Goal: Transaction & Acquisition: Purchase product/service

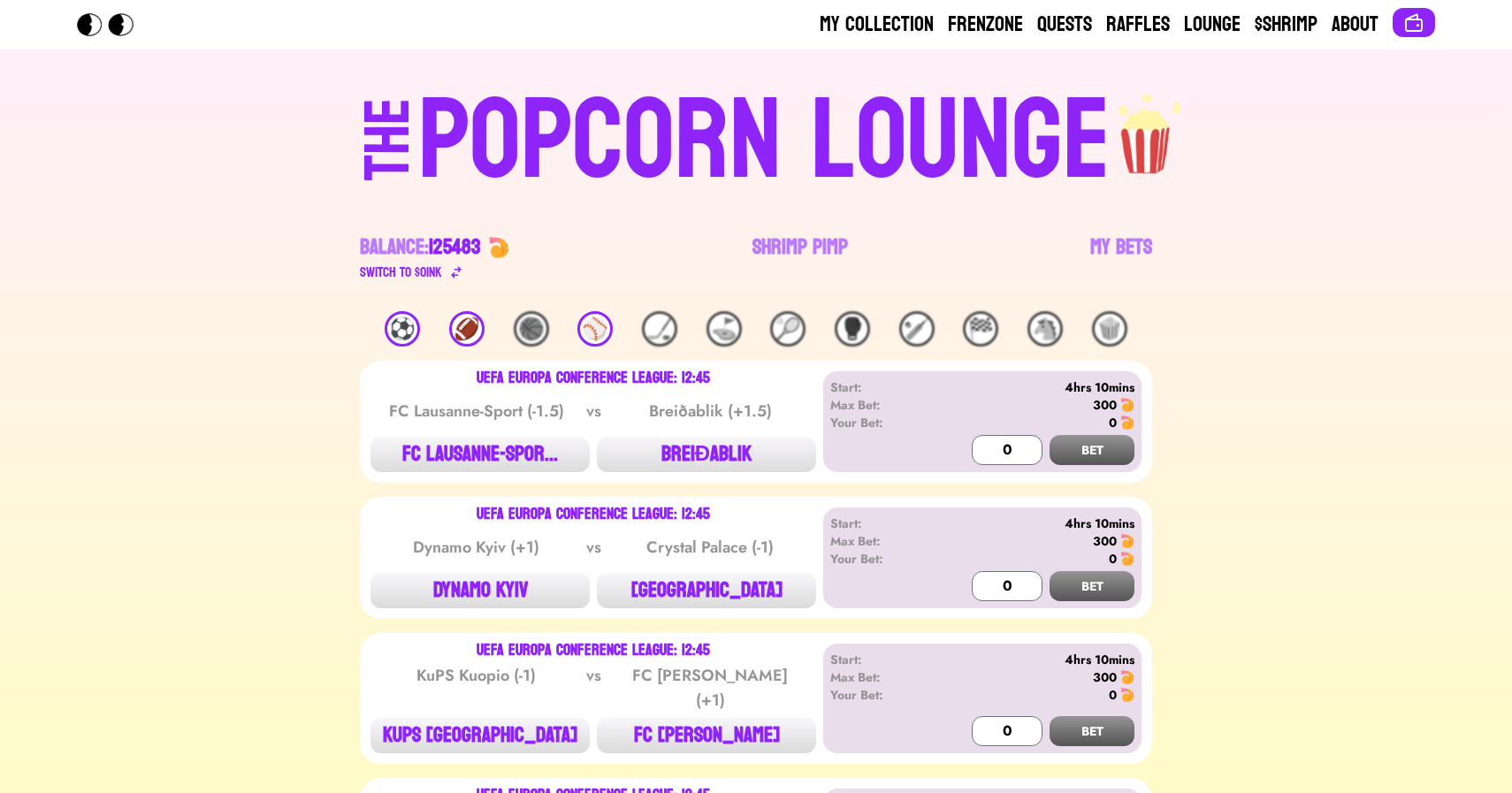
click at [408, 327] on div "⚽️" at bounding box center [402, 329] width 36 height 36
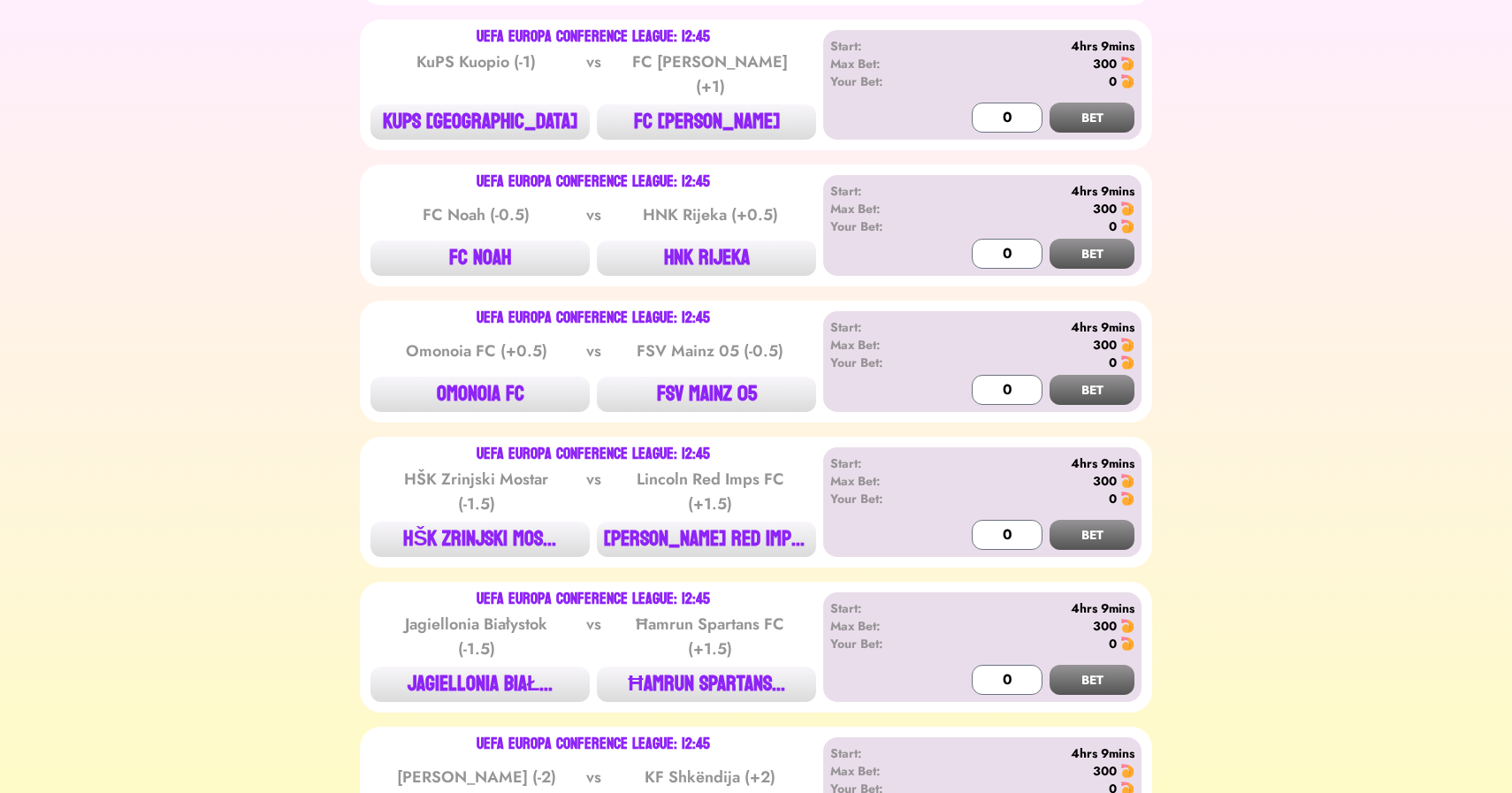
scroll to position [615, 0]
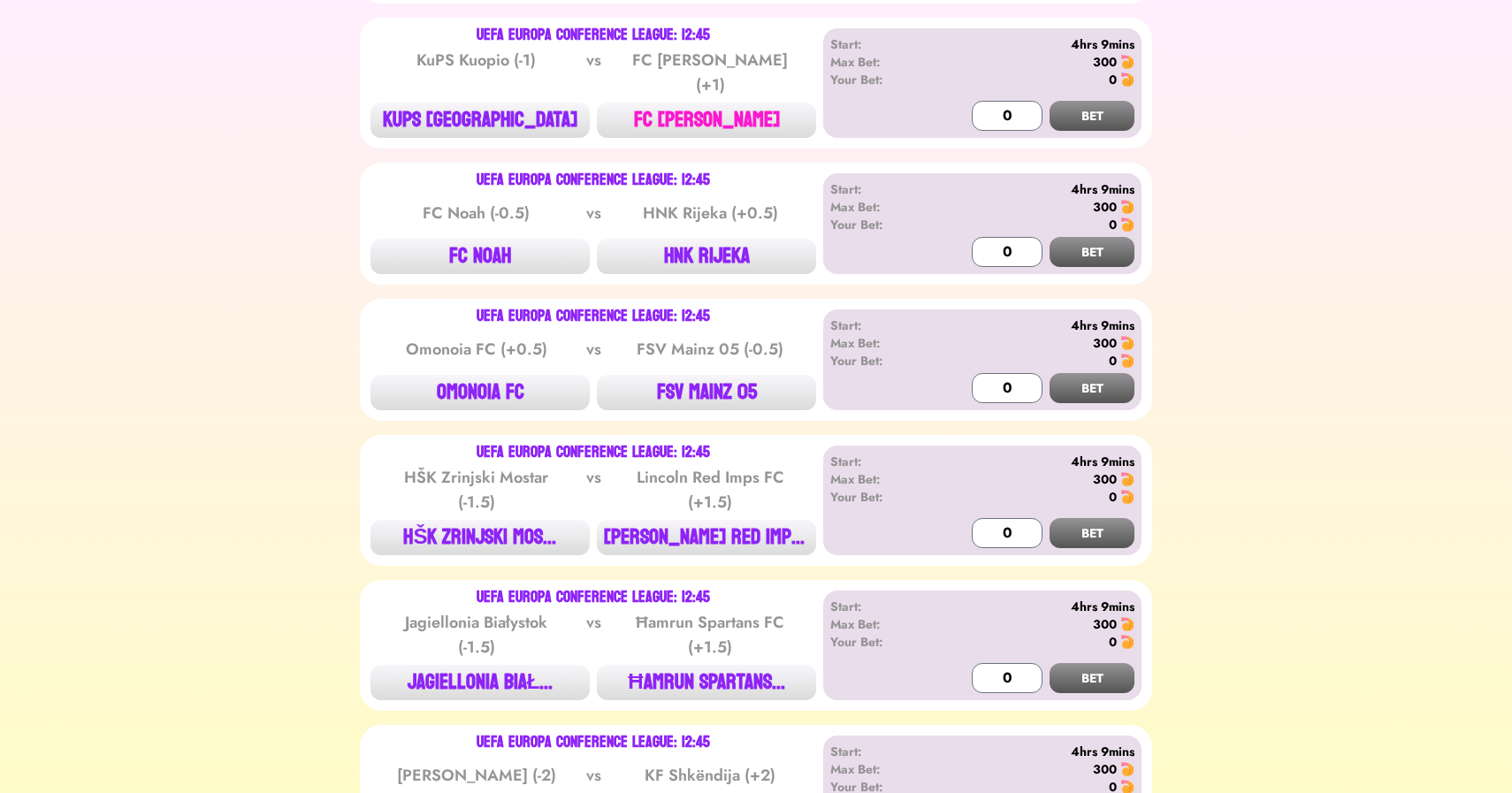
click at [704, 105] on button "FC [PERSON_NAME]" at bounding box center [706, 120] width 219 height 36
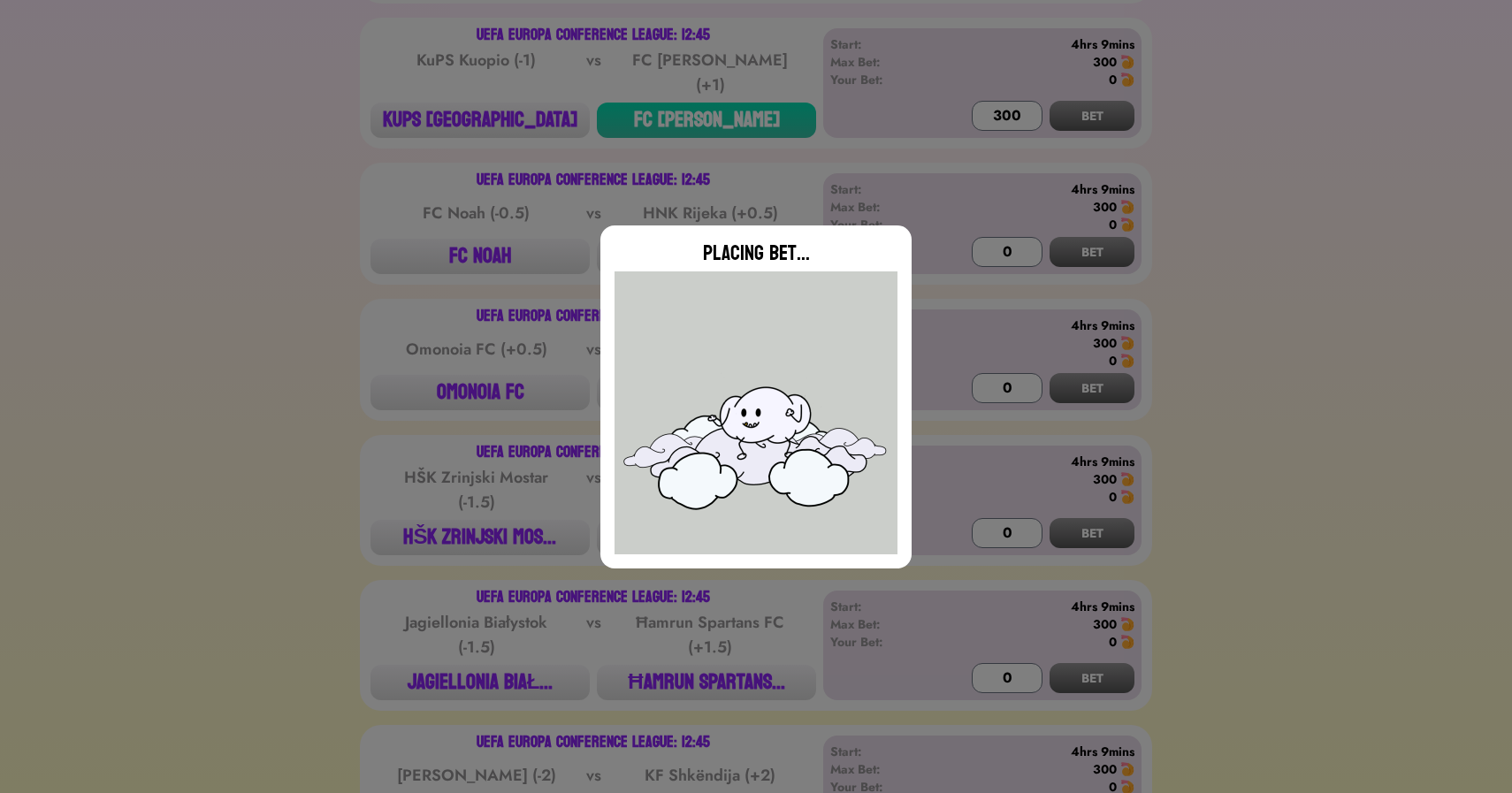
type input "0"
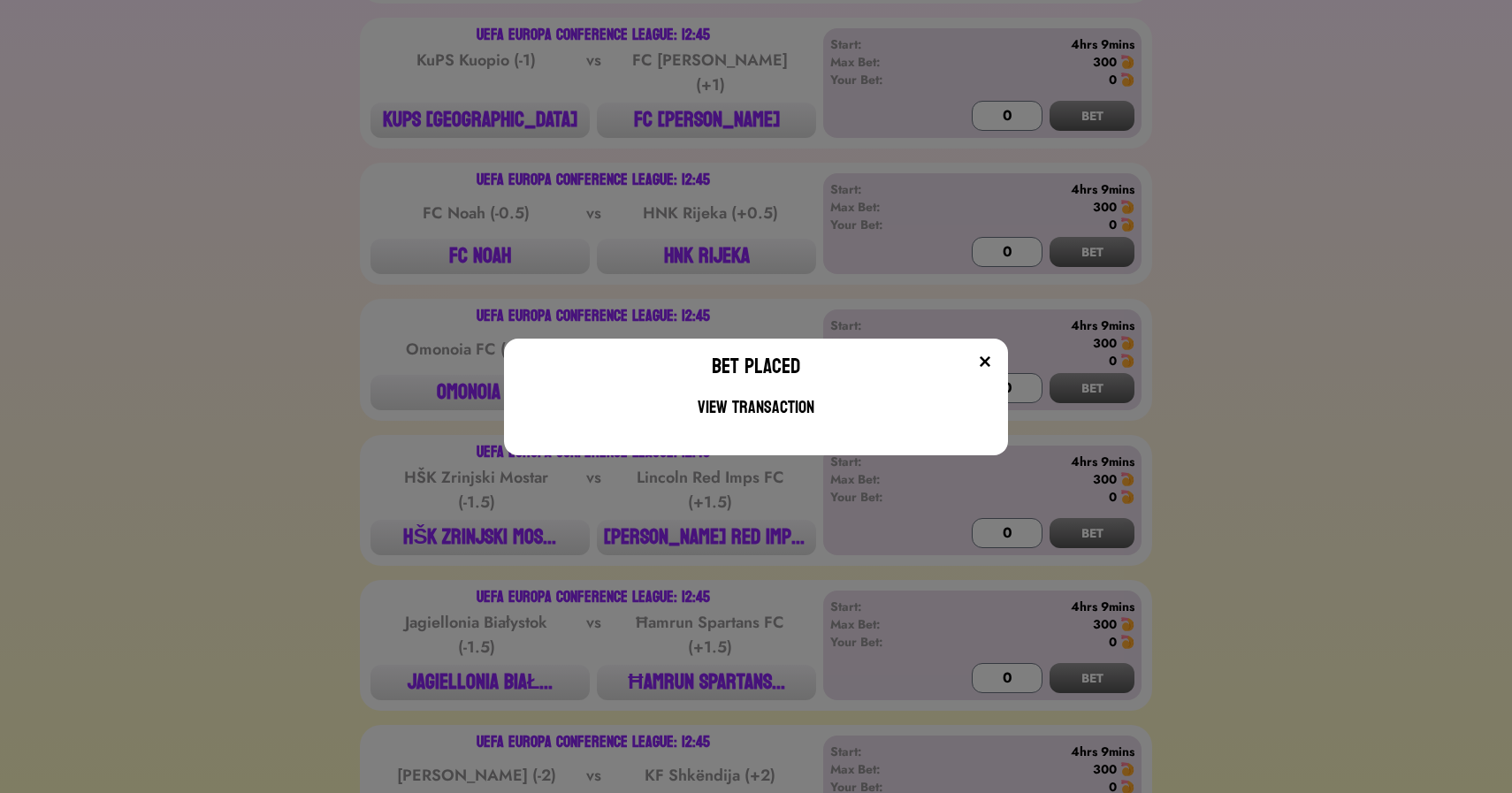
click at [689, 261] on div "Bet Placed View Transaction" at bounding box center [756, 396] width 1512 height 793
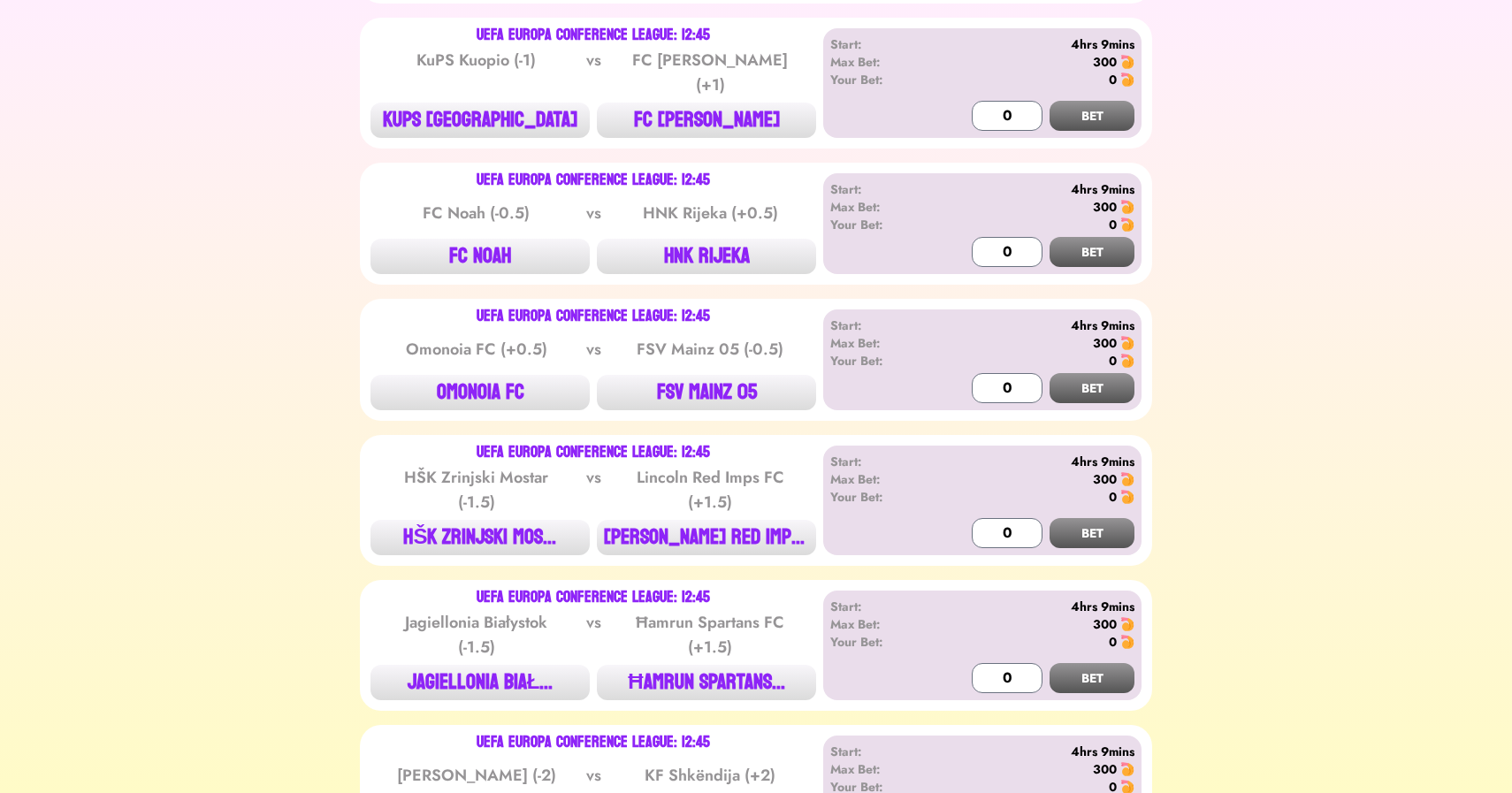
click at [689, 261] on button "HNK RIJEKA" at bounding box center [706, 257] width 219 height 36
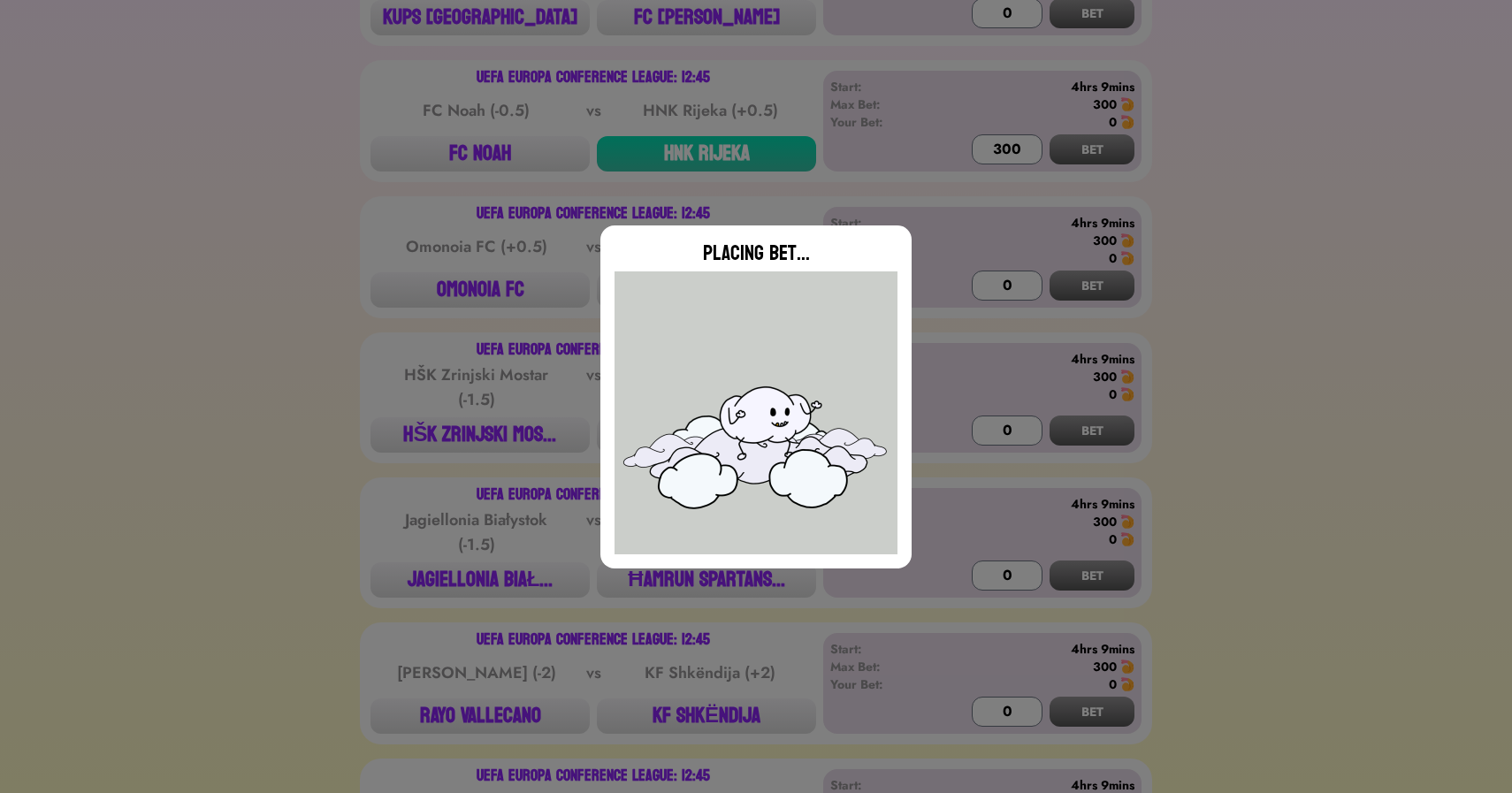
type input "0"
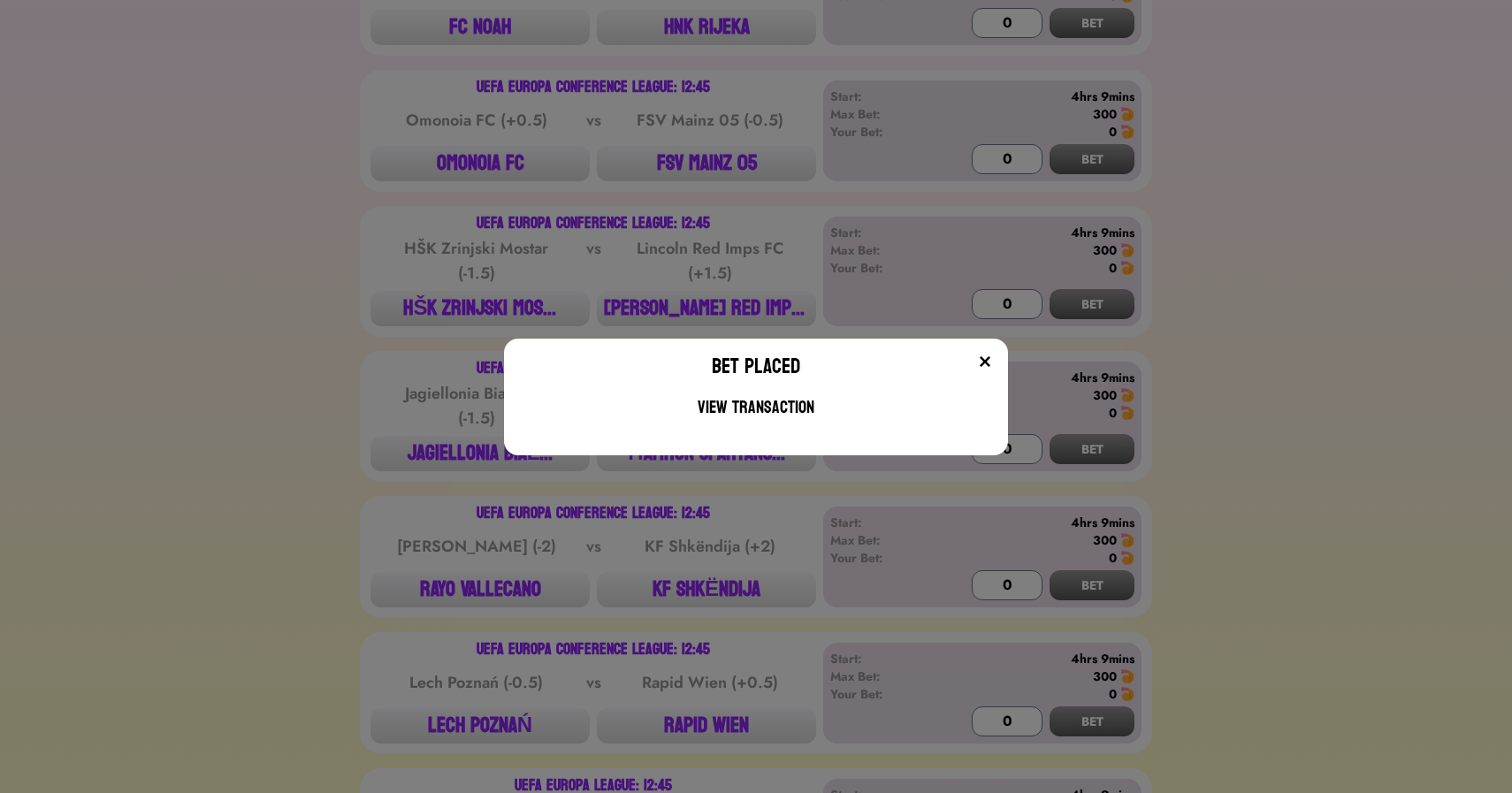
scroll to position [845, 0]
click at [677, 109] on div "Bet Placed View Transaction" at bounding box center [756, 396] width 1512 height 793
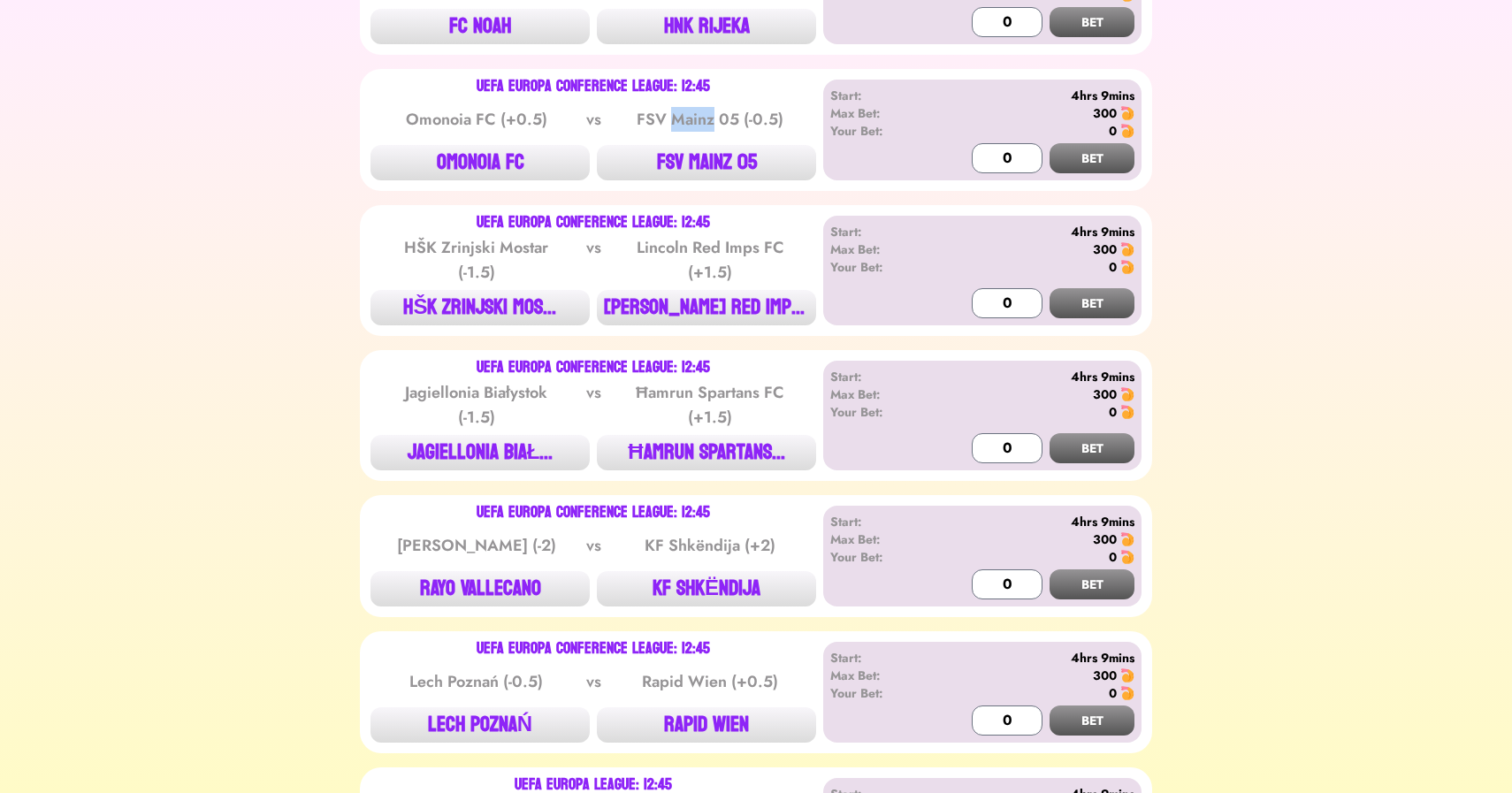
click at [677, 109] on div "FSV Mainz 05 (-0.5)" at bounding box center [710, 119] width 179 height 25
click at [720, 152] on button "FSV MAINZ 05" at bounding box center [706, 163] width 219 height 36
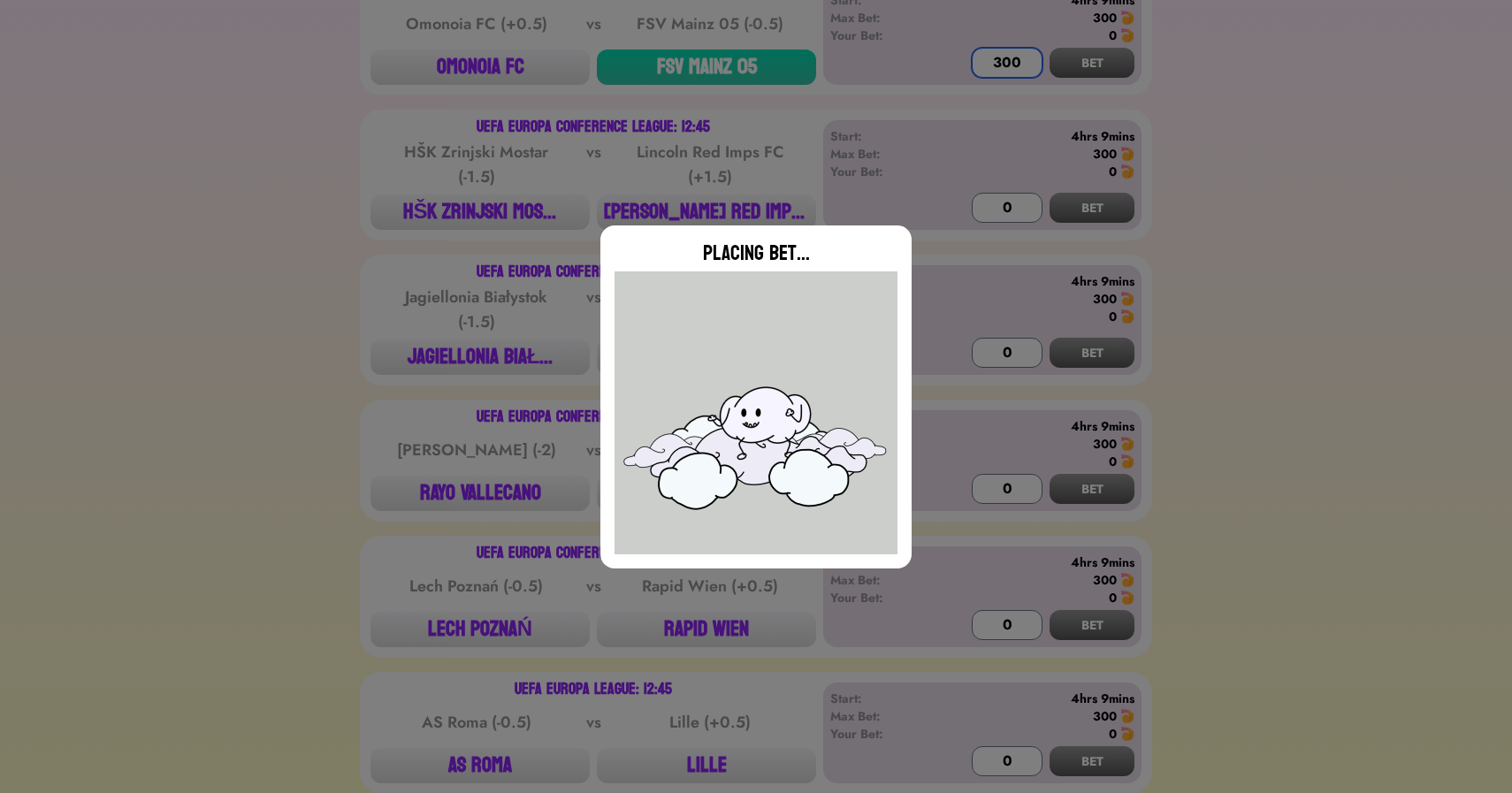
scroll to position [964, 0]
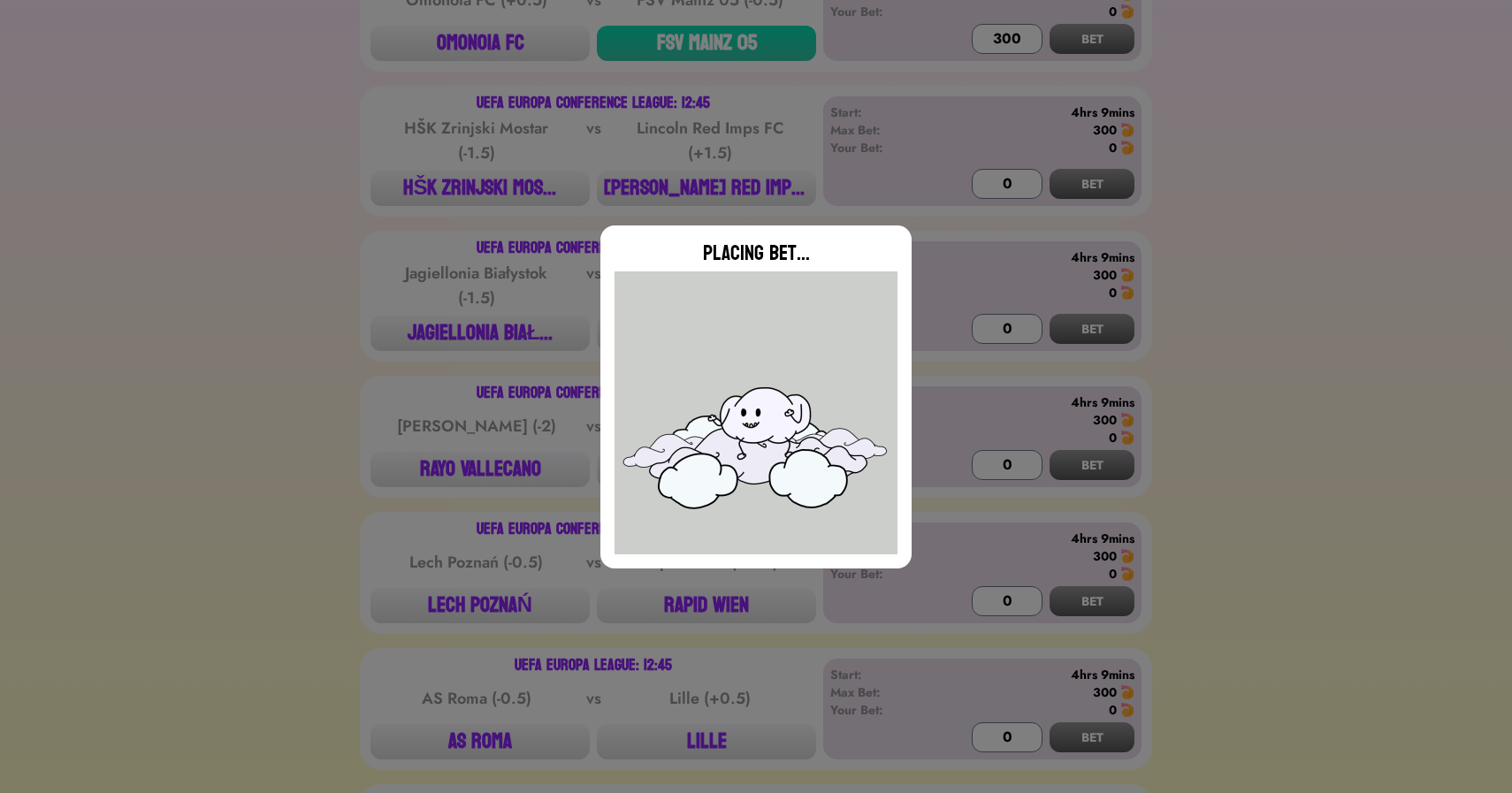
type input "0"
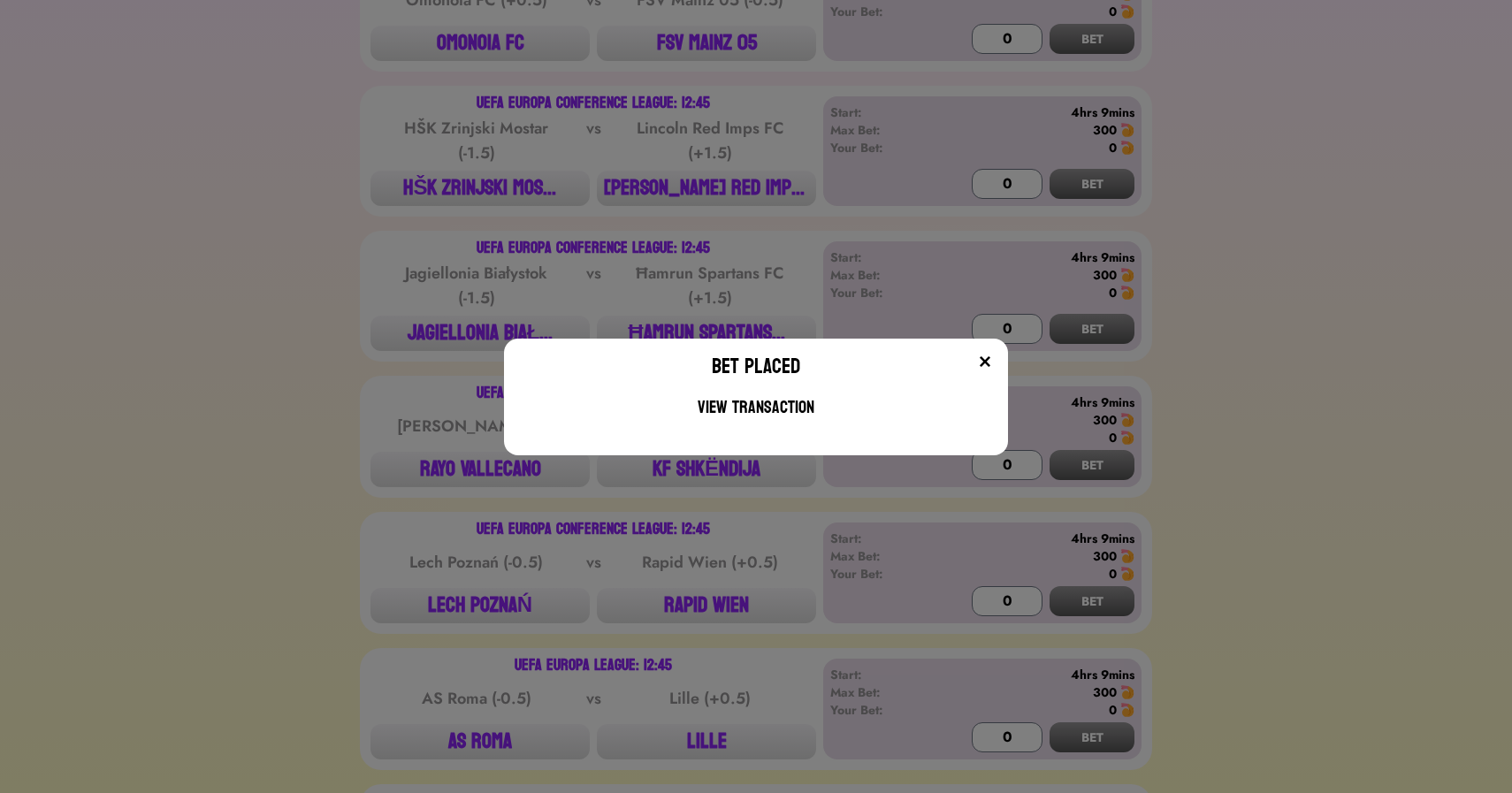
click at [703, 320] on div "Bet Placed View Transaction" at bounding box center [756, 396] width 1512 height 793
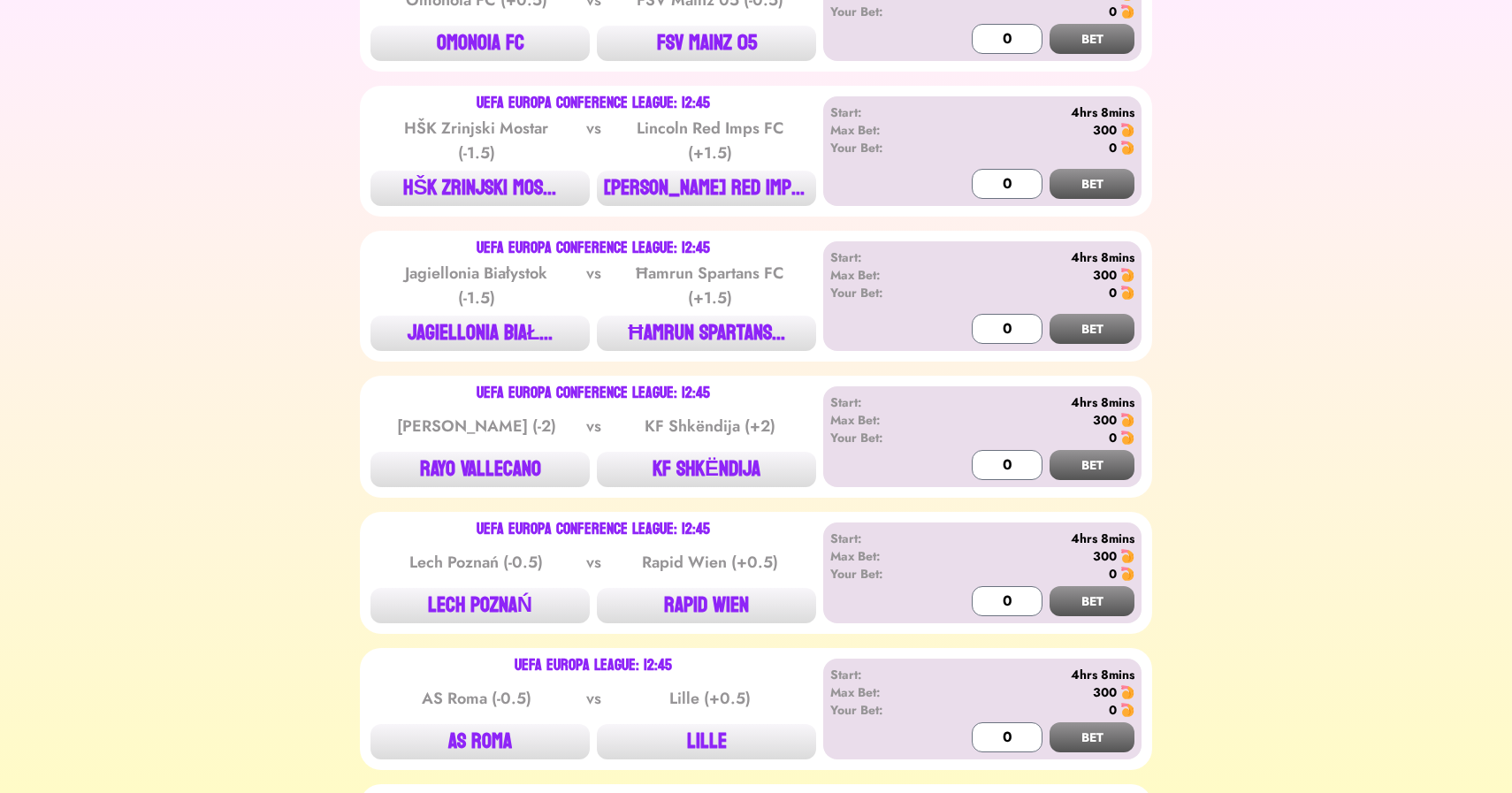
scroll to position [1002, 0]
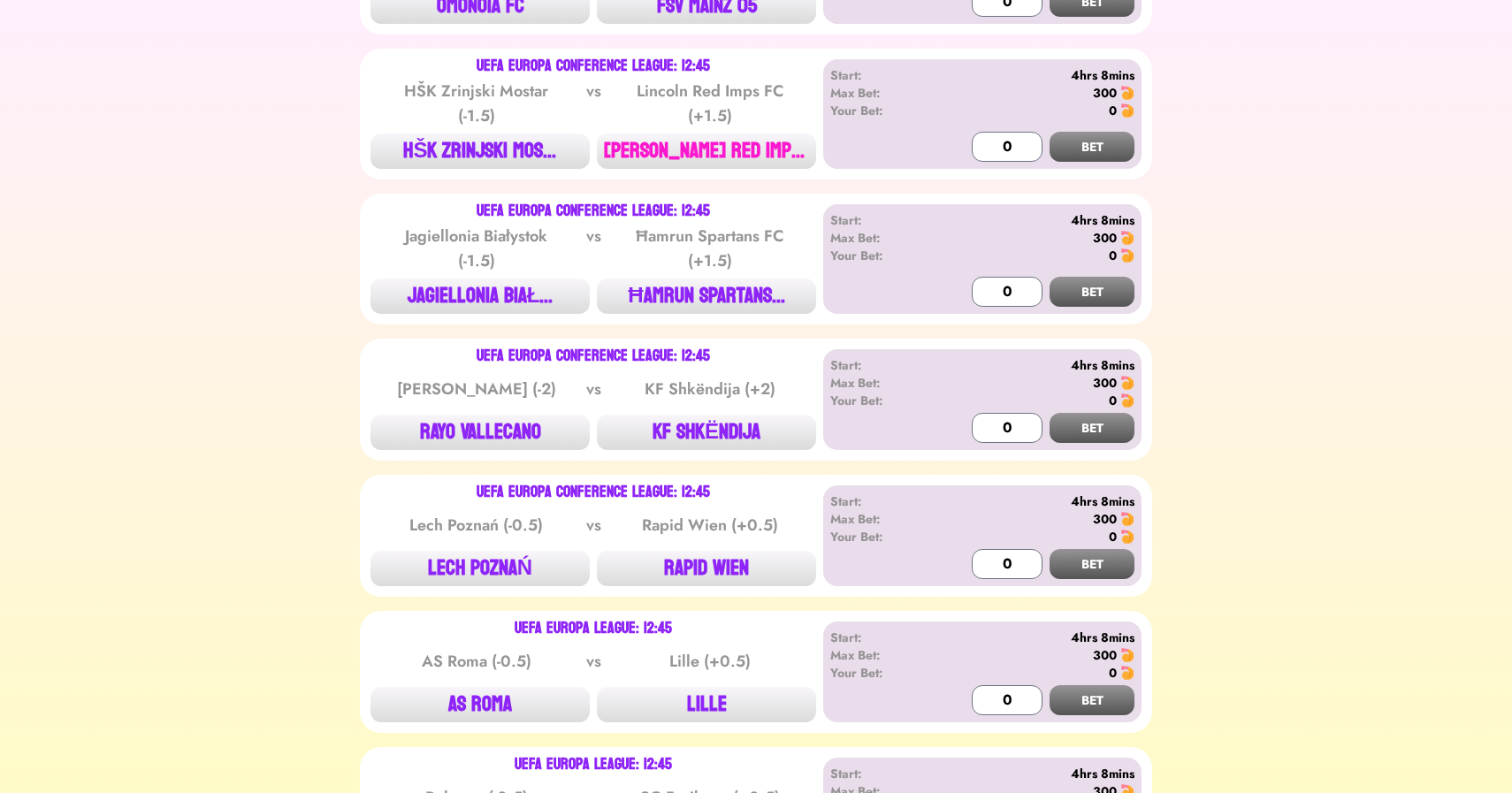
click at [709, 158] on button "[PERSON_NAME] RED IMPS..." at bounding box center [706, 151] width 219 height 36
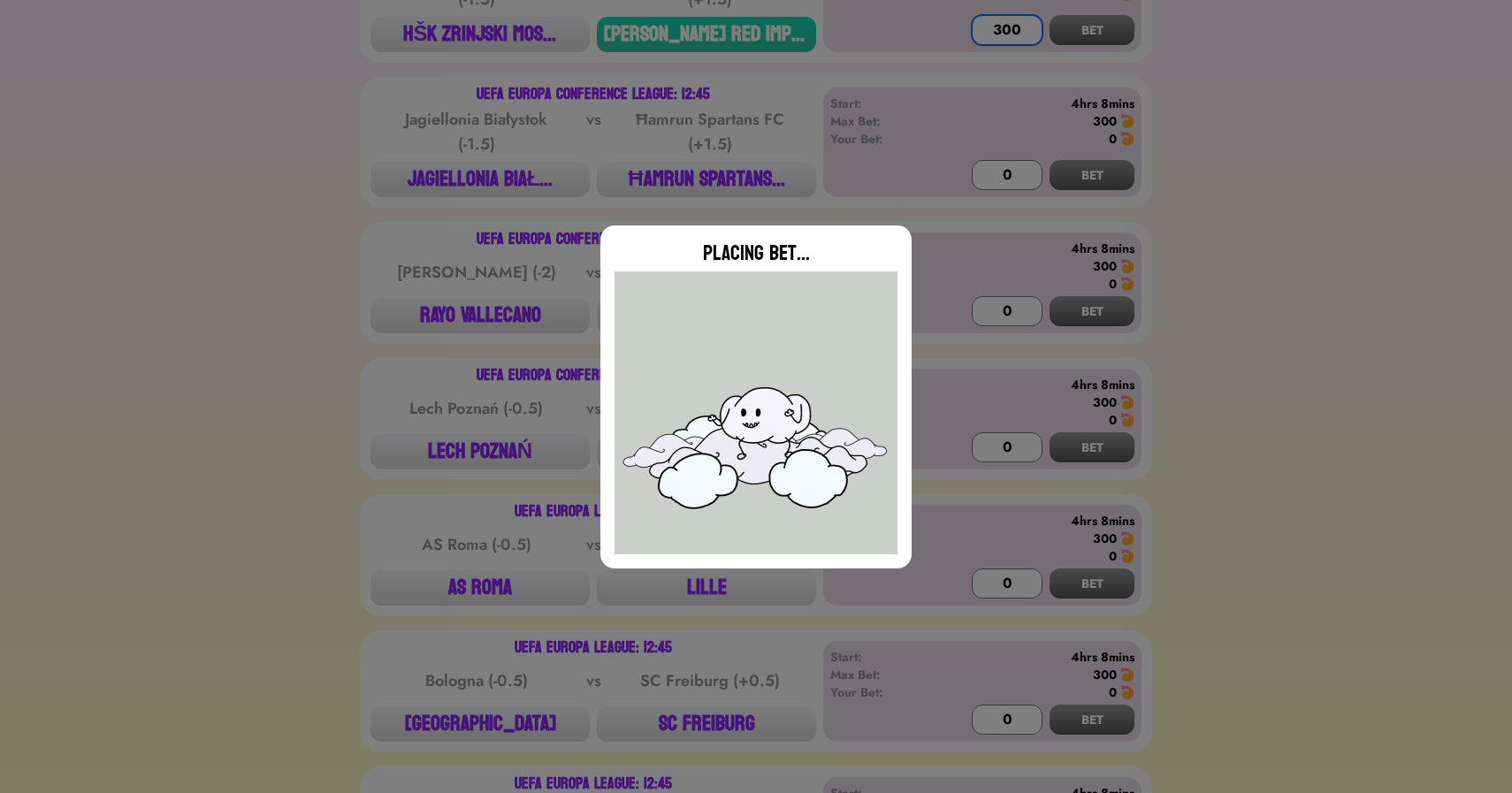
scroll to position [1122, 0]
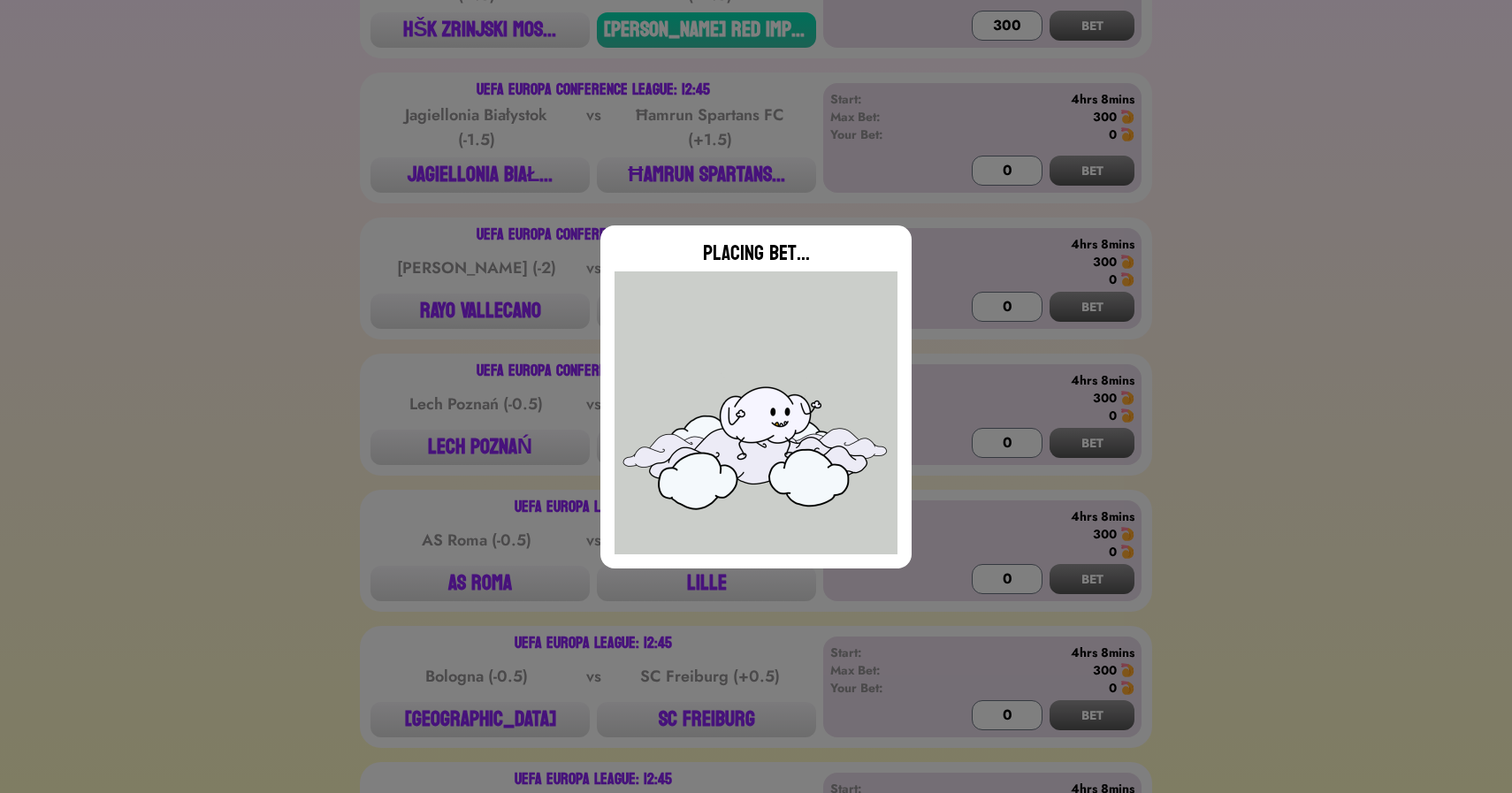
type input "0"
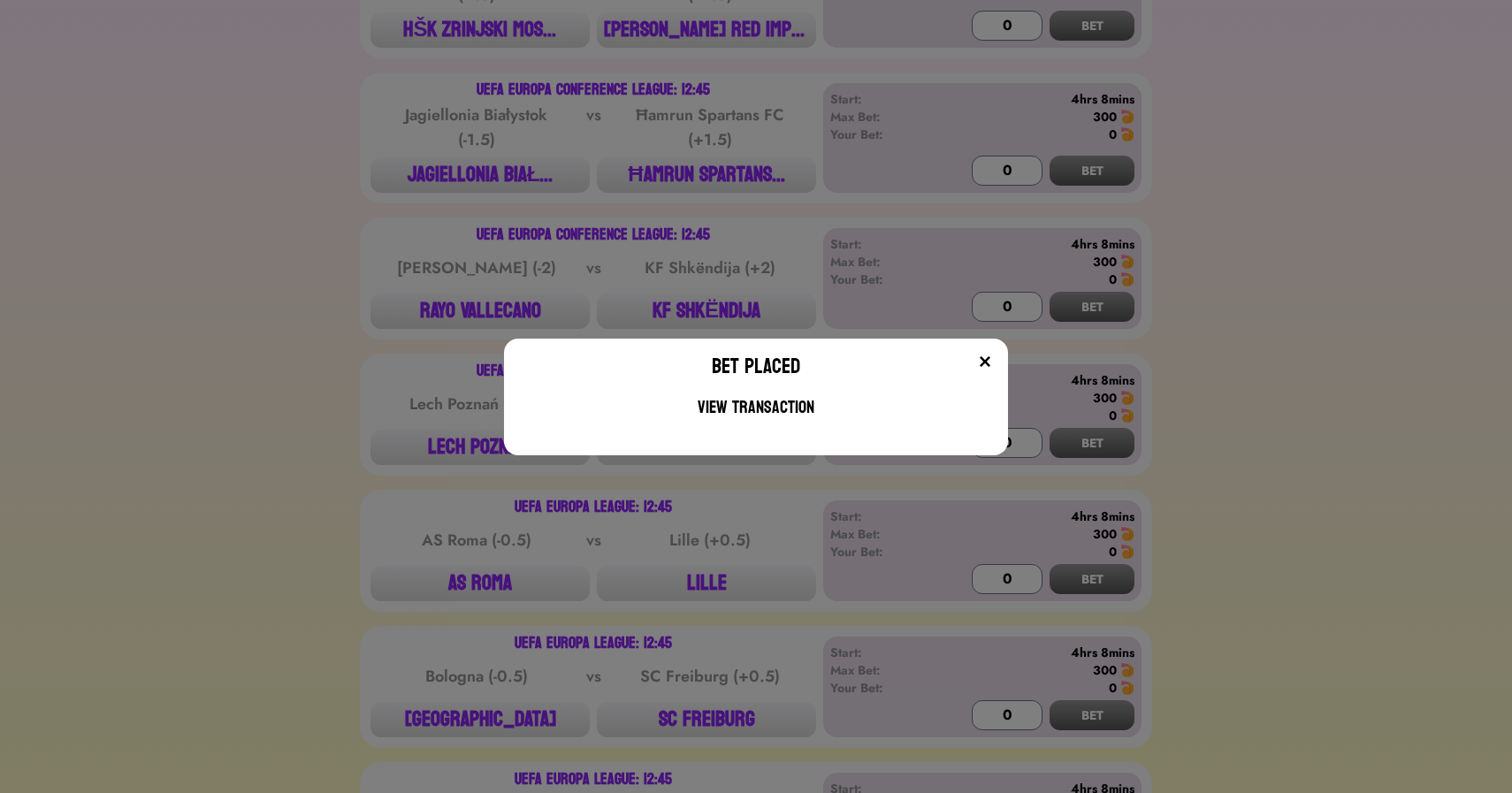
click at [686, 99] on div "Bet Placed View Transaction" at bounding box center [756, 396] width 1512 height 793
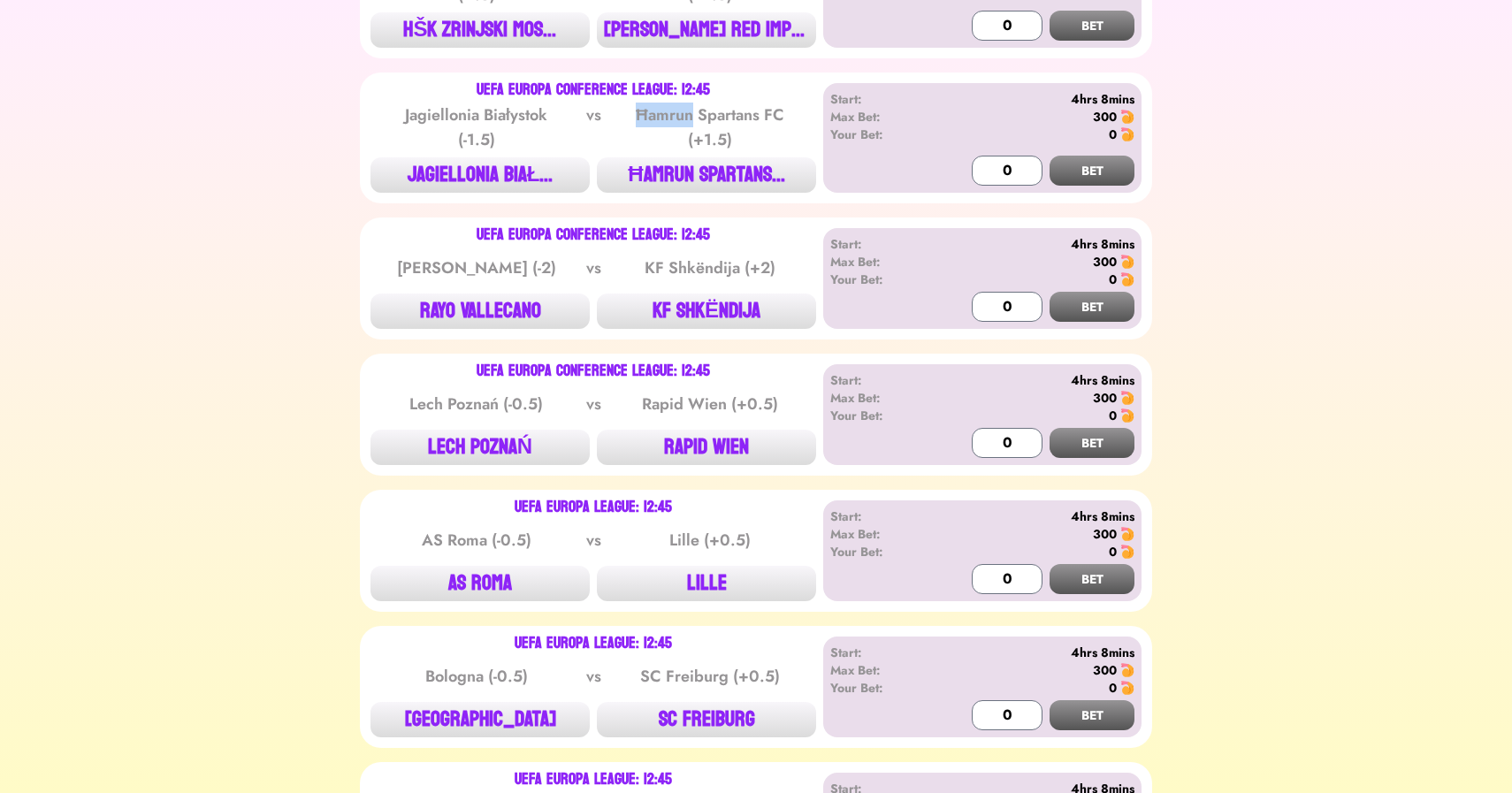
click at [686, 102] on div "Ħamrun Spartans FC (+1.5)" at bounding box center [710, 127] width 179 height 50
click at [449, 157] on button "JAGIELLONIA BIAŁ..." at bounding box center [480, 175] width 219 height 36
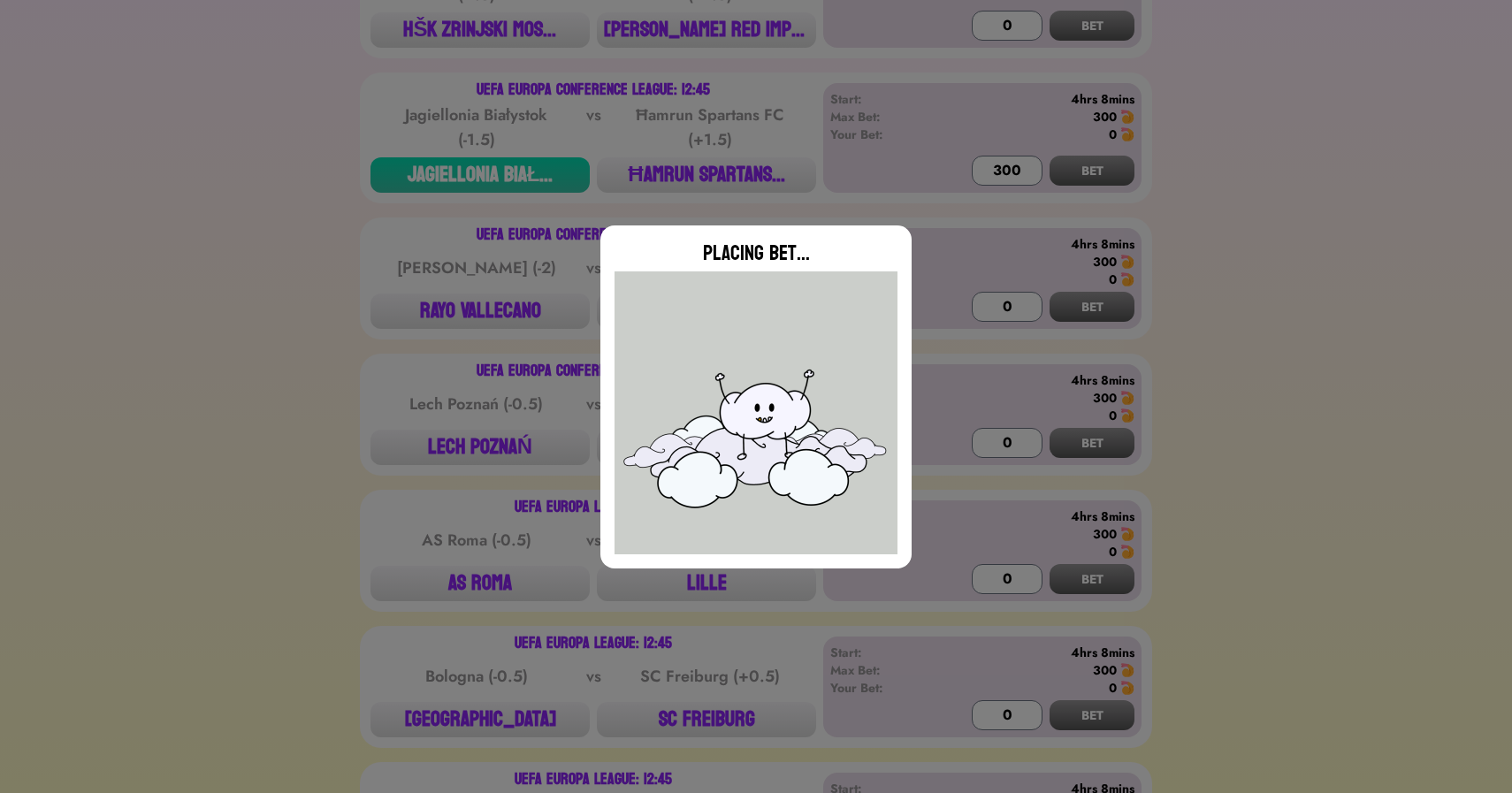
type input "0"
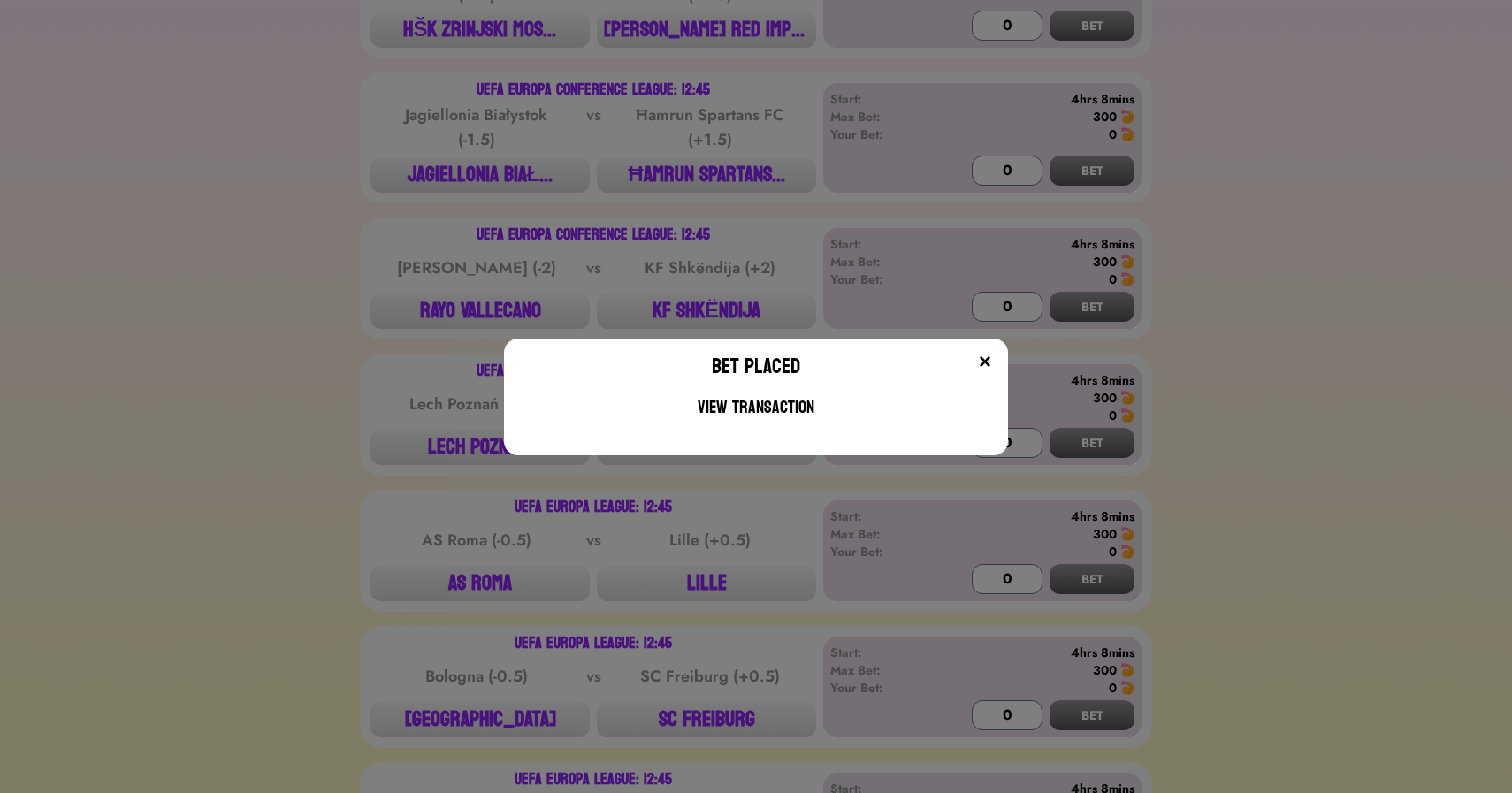
click at [241, 337] on div "Bet Placed View Transaction" at bounding box center [756, 396] width 1512 height 793
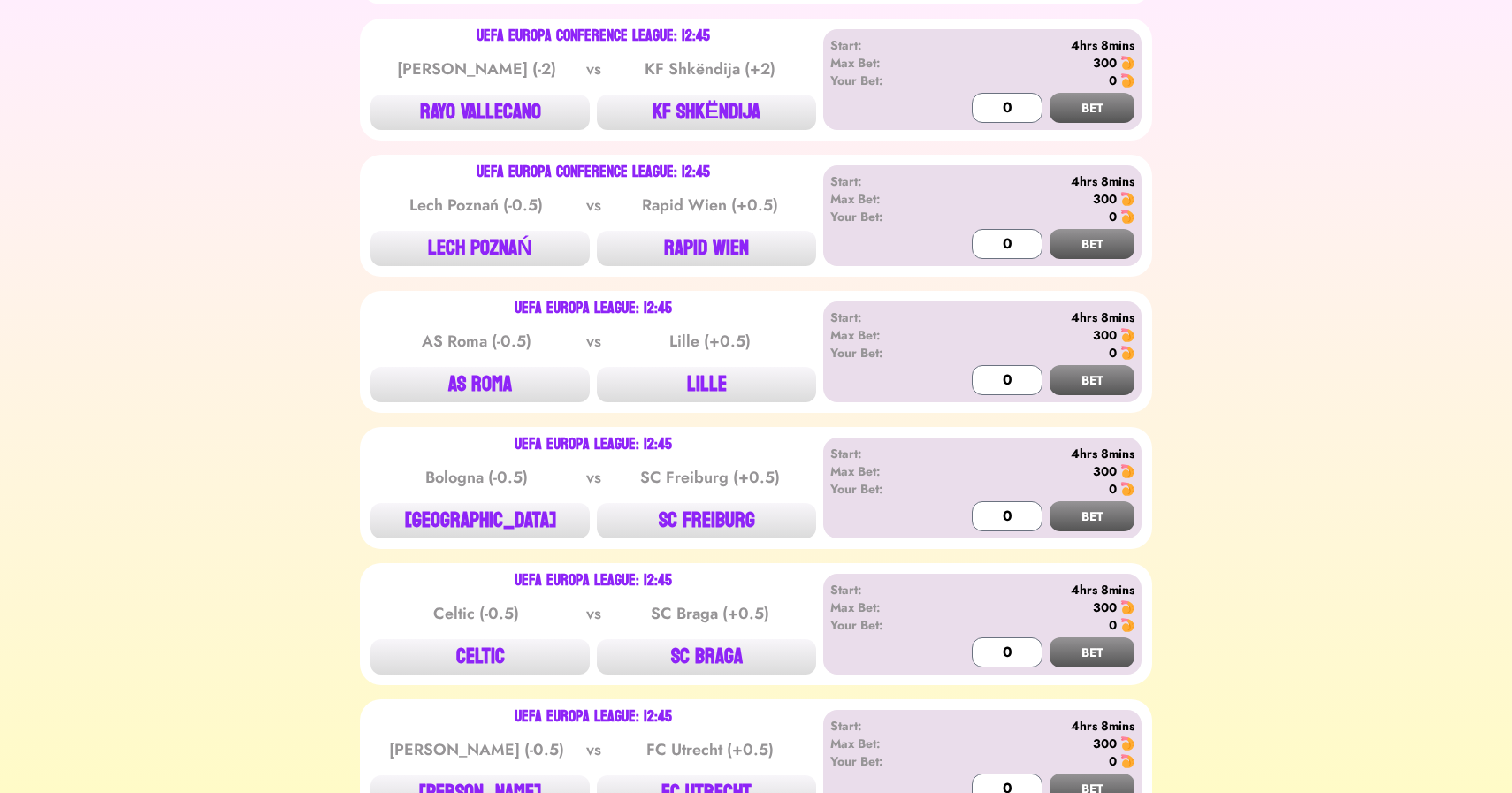
scroll to position [1324, 0]
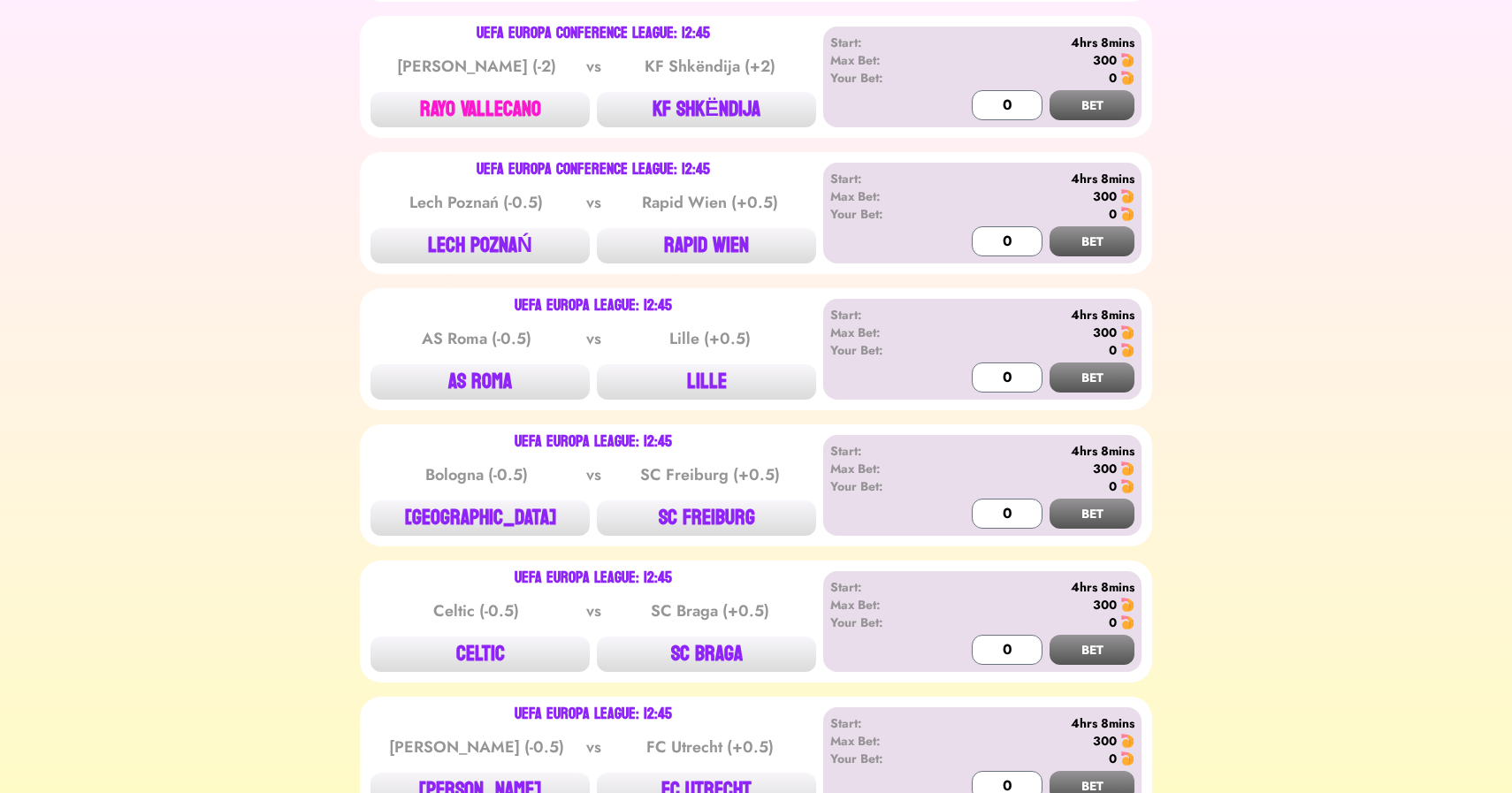
click at [504, 111] on button "RAYO VALLECANO" at bounding box center [480, 110] width 219 height 36
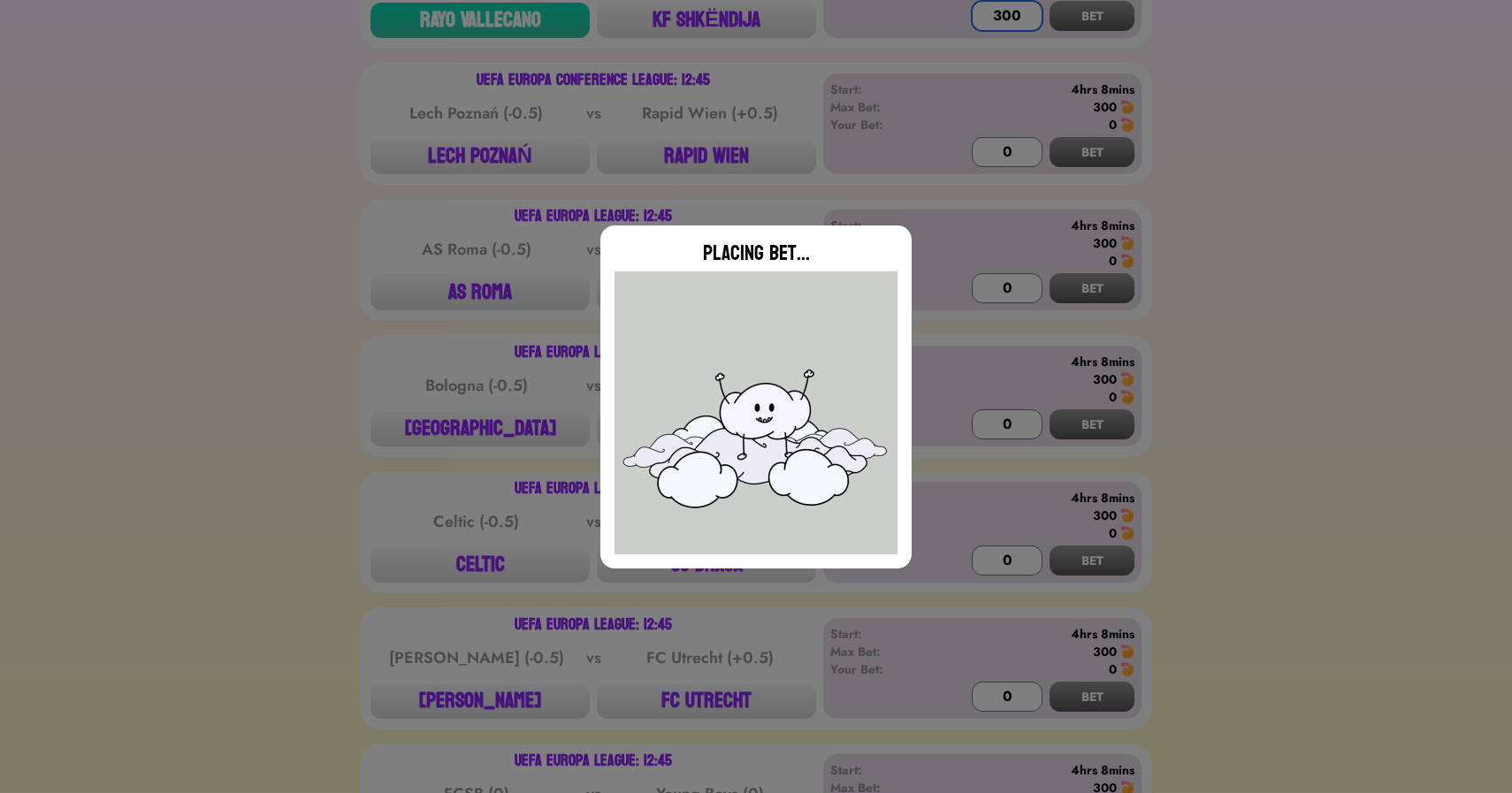
scroll to position [1447, 0]
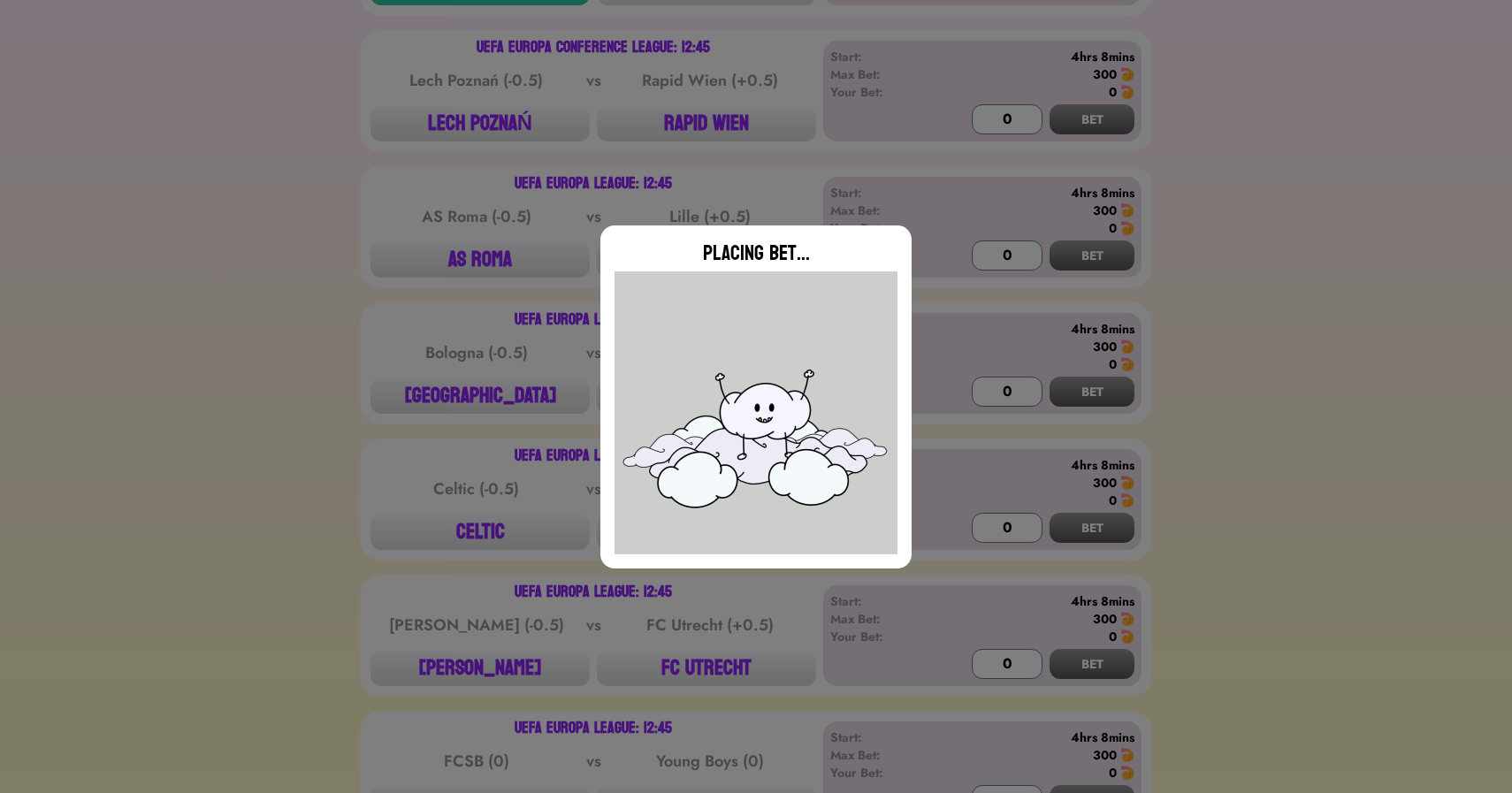
type input "0"
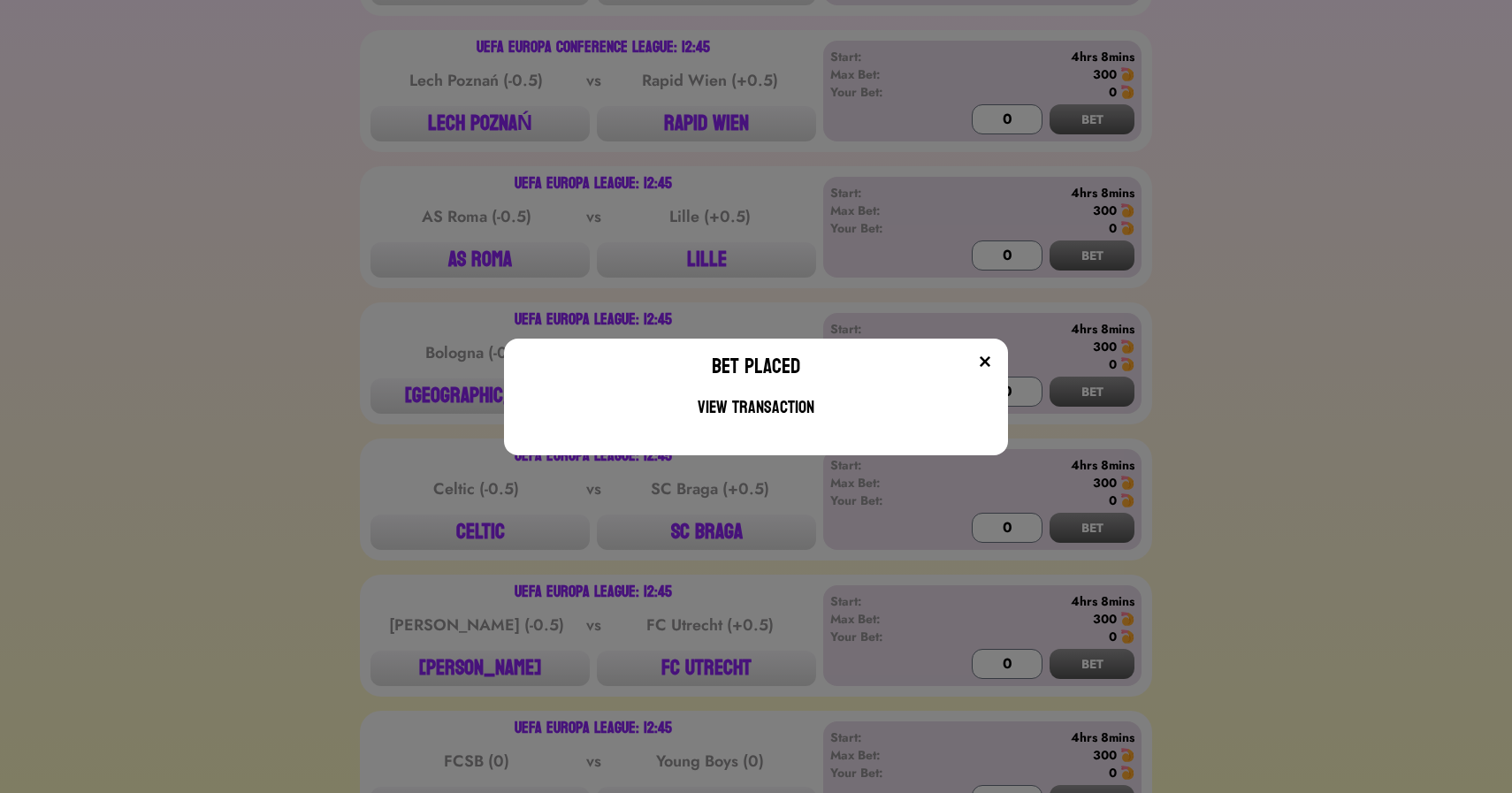
click at [474, 77] on div "Bet Placed View Transaction" at bounding box center [756, 396] width 1512 height 793
click at [474, 77] on div "Lech Poznań (-0.5)" at bounding box center [476, 81] width 179 height 25
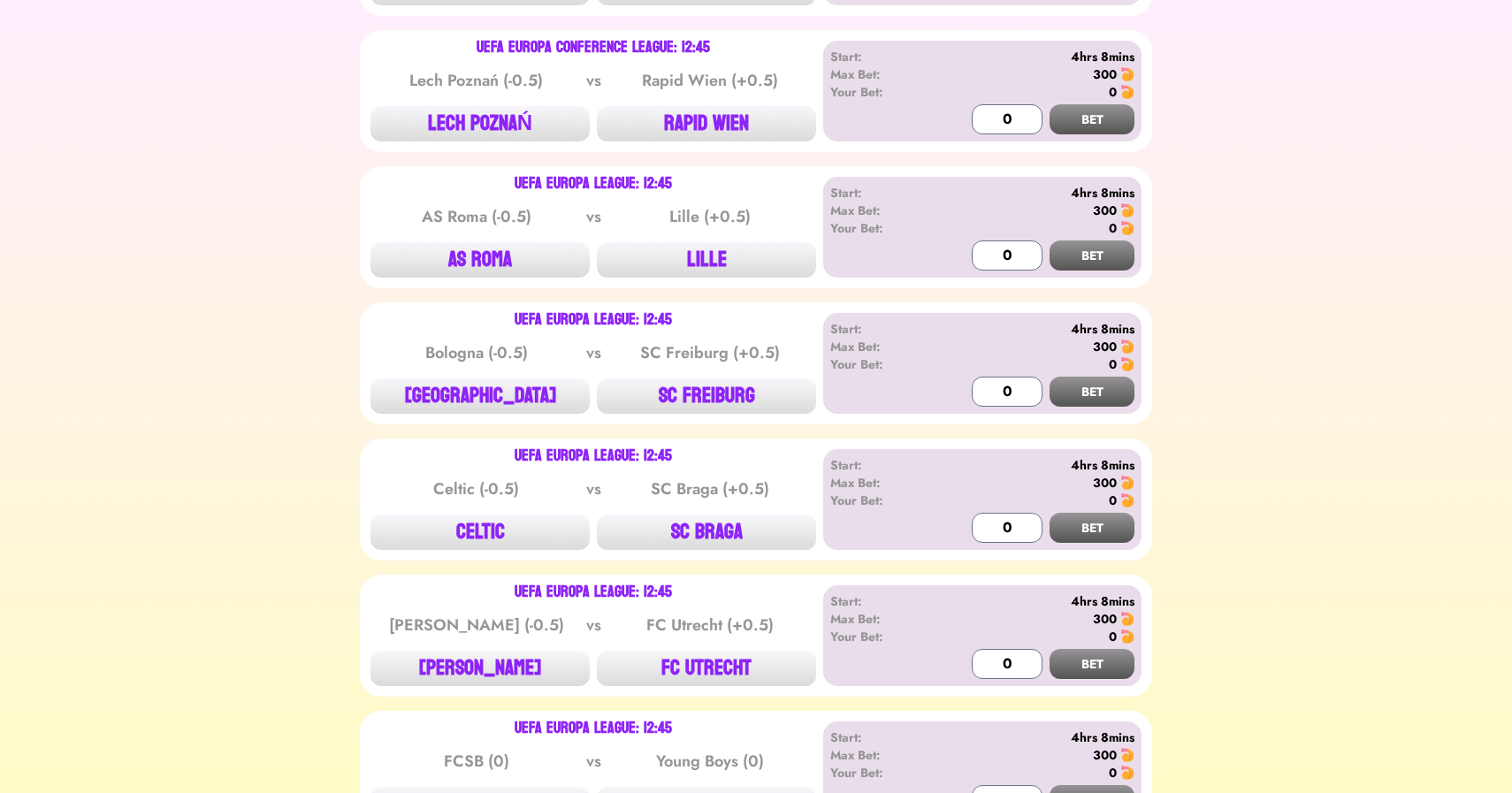
click at [716, 132] on div "UEFA Europa Conference League: 12:45 Lech Poznań (-0.5) vs Rapid Wien (+0.5) LE…" at bounding box center [756, 91] width 792 height 122
click at [724, 121] on button "RAPID WIEN" at bounding box center [706, 123] width 219 height 36
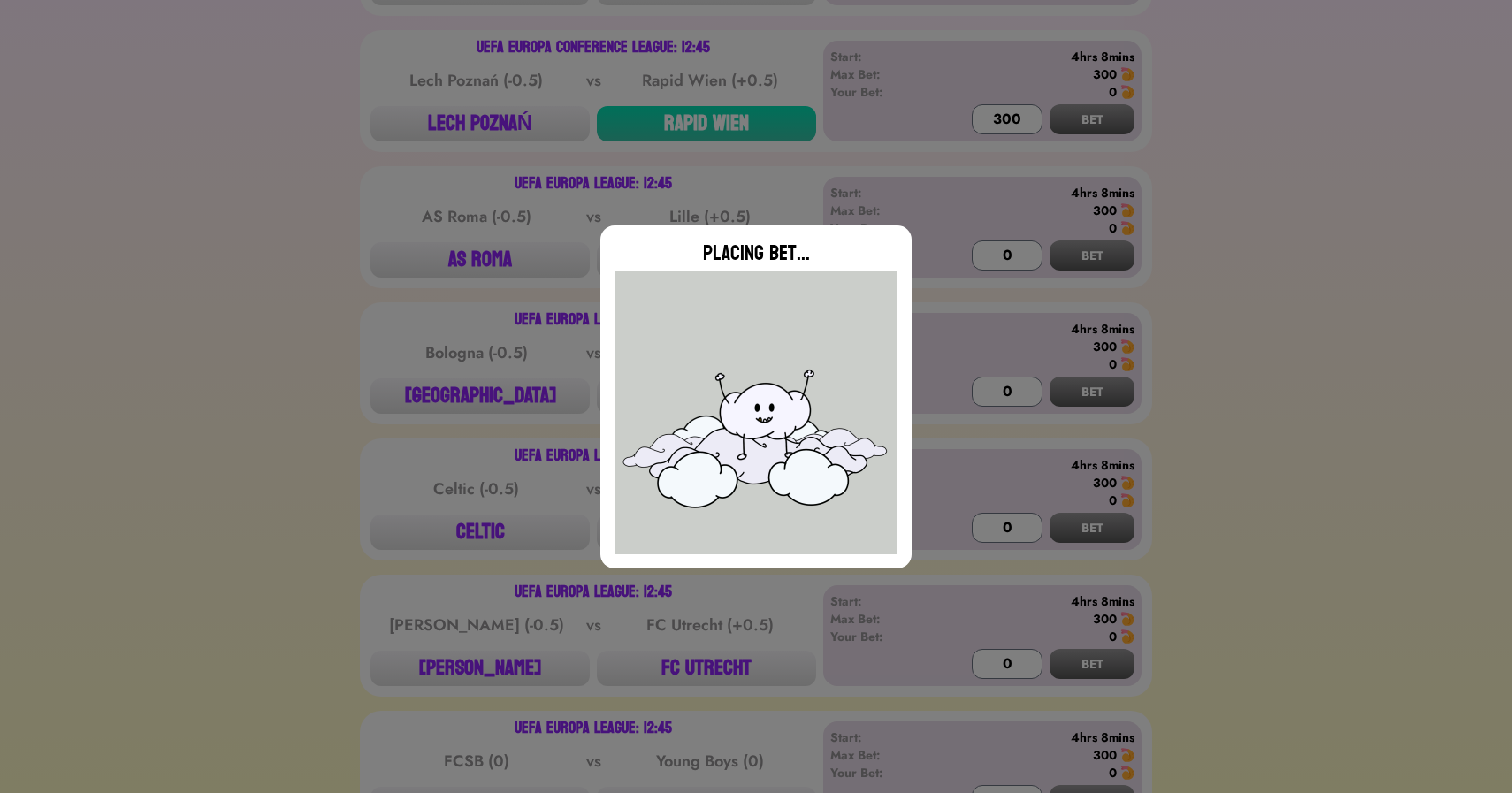
type input "0"
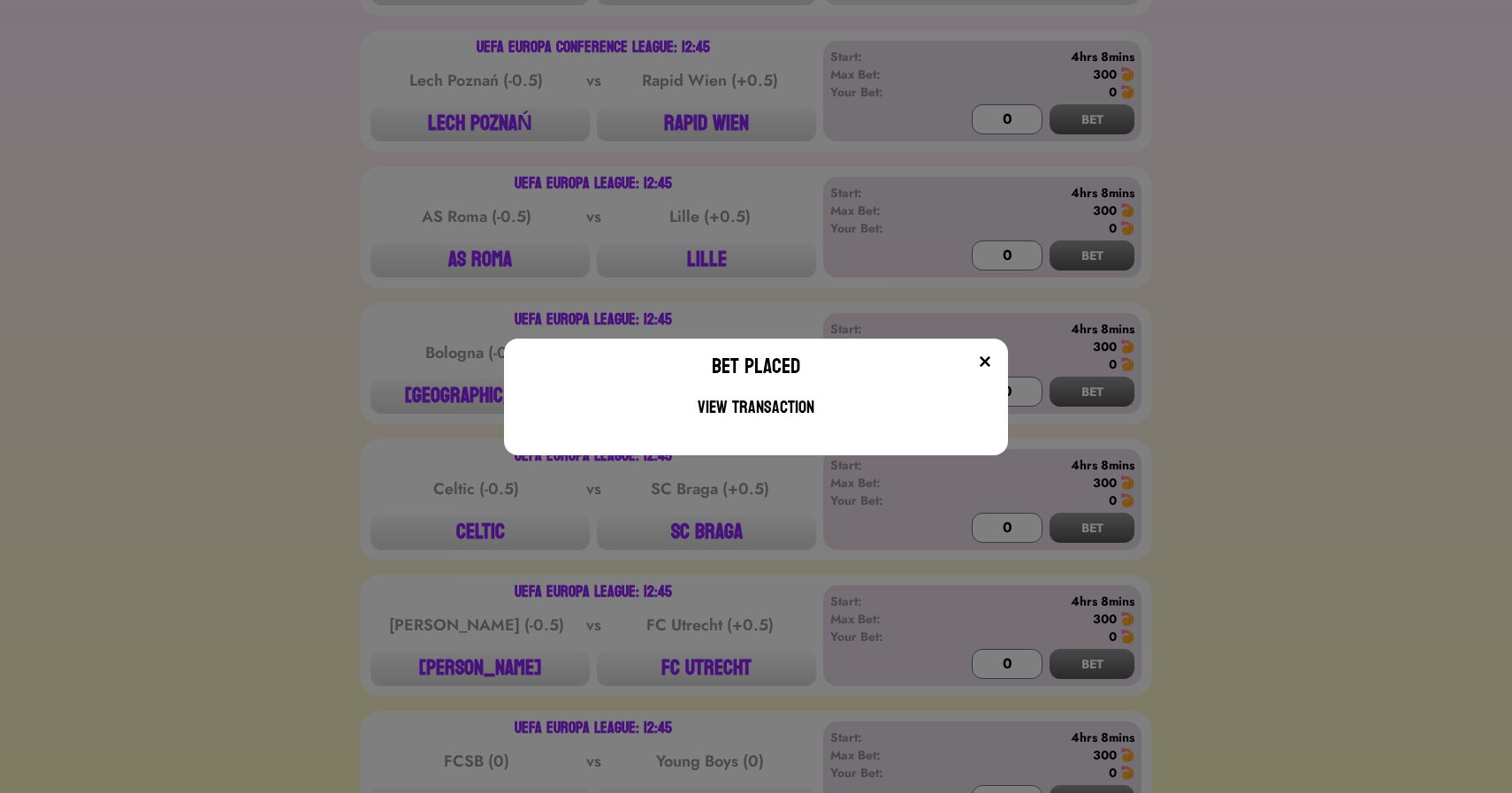
click at [268, 392] on div "Bet Placed View Transaction" at bounding box center [756, 396] width 1512 height 793
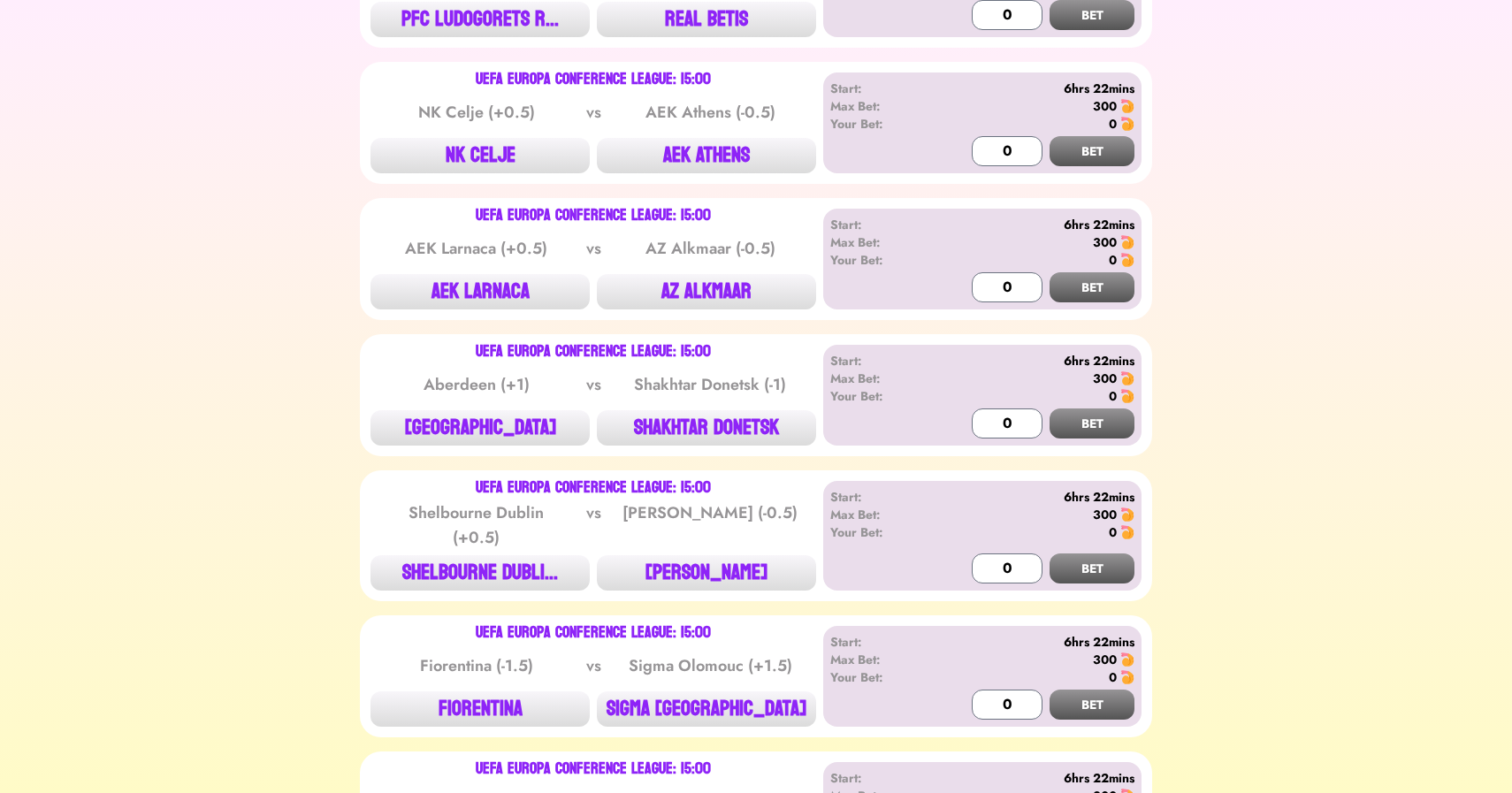
scroll to position [2784, 0]
click at [503, 147] on button "NK CELJE" at bounding box center [480, 156] width 219 height 36
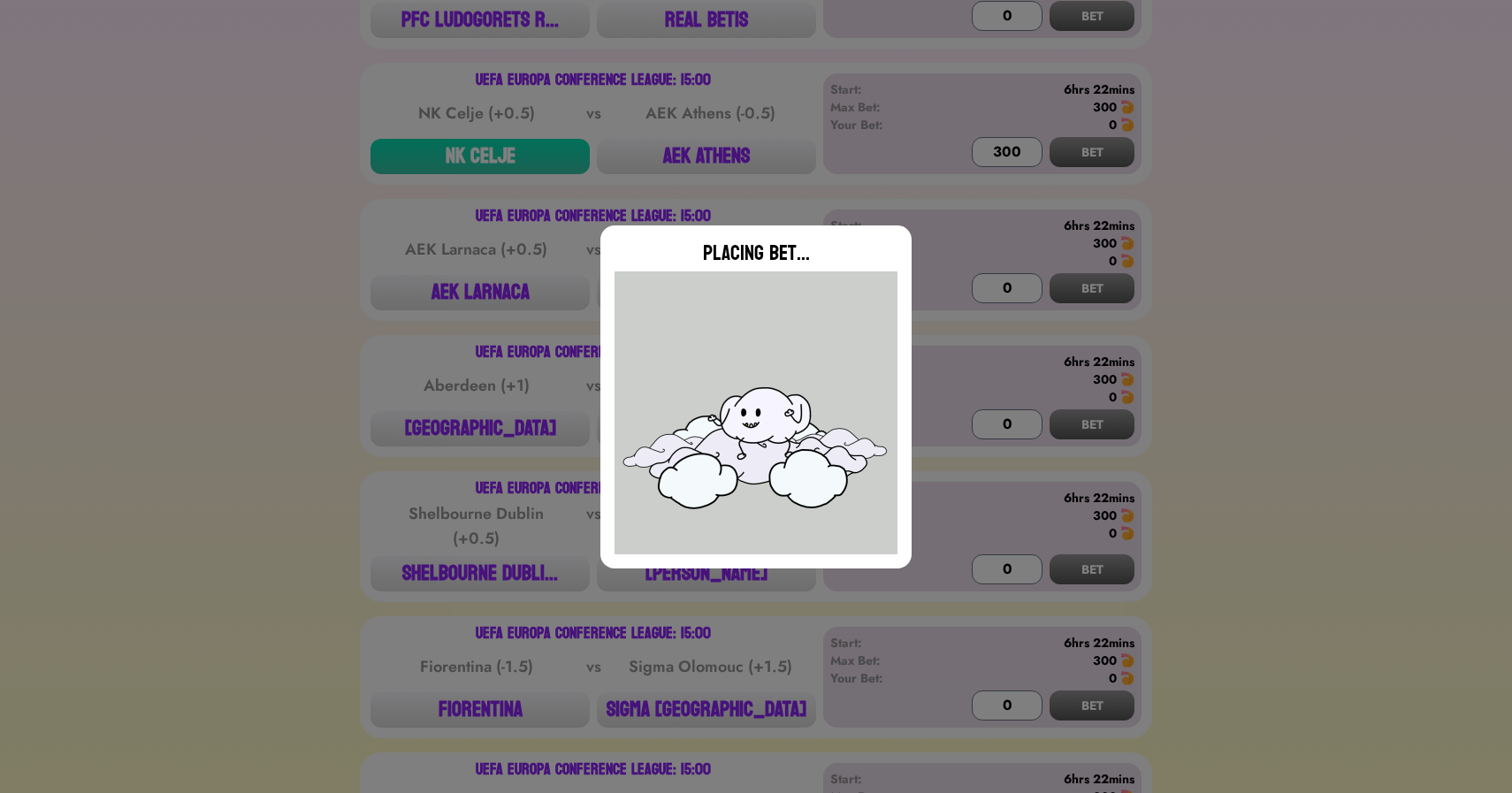
type input "0"
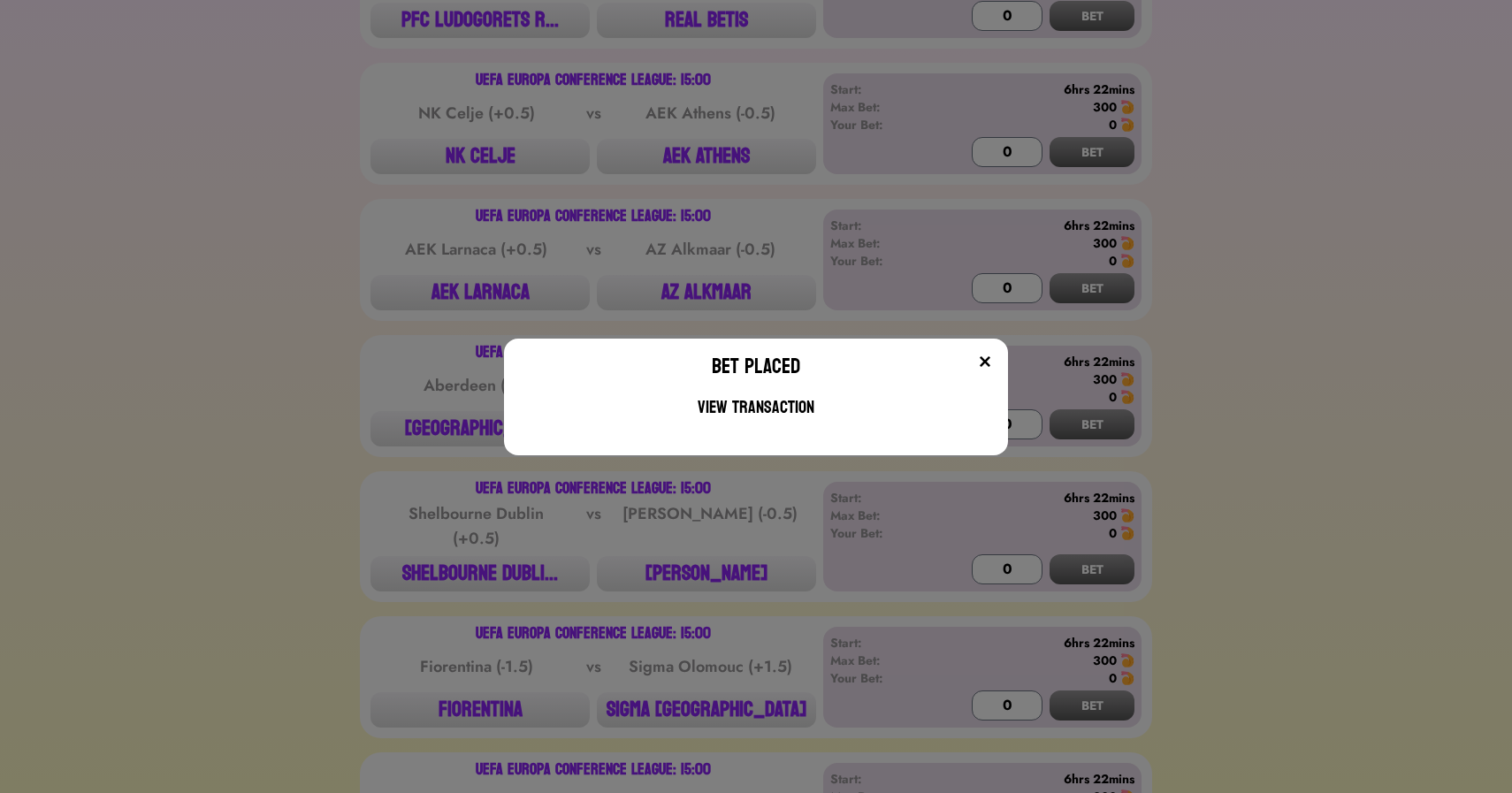
click at [450, 297] on div "Bet Placed View Transaction" at bounding box center [756, 396] width 1512 height 793
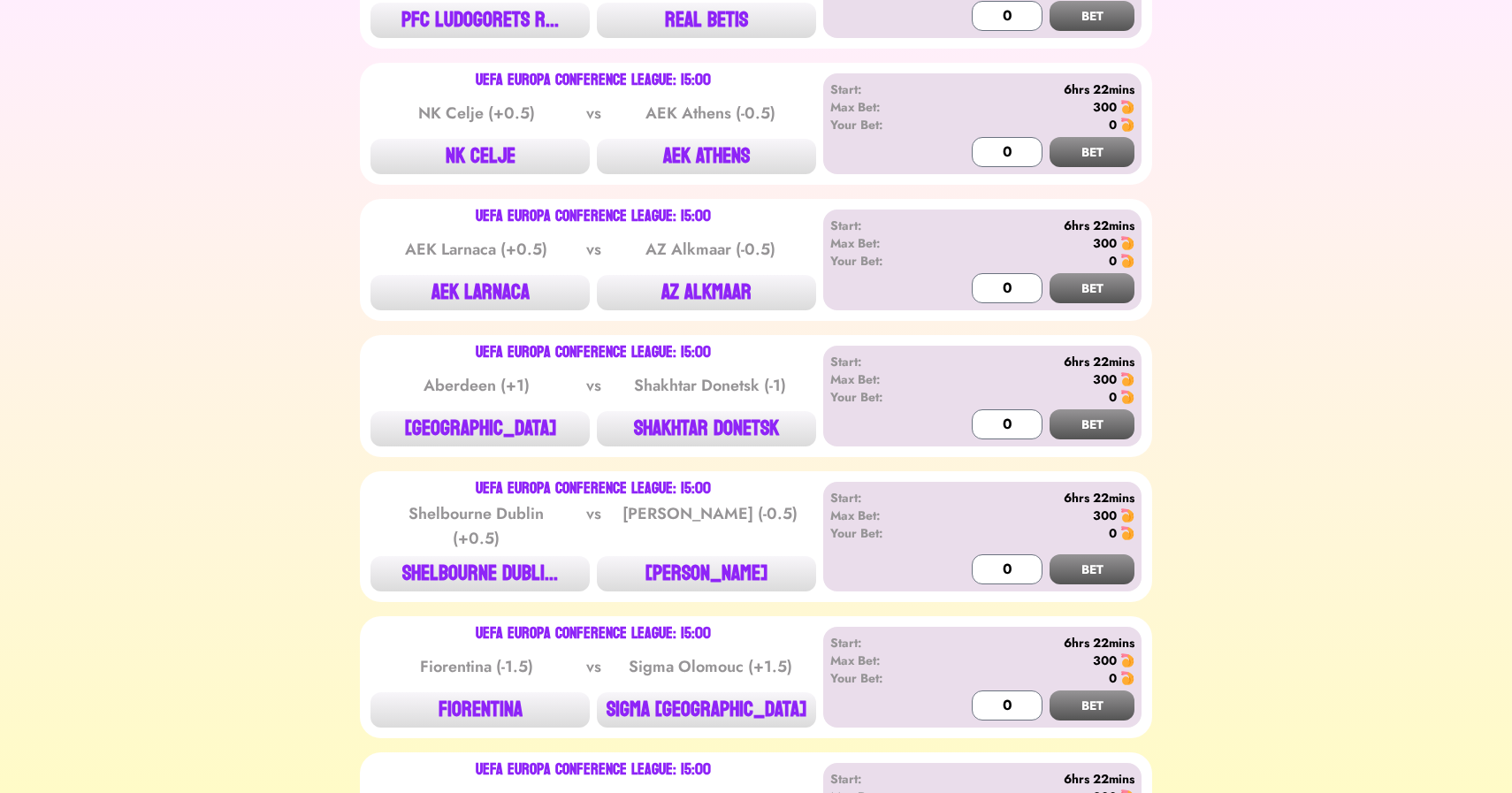
click at [450, 297] on button "AEK LARNACA" at bounding box center [480, 293] width 219 height 36
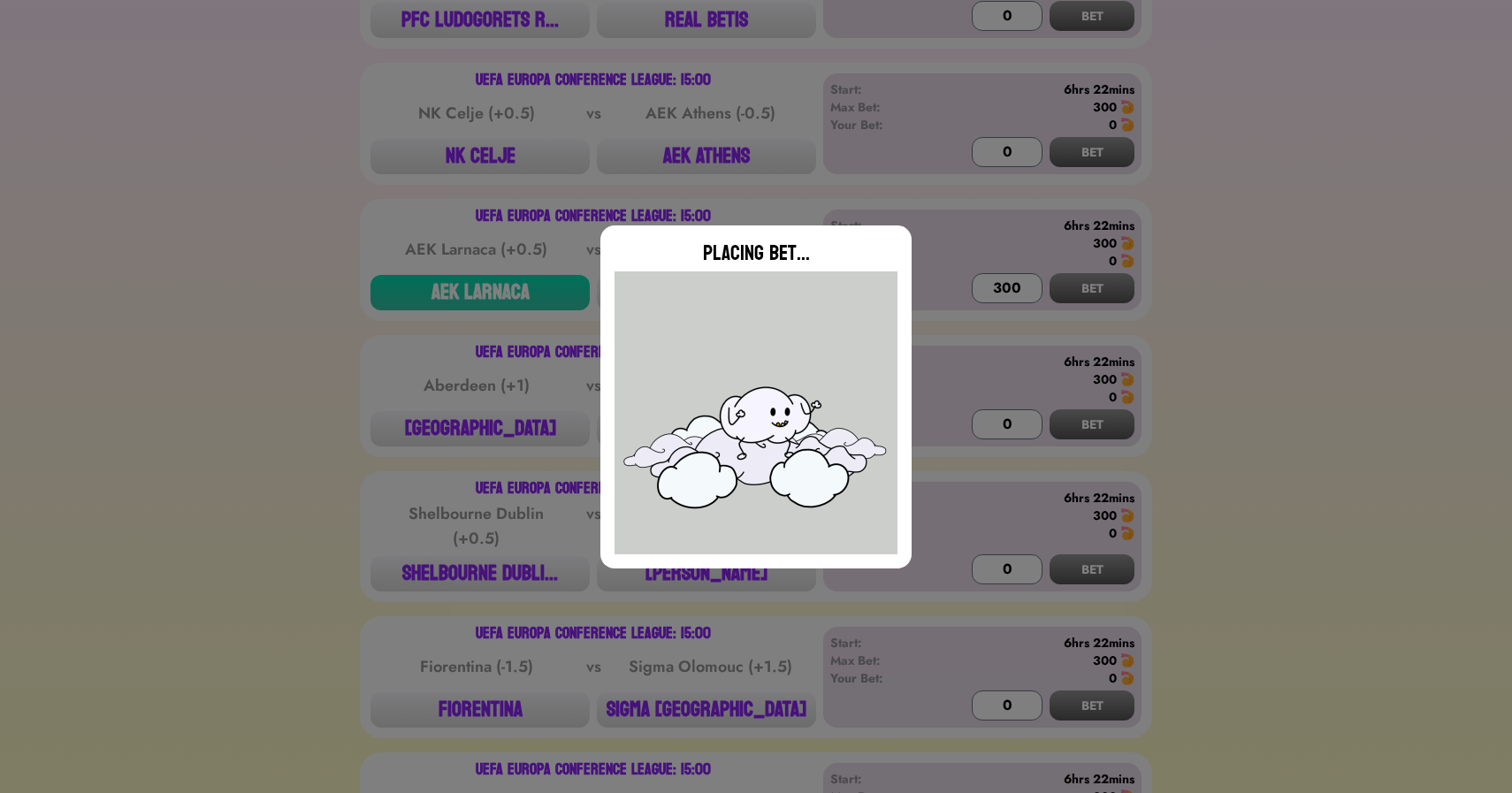
type input "0"
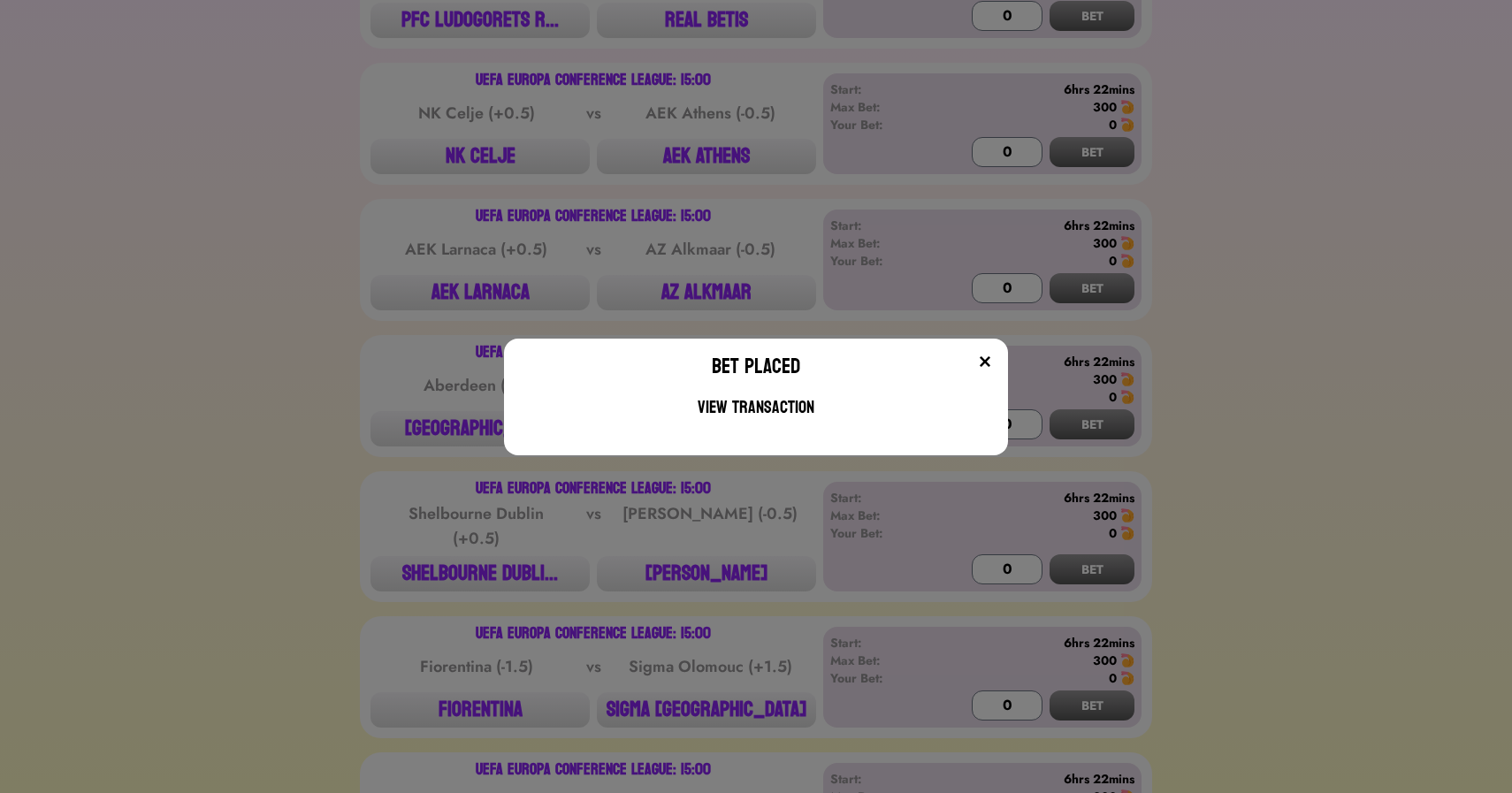
click at [350, 332] on div "Bet Placed View Transaction" at bounding box center [756, 396] width 1512 height 793
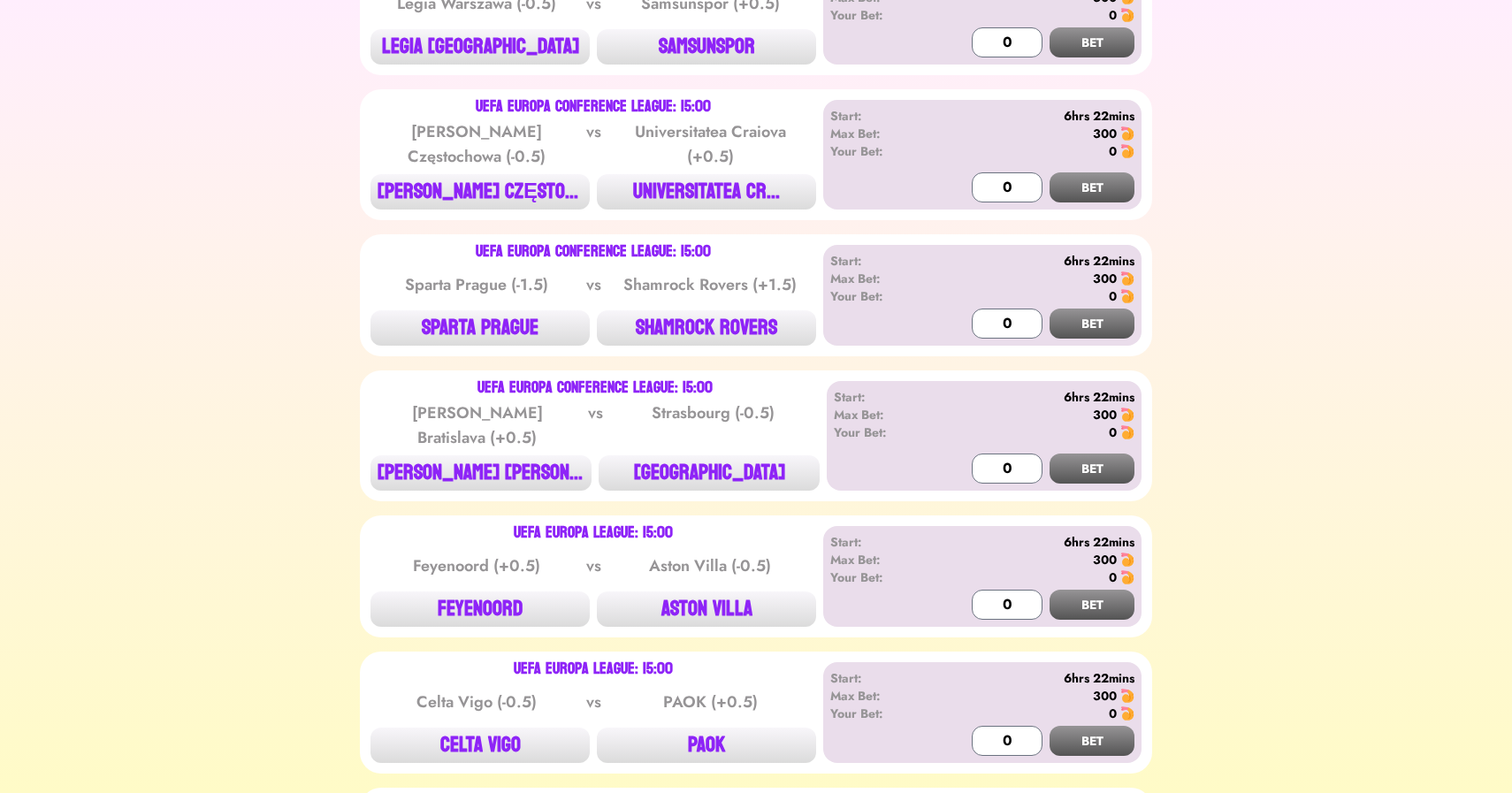
scroll to position [3628, 0]
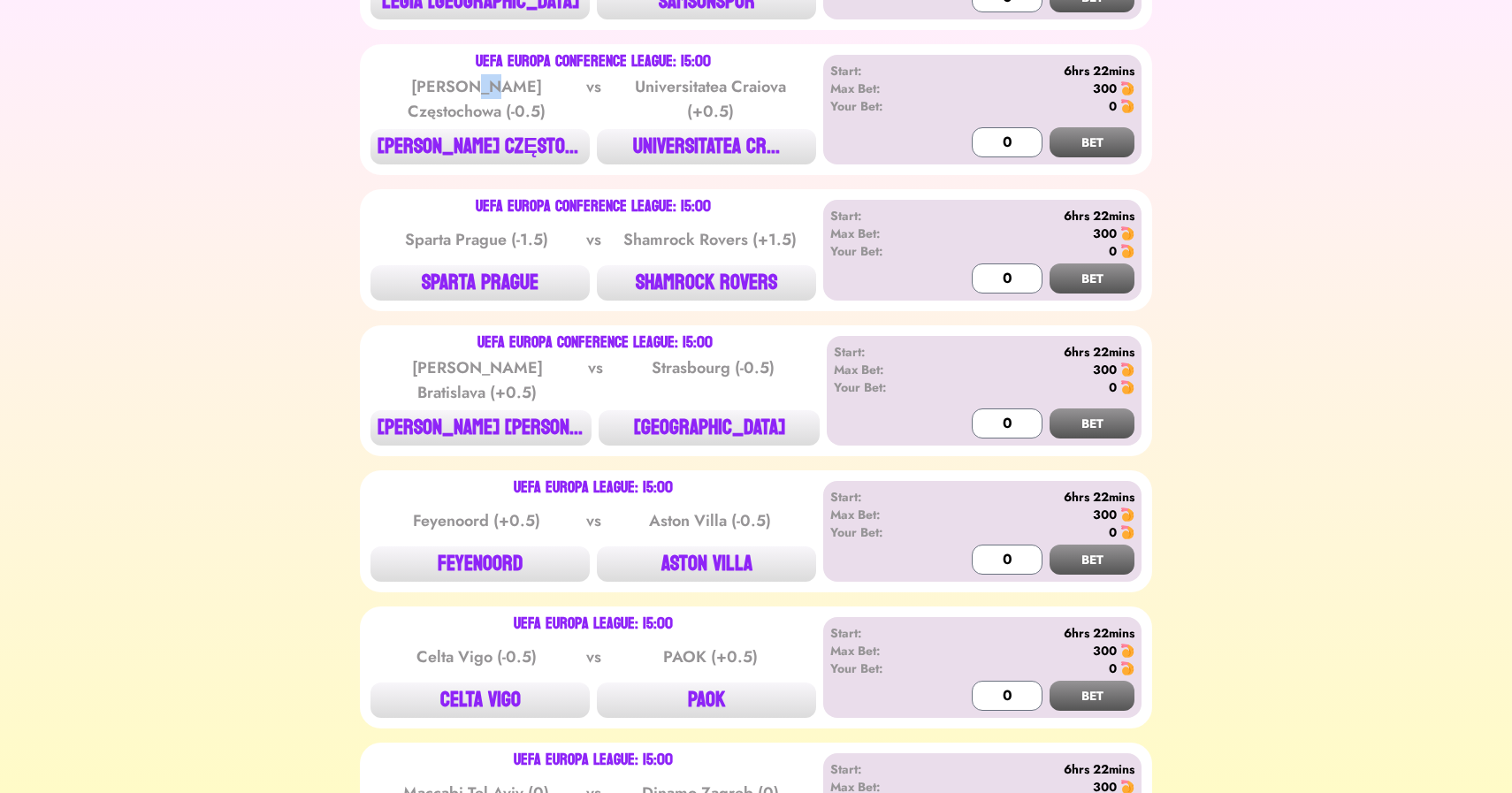
drag, startPoint x: 462, startPoint y: 87, endPoint x: 492, endPoint y: 87, distance: 30.0
click at [492, 87] on div "[PERSON_NAME] Częstochowa (-0.5)" at bounding box center [476, 99] width 179 height 50
click at [454, 129] on button "[PERSON_NAME] CZĘSTOCHOW..." at bounding box center [480, 147] width 219 height 36
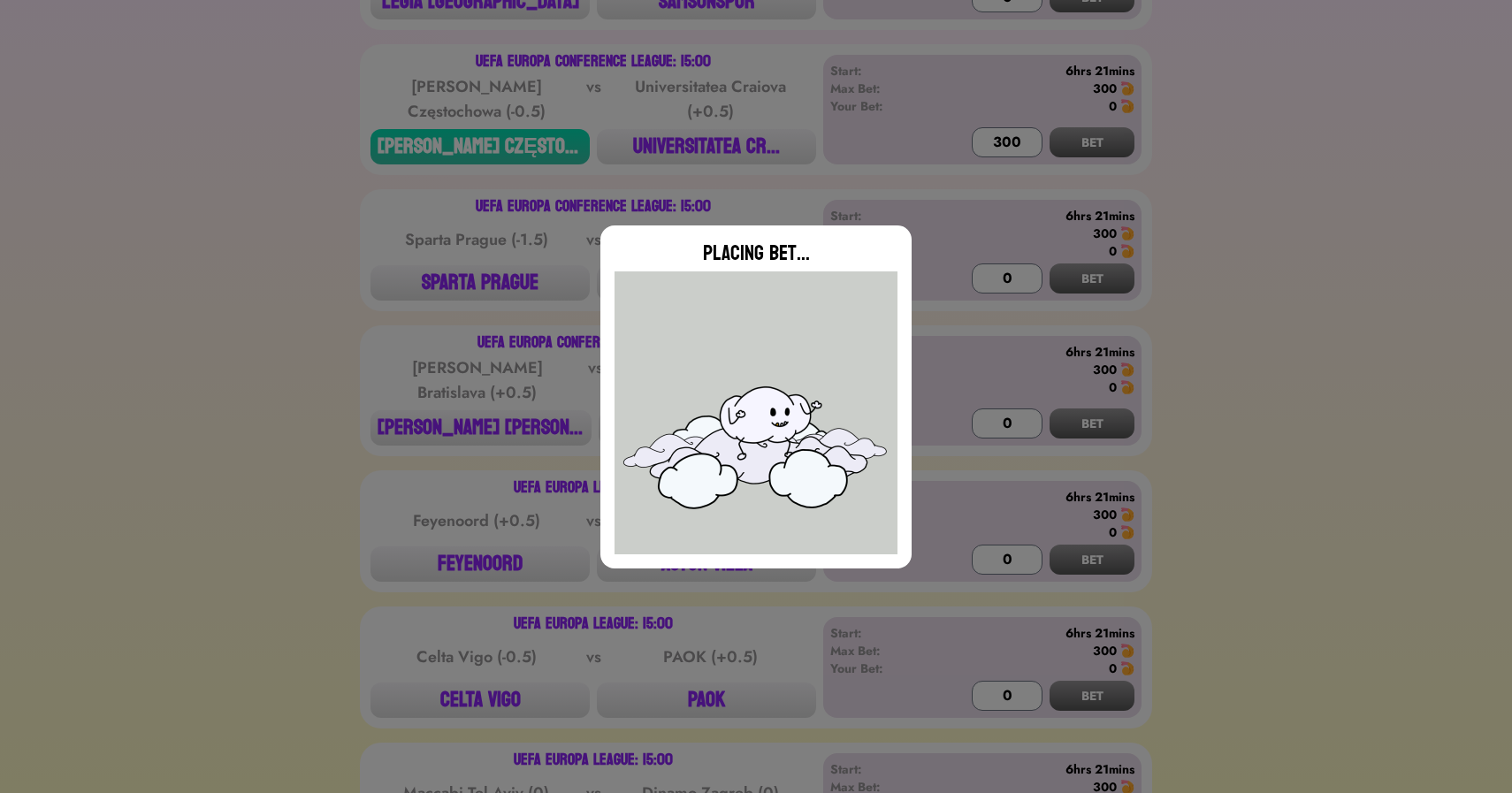
type input "0"
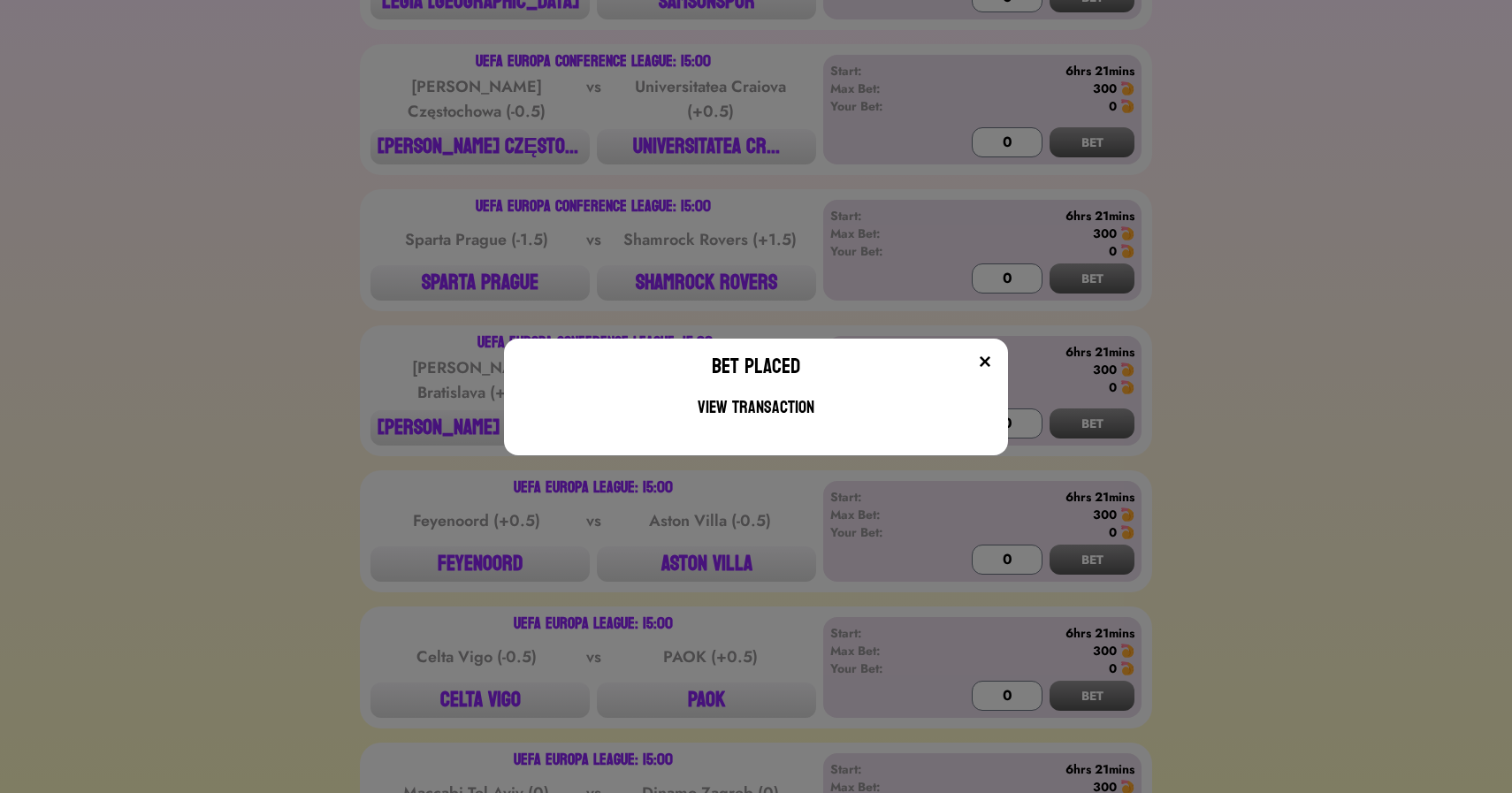
click at [360, 220] on div "Bet Placed View Transaction" at bounding box center [756, 396] width 1512 height 793
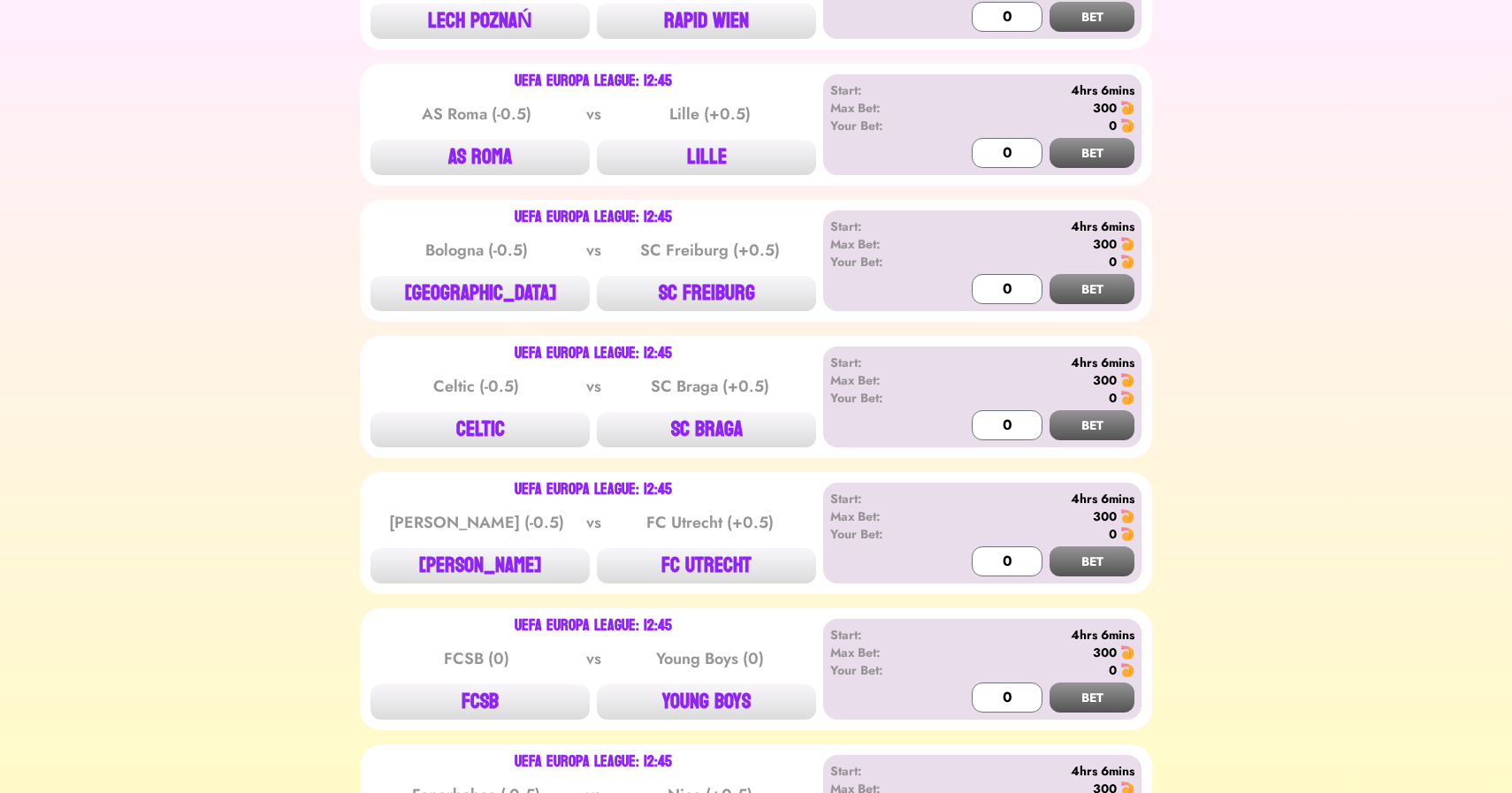
scroll to position [1587, 0]
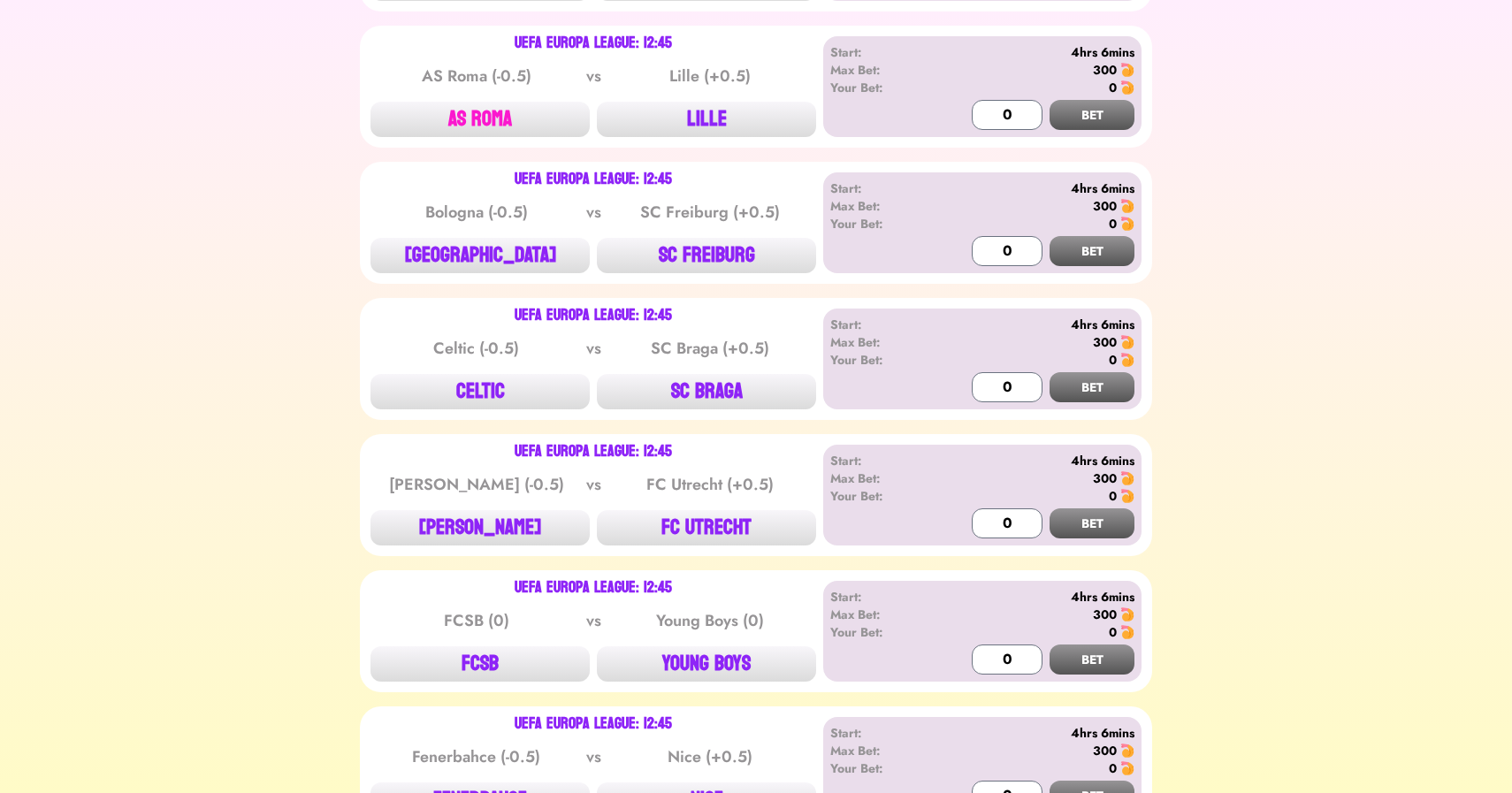
click at [470, 108] on button "AS ROMA" at bounding box center [480, 119] width 219 height 36
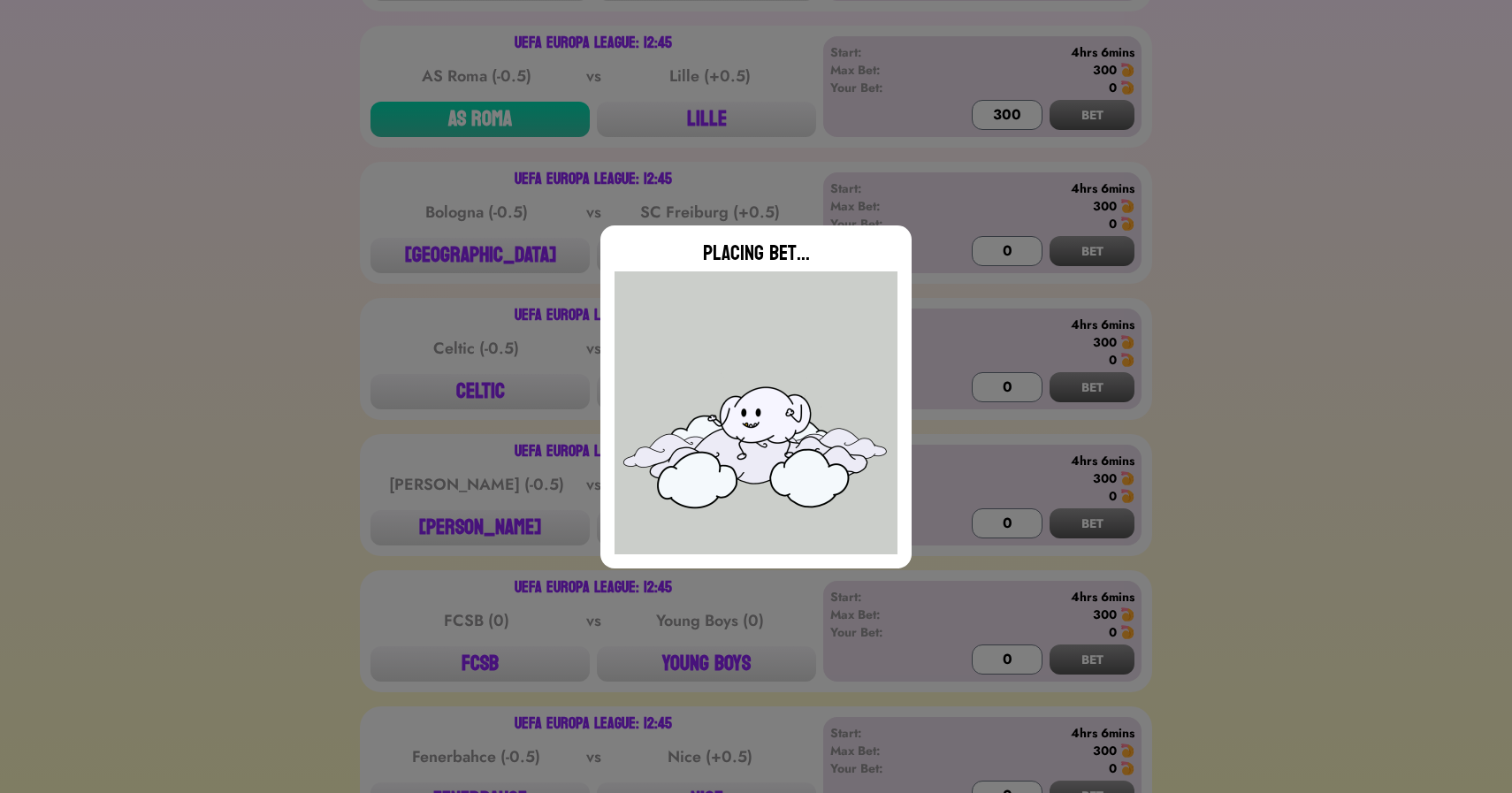
type input "0"
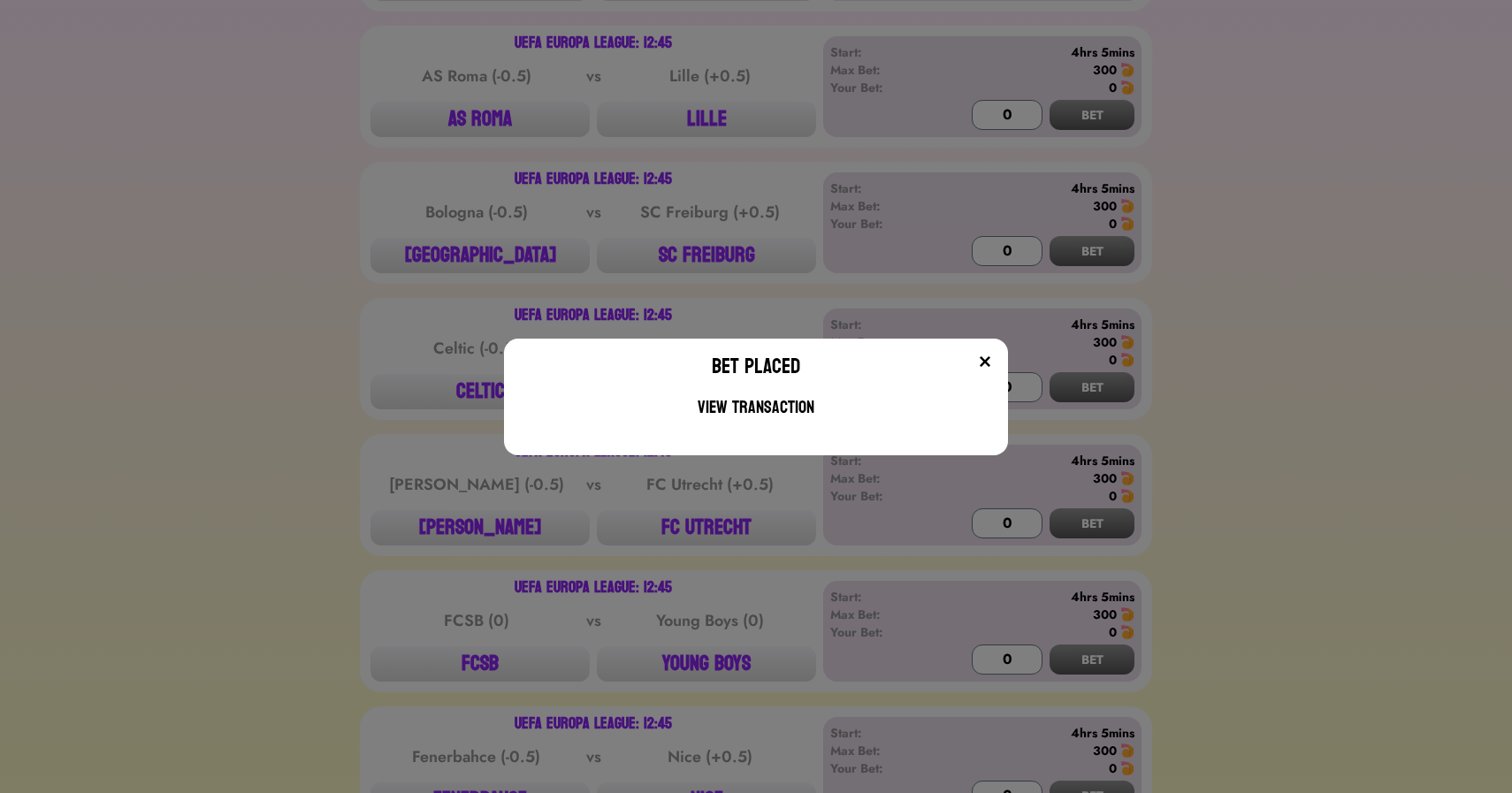
click at [362, 218] on div "Bet Placed View Transaction" at bounding box center [756, 396] width 1512 height 793
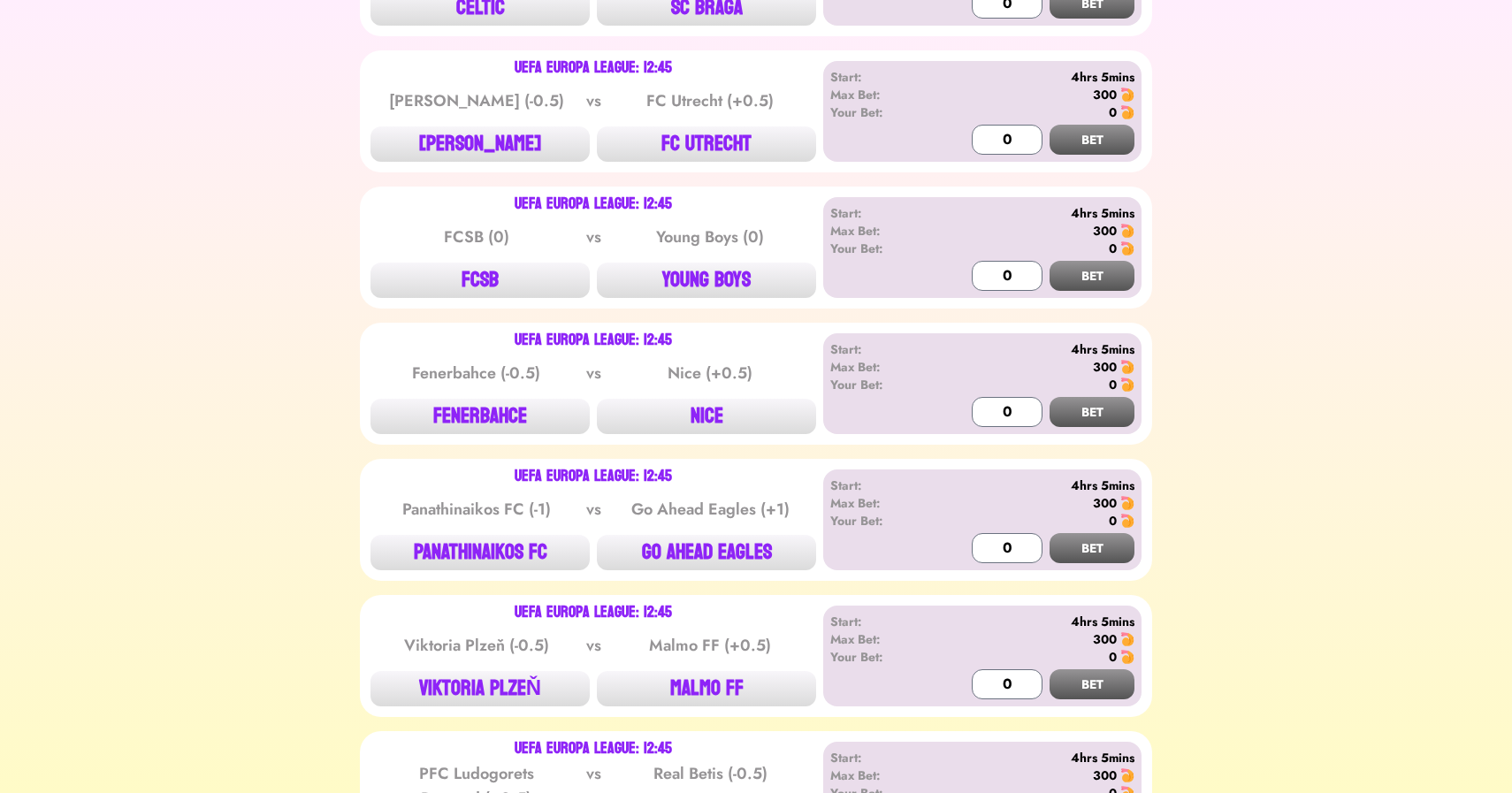
scroll to position [1983, 0]
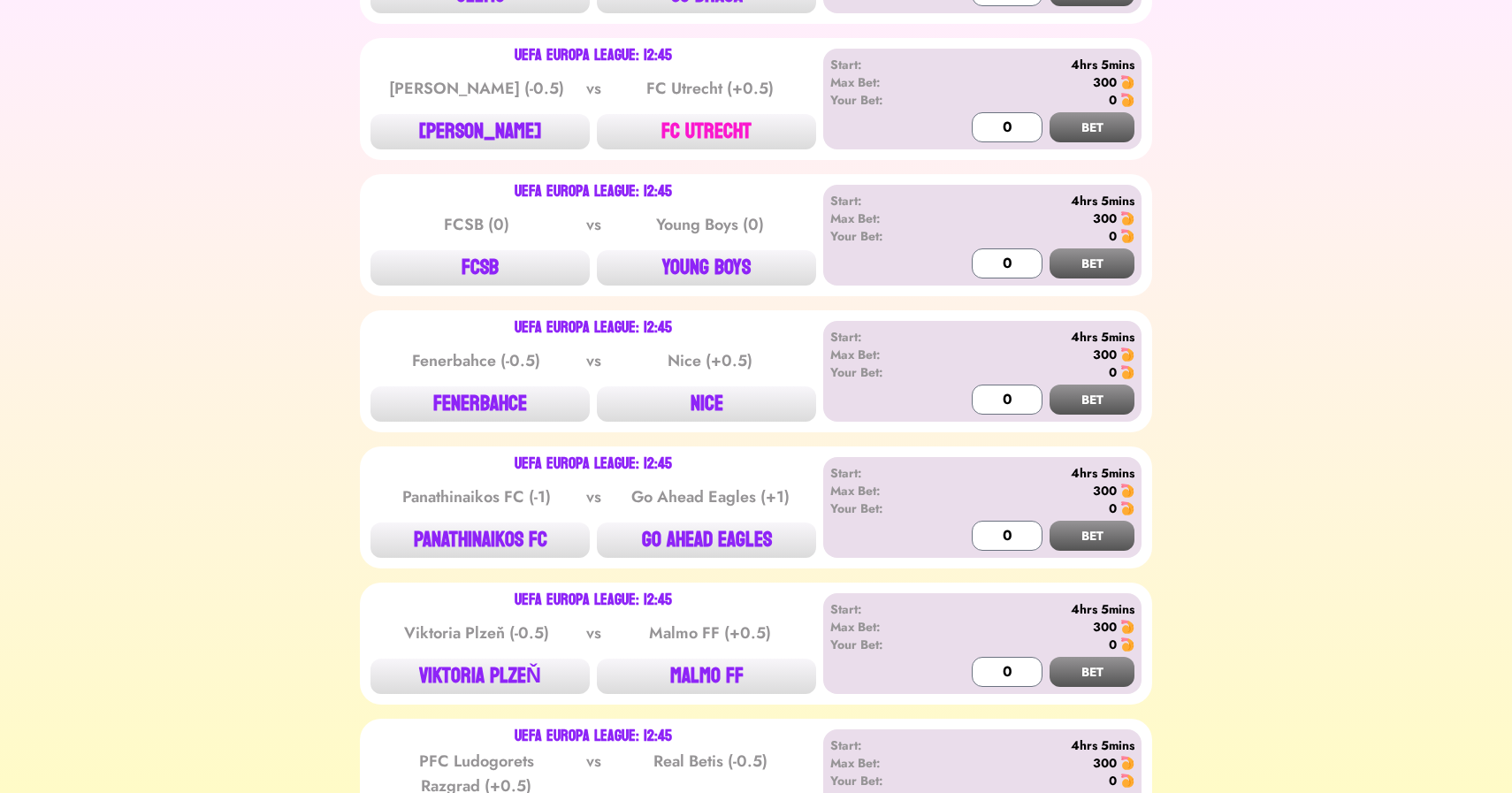
click at [686, 117] on button "FC UTRECHT" at bounding box center [706, 131] width 219 height 36
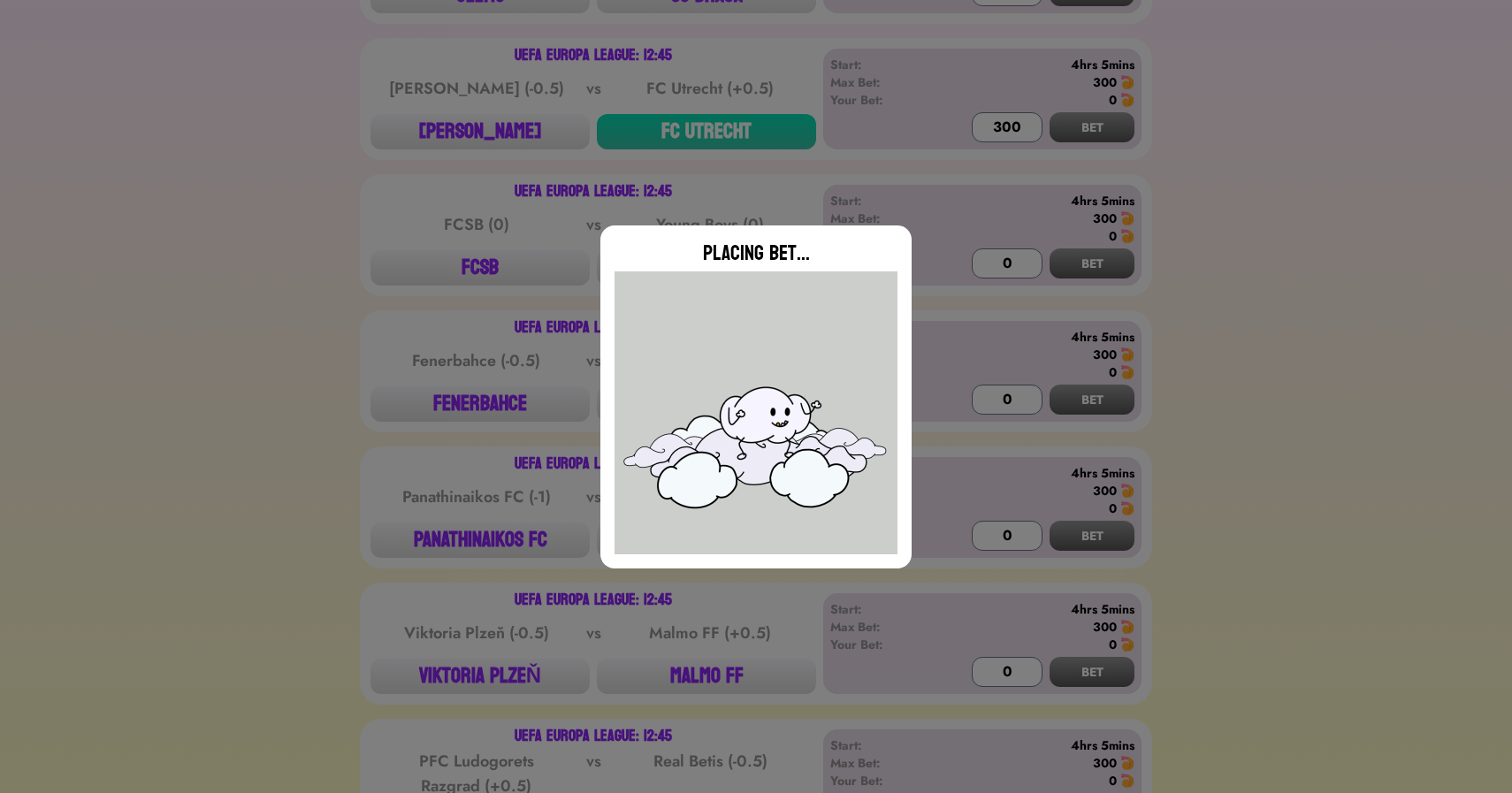
click at [271, 340] on div "Placing Bet..." at bounding box center [756, 396] width 1512 height 793
type input "0"
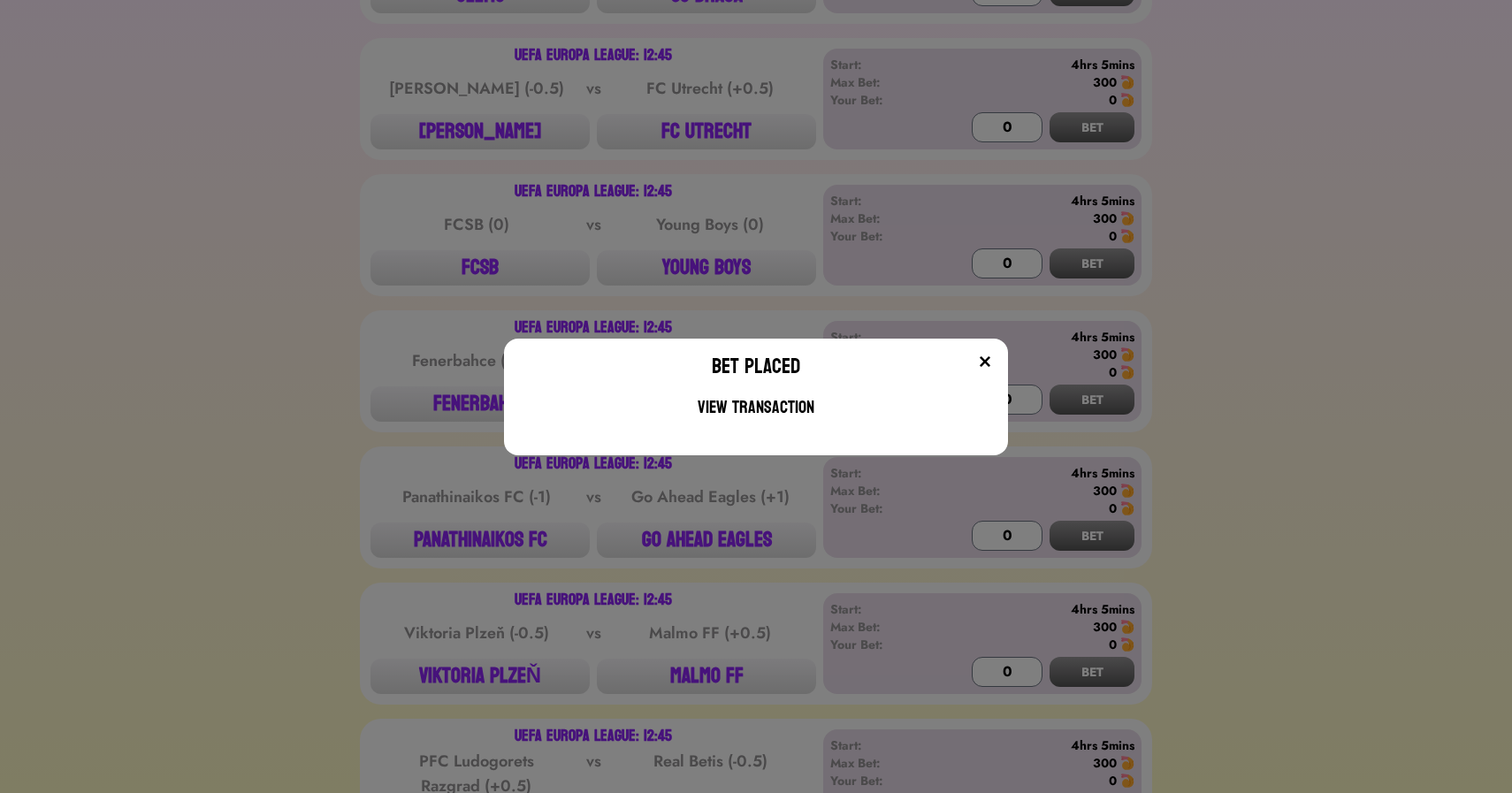
click at [271, 340] on div "Bet Placed View Transaction" at bounding box center [756, 396] width 1512 height 793
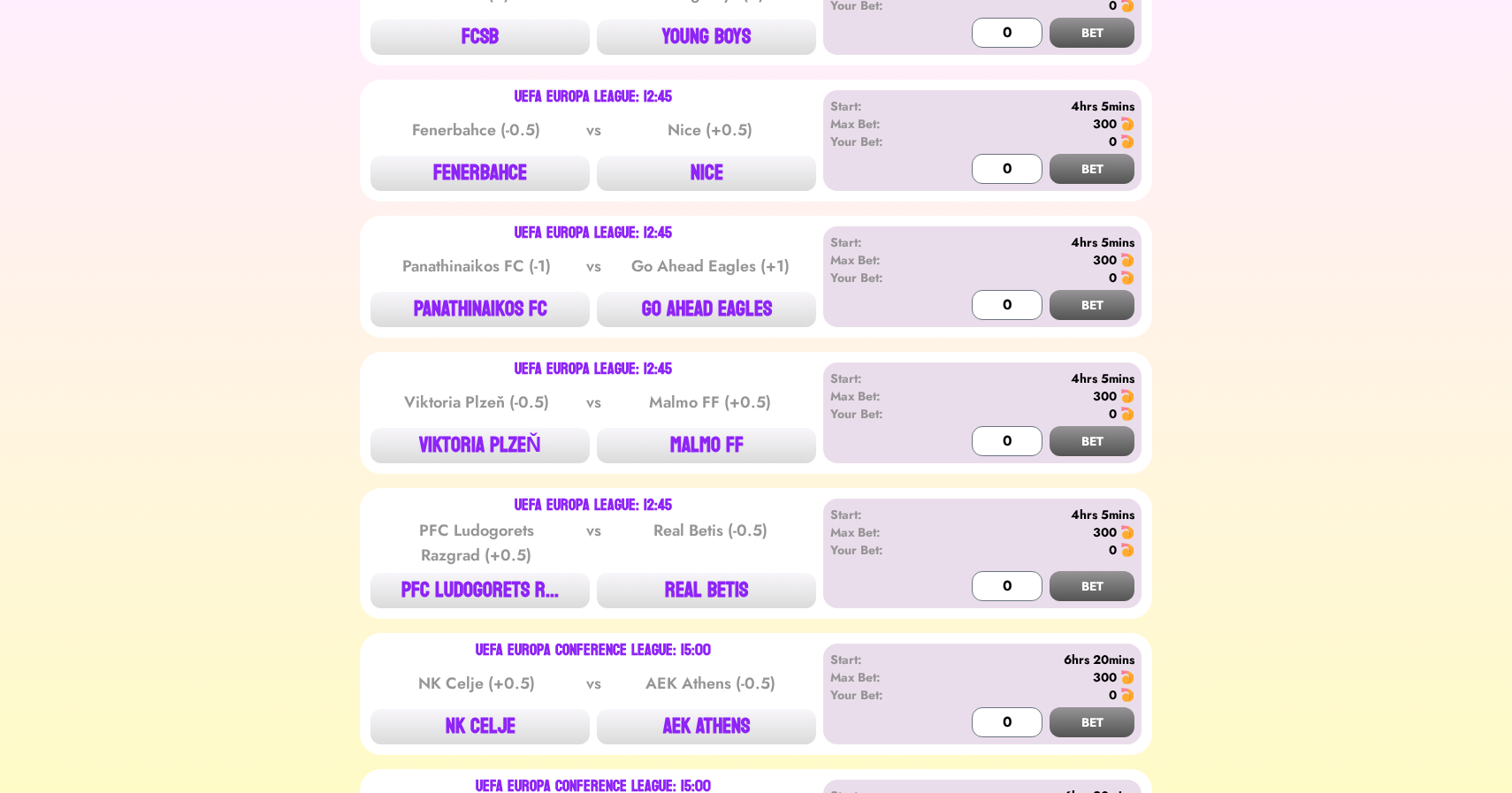
scroll to position [2258, 0]
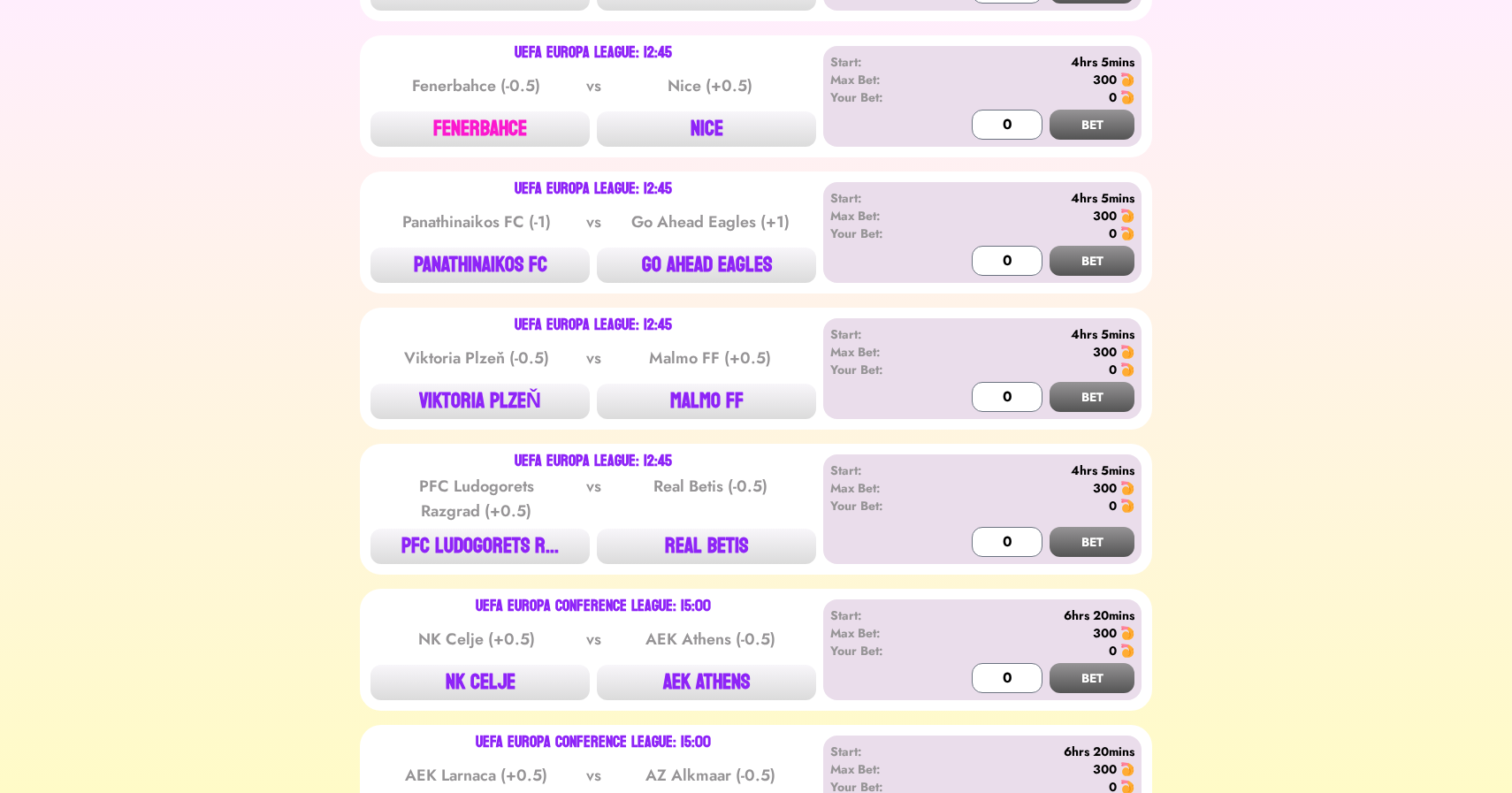
click at [467, 120] on button "FENERBAHCE" at bounding box center [480, 129] width 219 height 36
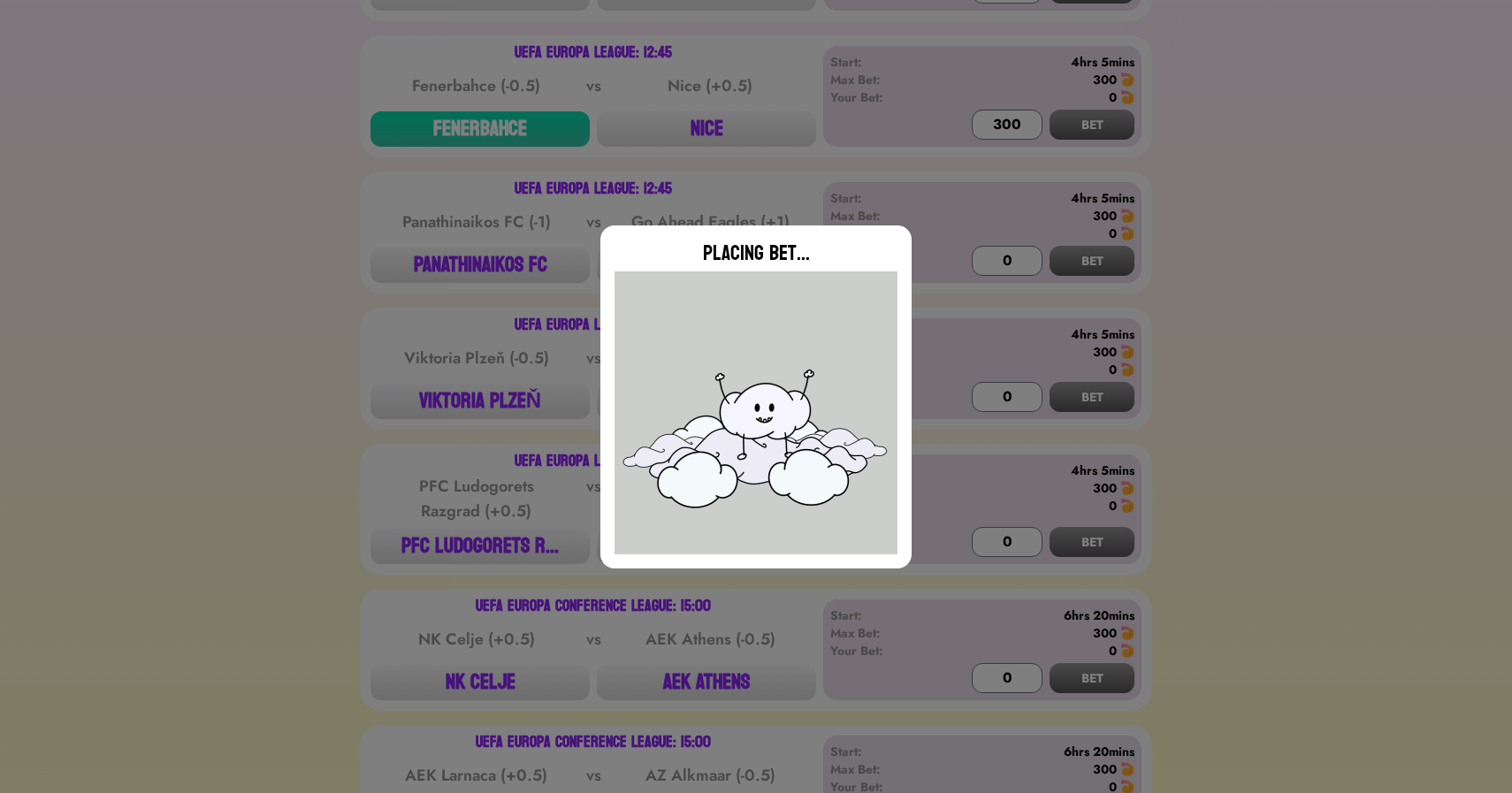
type input "0"
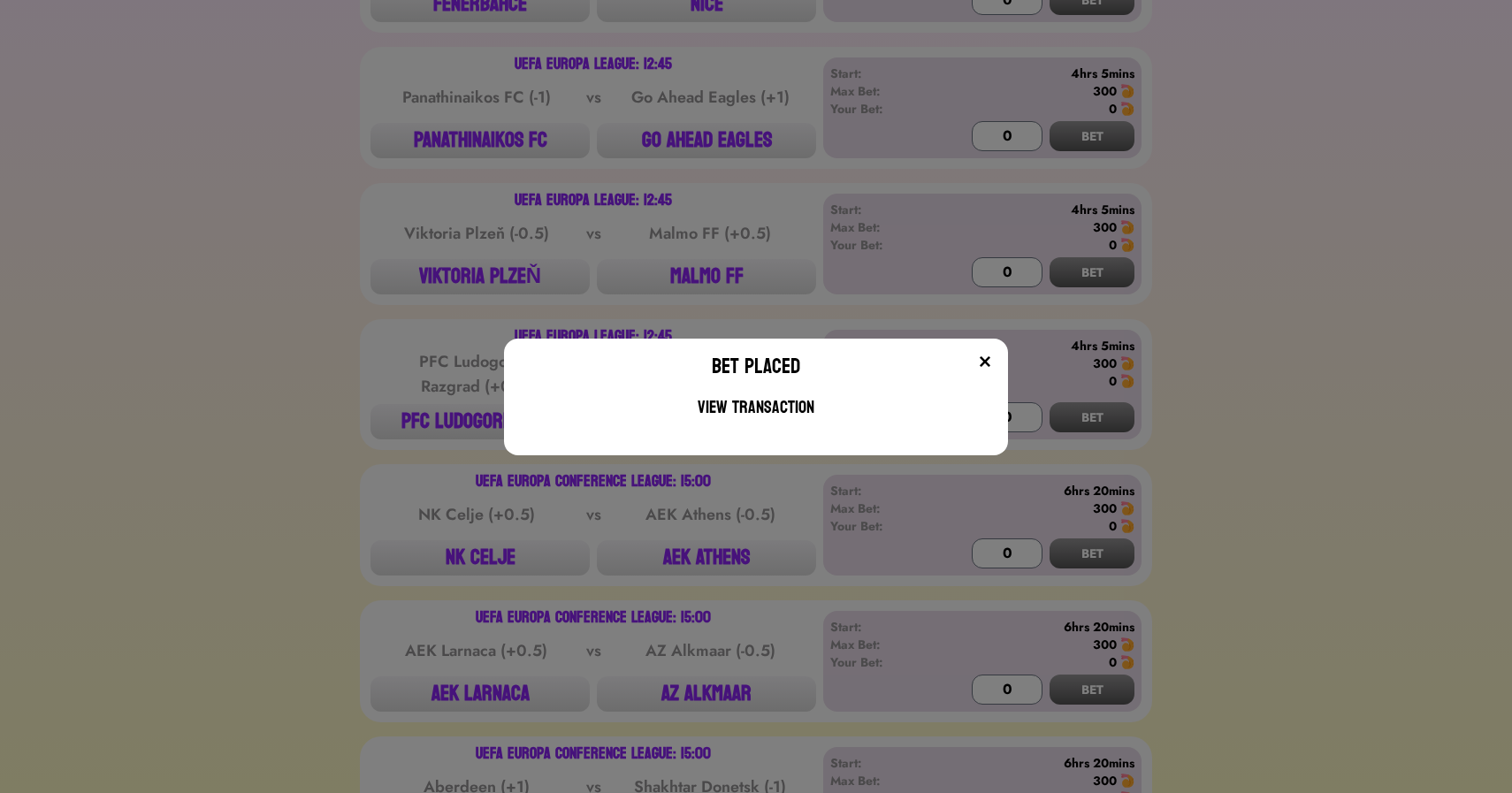
scroll to position [2396, 0]
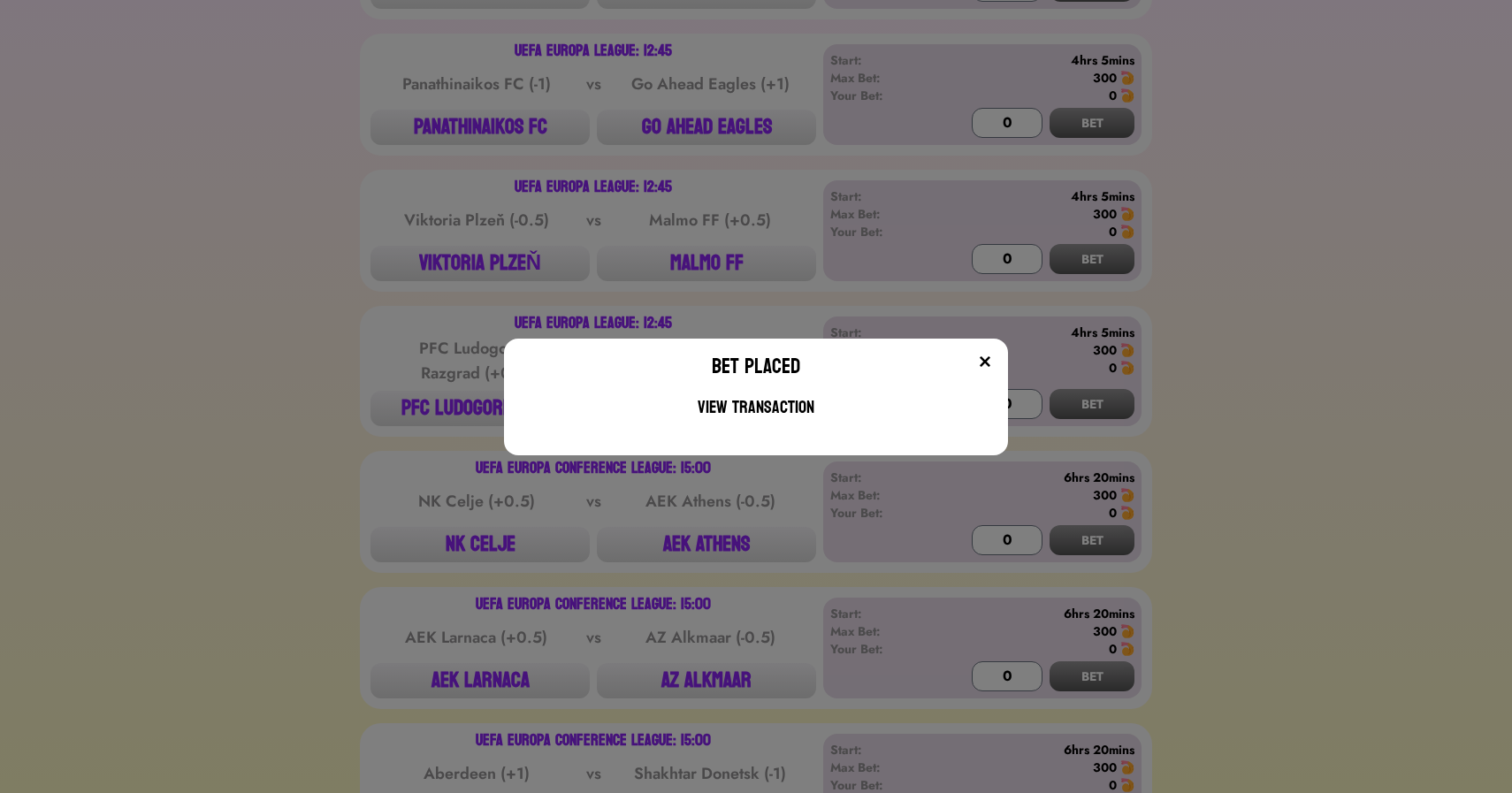
click at [309, 256] on div "Bet Placed View Transaction" at bounding box center [756, 396] width 1512 height 793
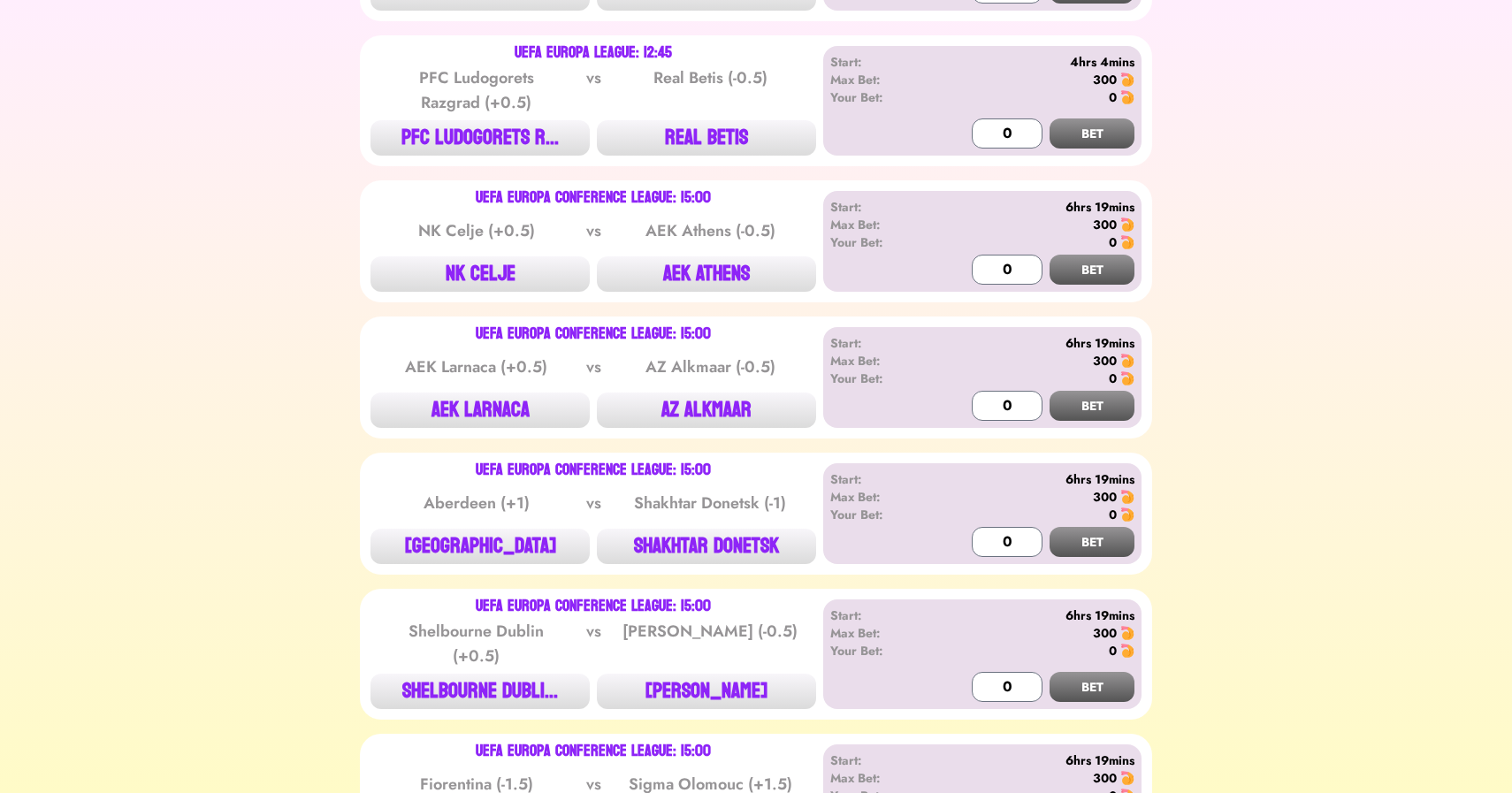
scroll to position [2668, 0]
click at [710, 107] on div "PFC Ludogorets Razgrad (+0.5) vs Real Betis (-0.5)" at bounding box center [593, 90] width 446 height 60
click at [706, 126] on button "REAL BETIS" at bounding box center [706, 137] width 219 height 36
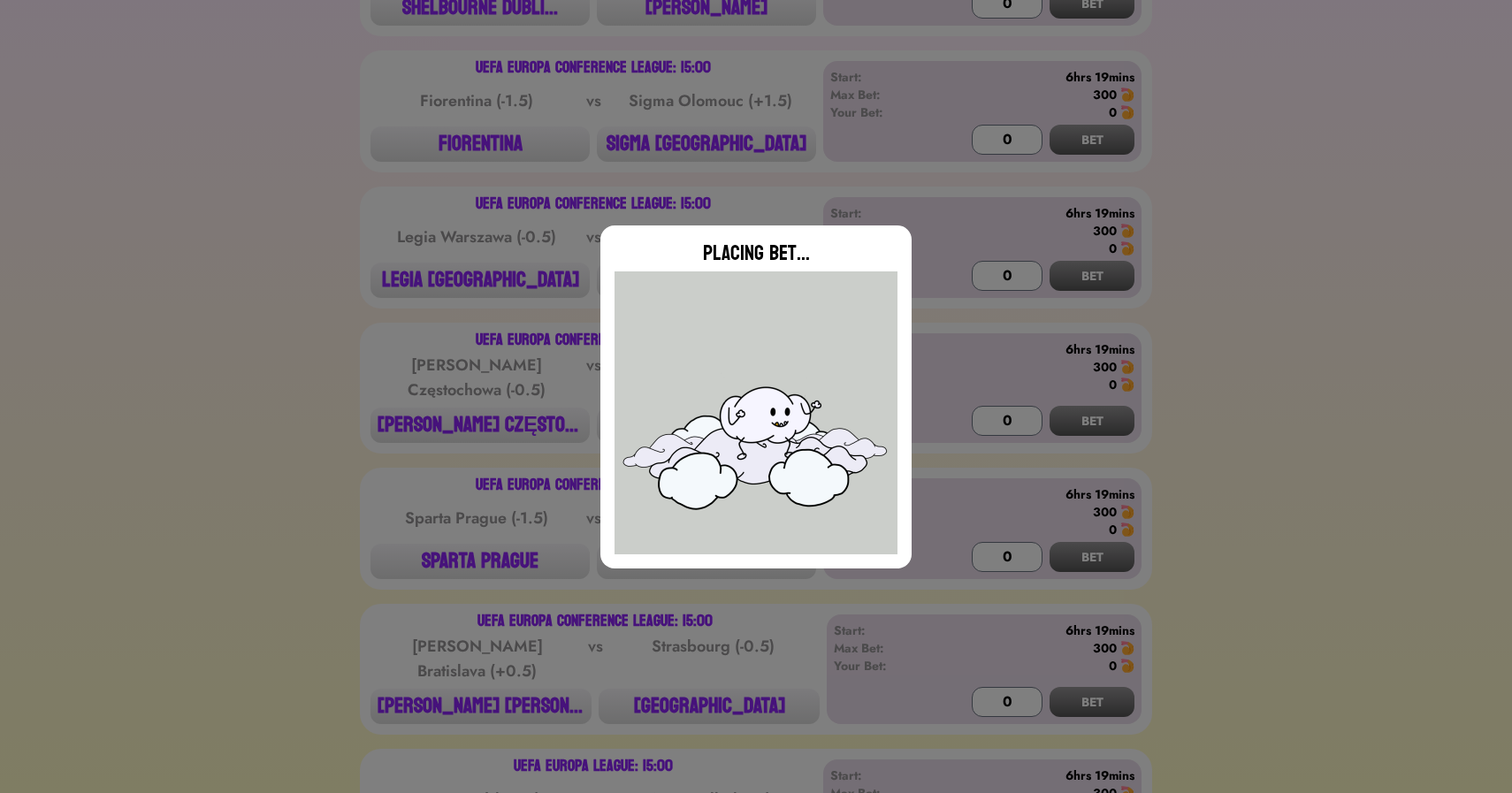
type input "0"
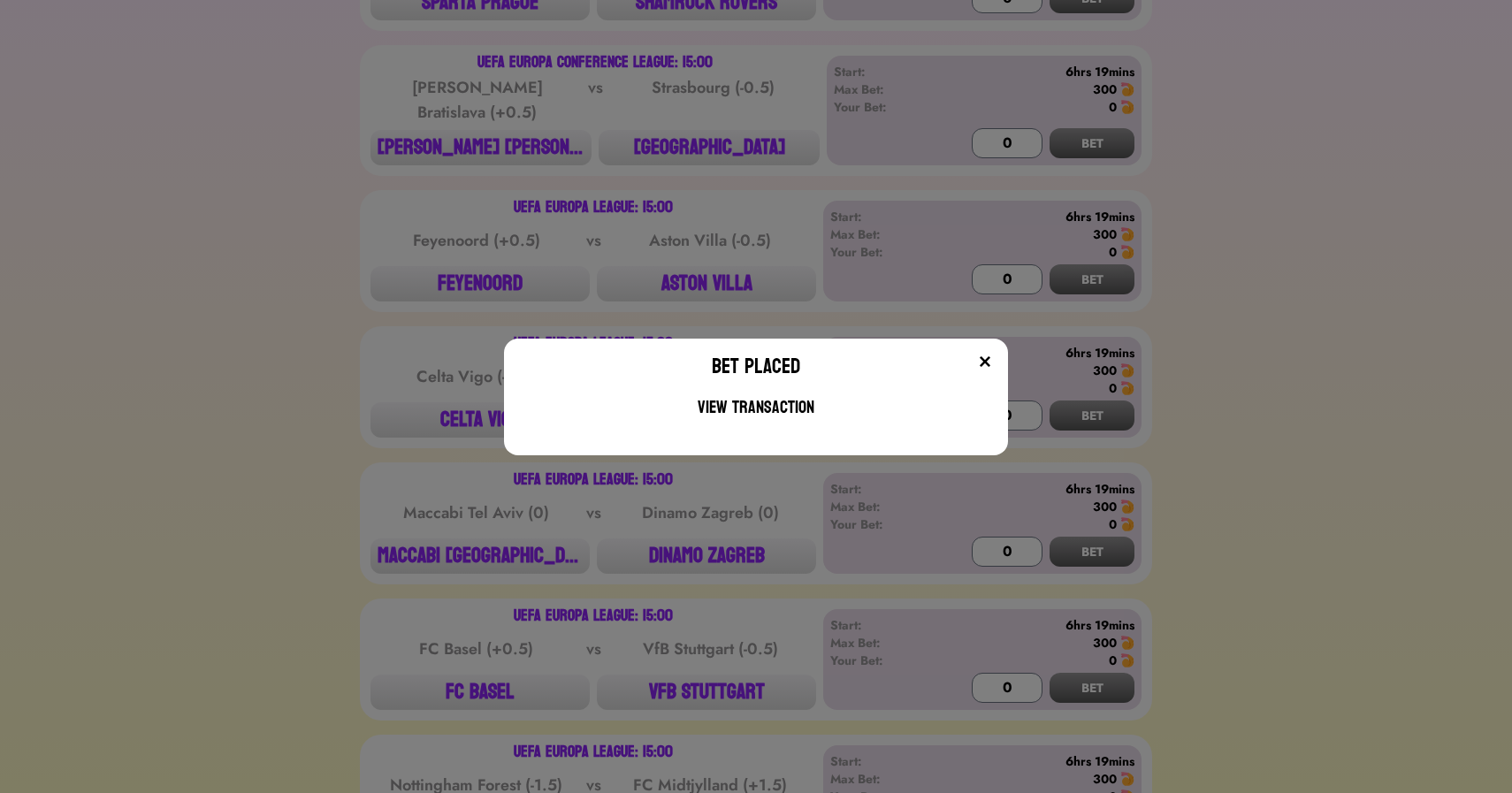
click at [310, 371] on div "Bet Placed View Transaction" at bounding box center [756, 396] width 1512 height 793
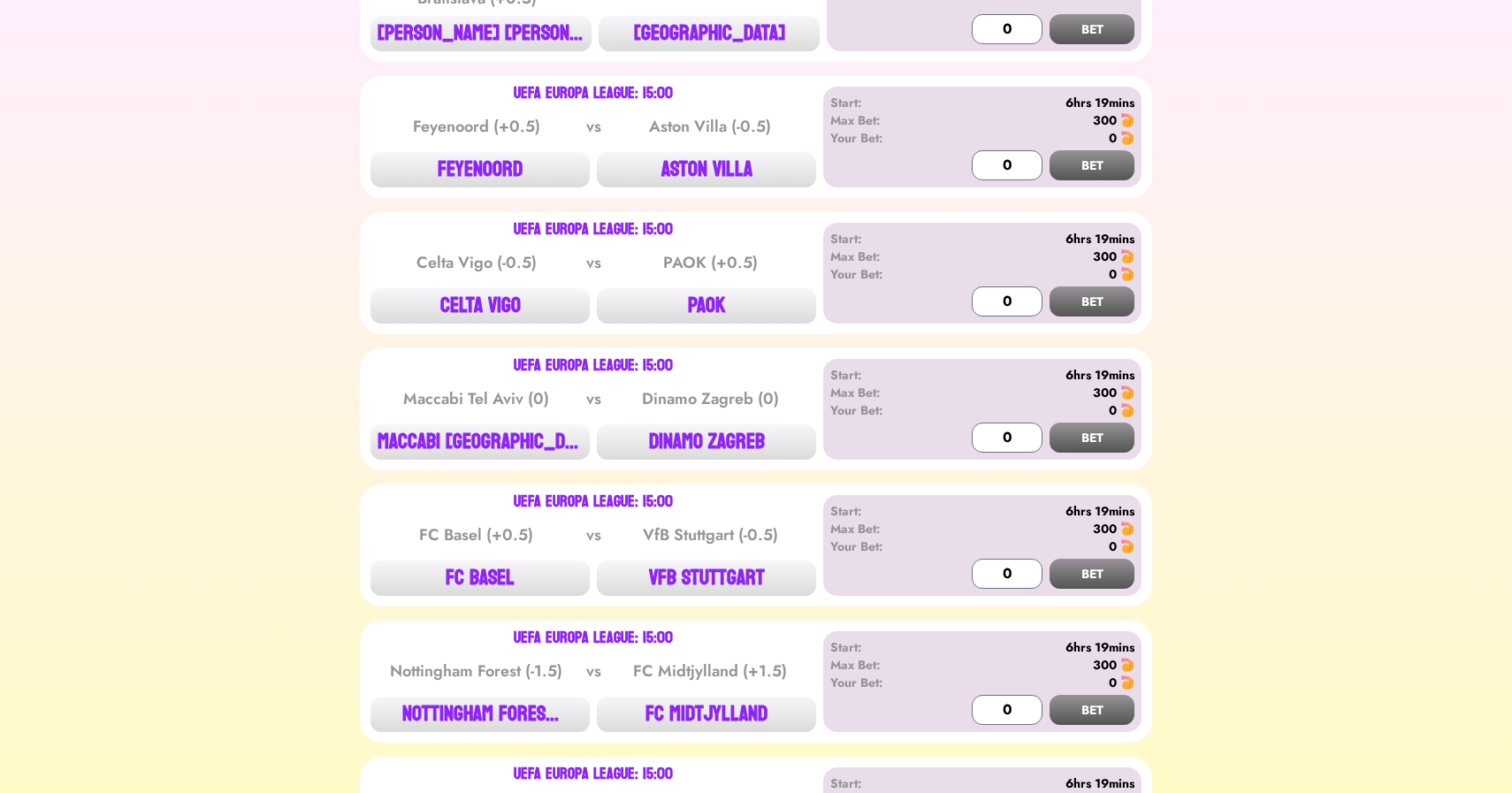
scroll to position [4032, 0]
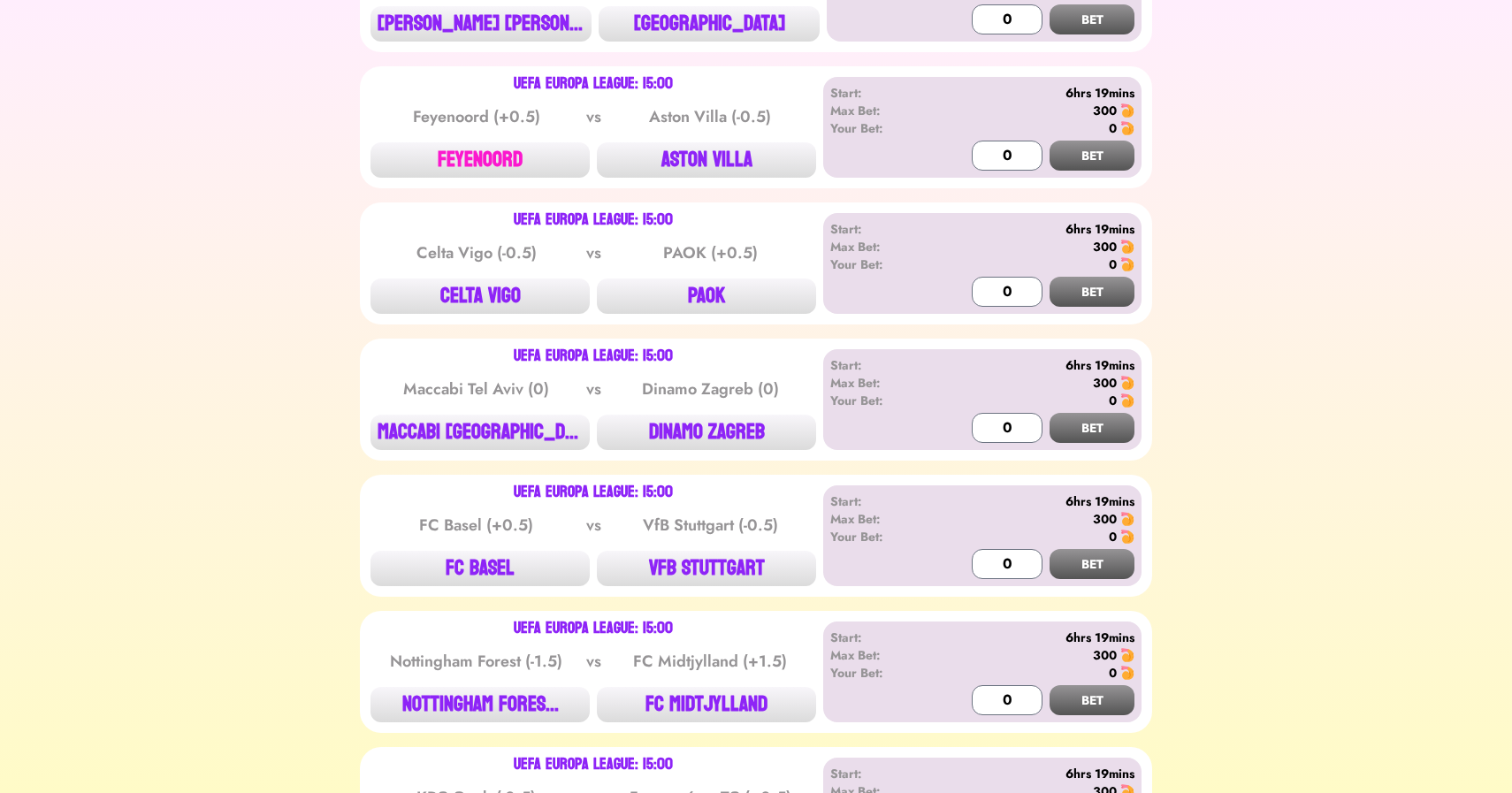
click at [484, 152] on button "FEYENOORD" at bounding box center [480, 160] width 219 height 36
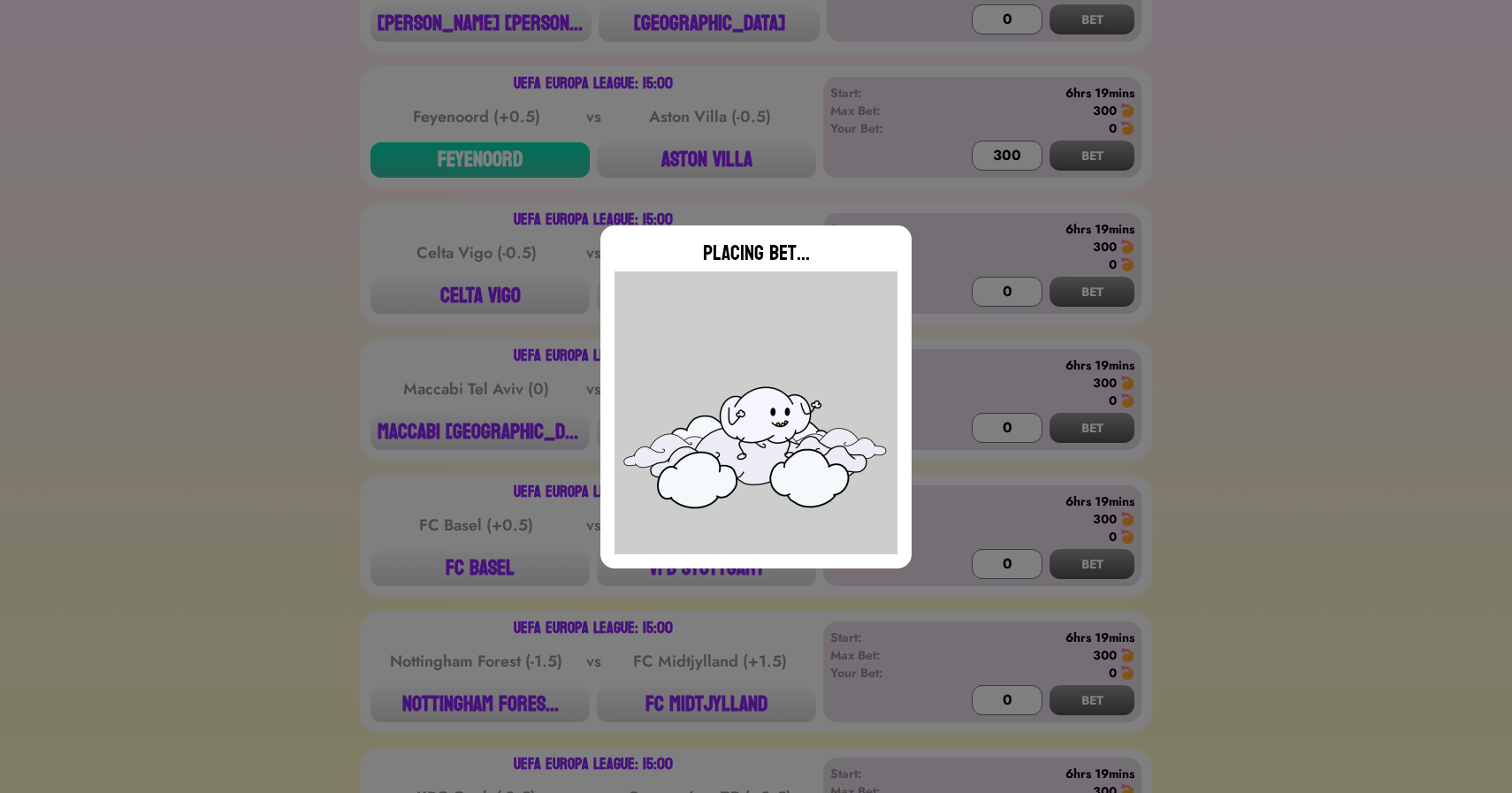
type input "0"
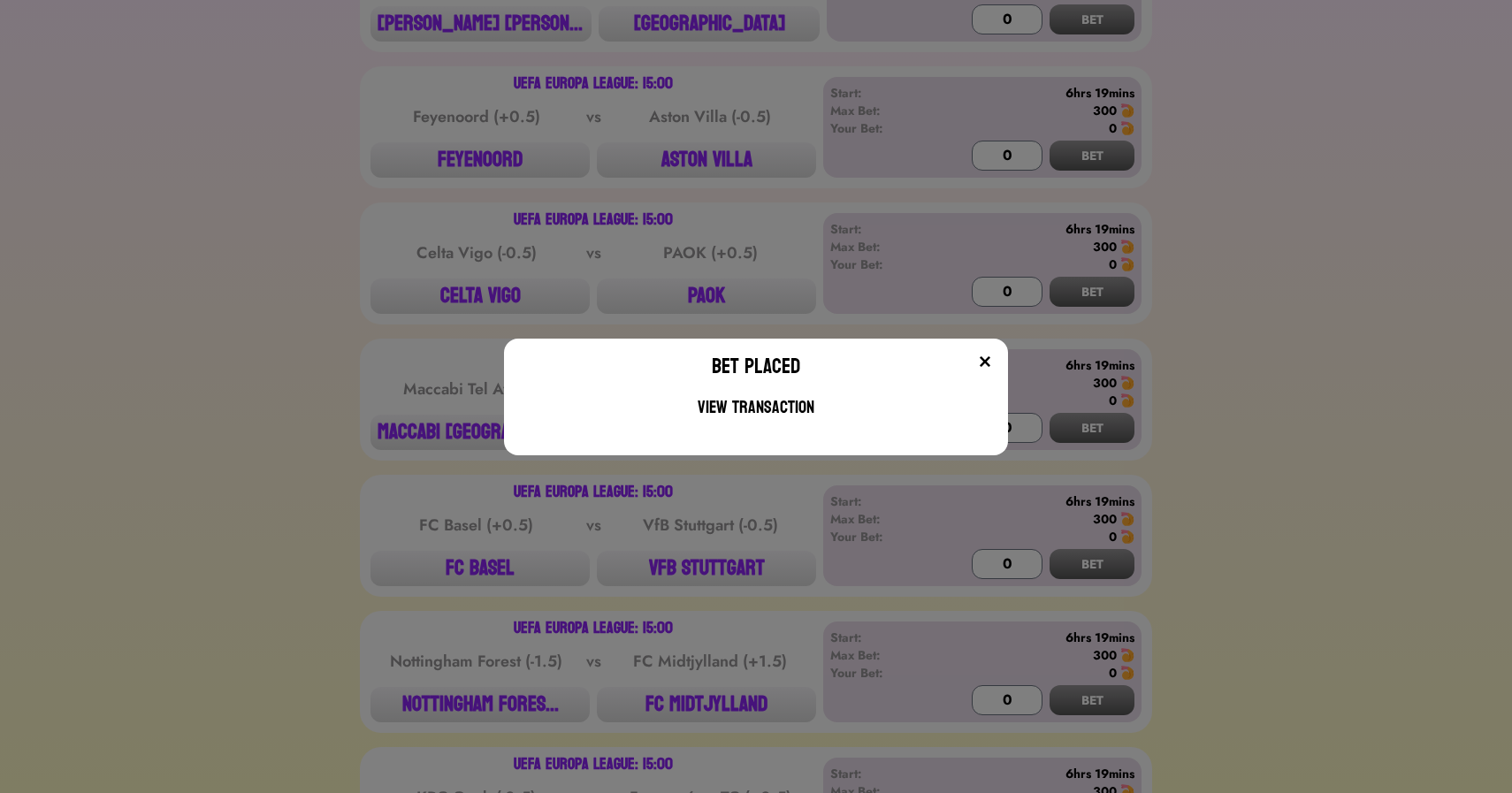
click at [456, 295] on div "Bet Placed View Transaction" at bounding box center [756, 396] width 1512 height 793
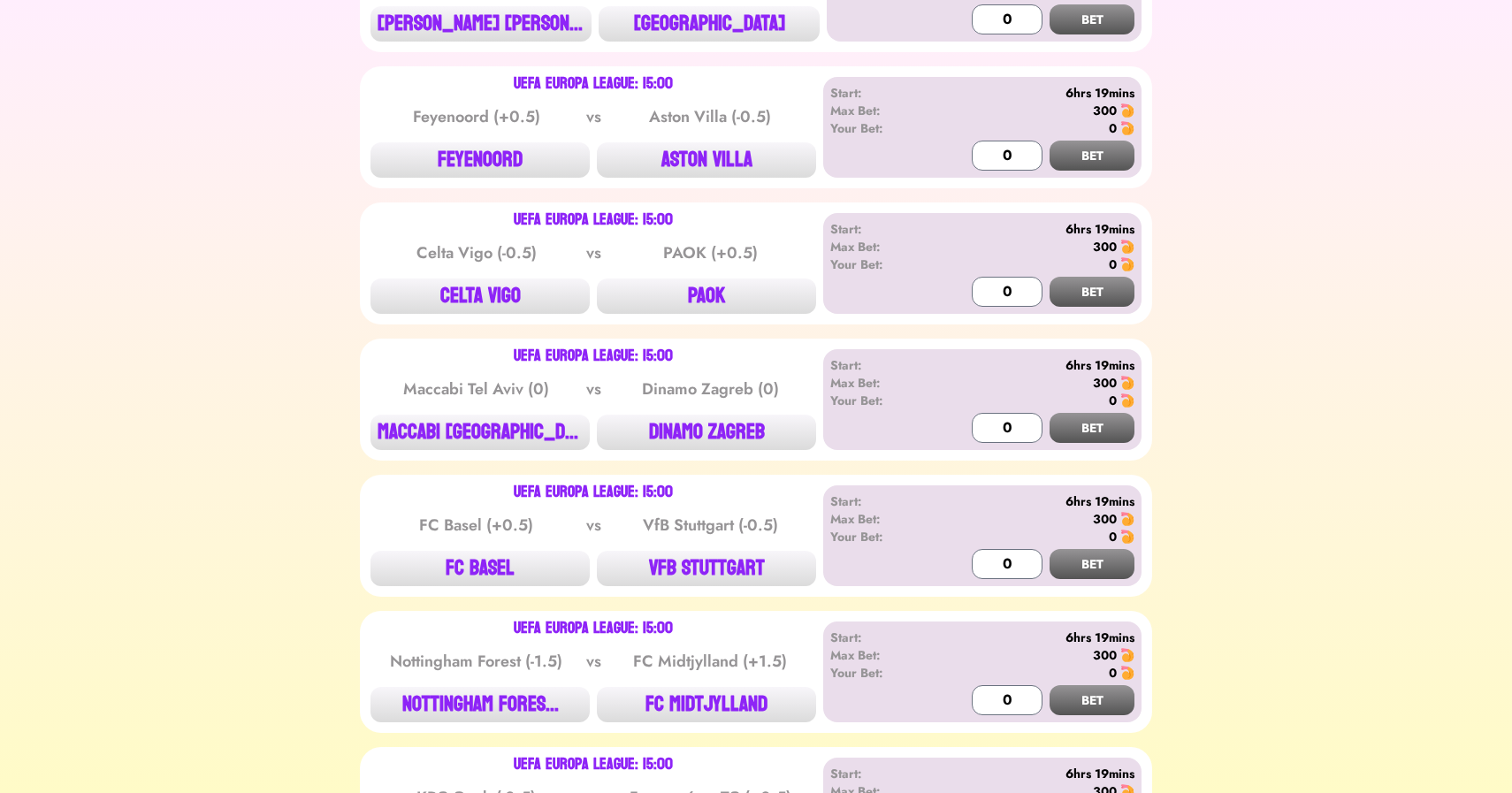
click at [456, 295] on button "CELTA VIGO" at bounding box center [480, 297] width 219 height 36
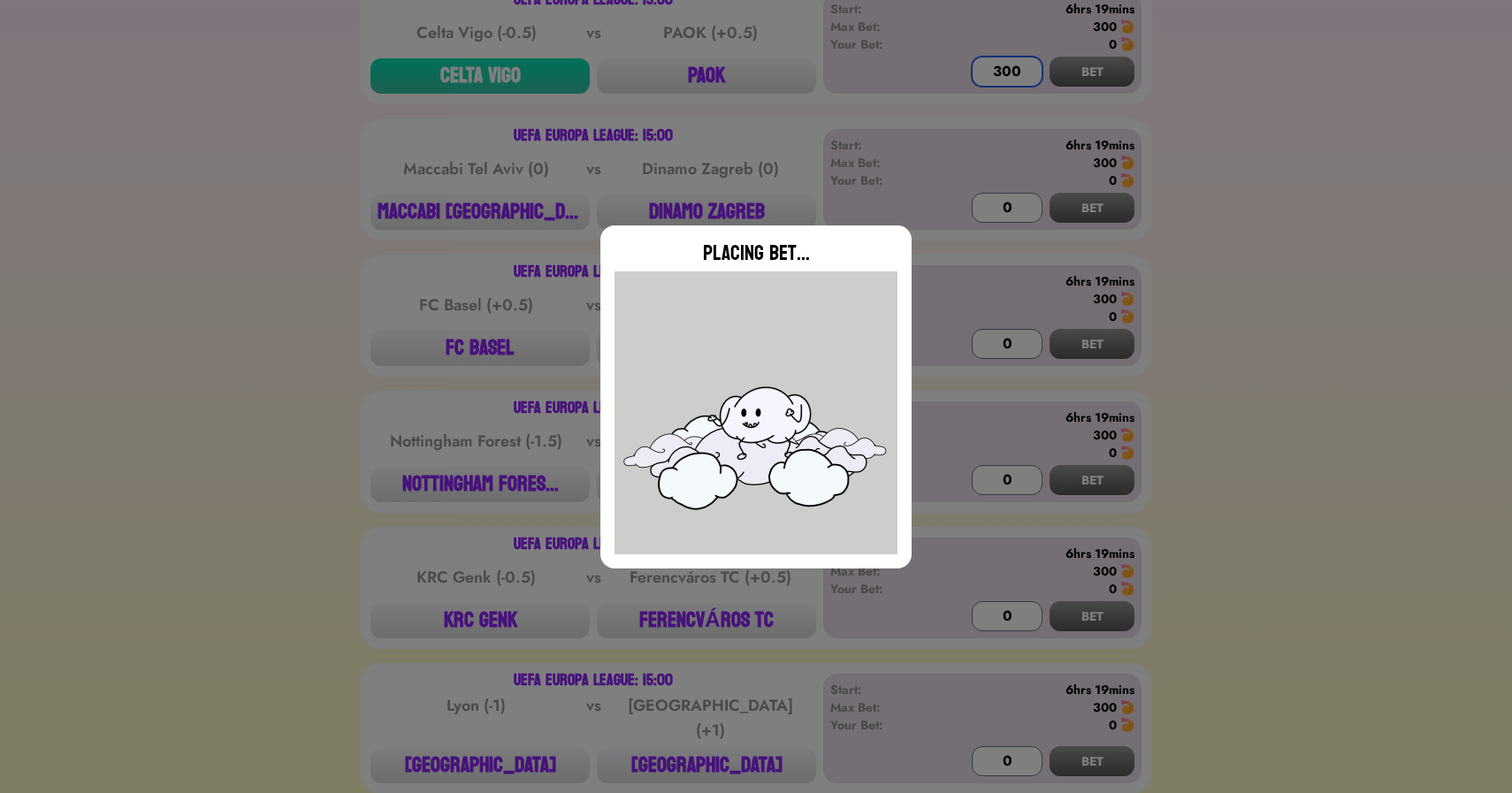
scroll to position [4255, 0]
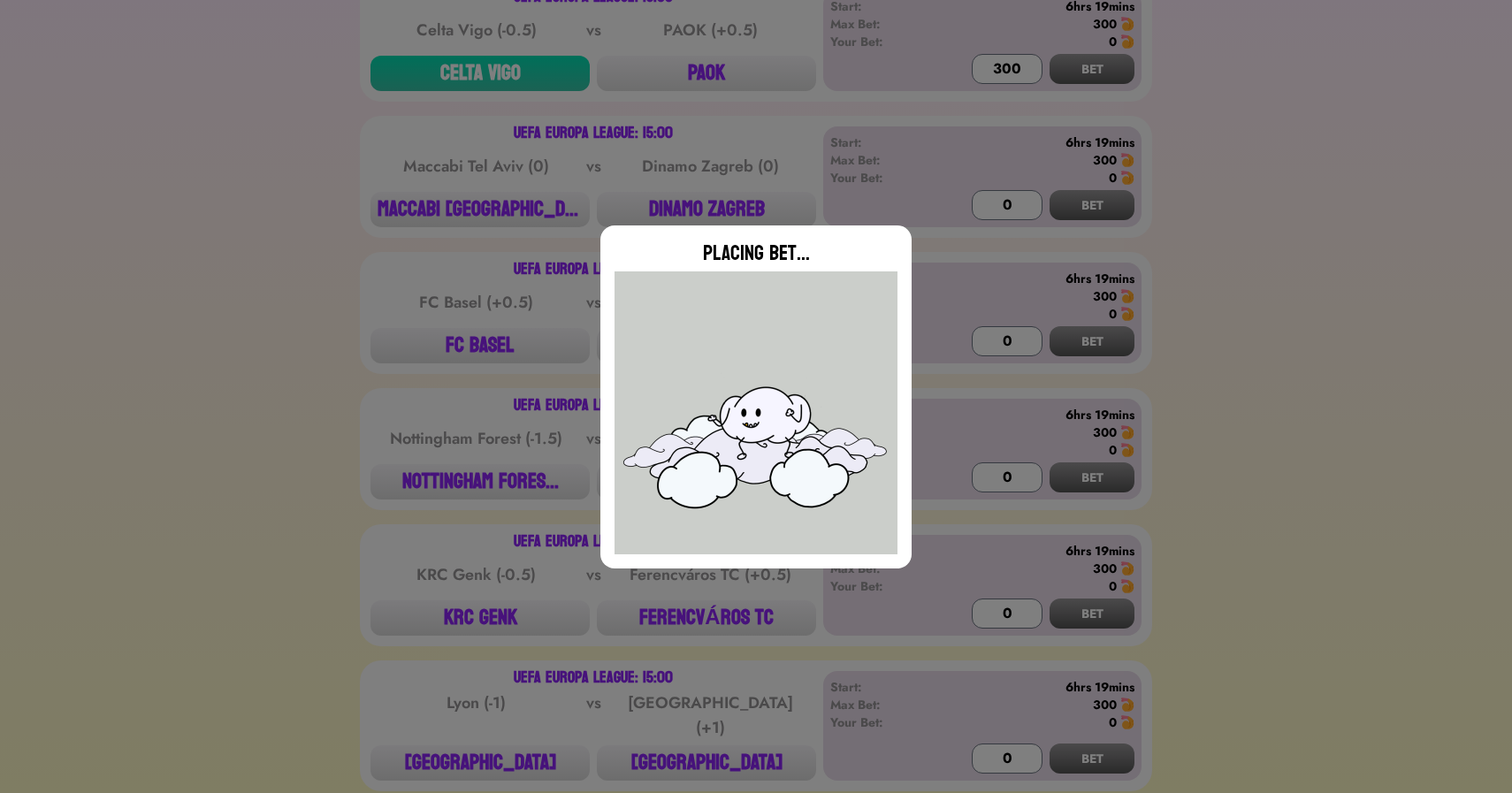
type input "0"
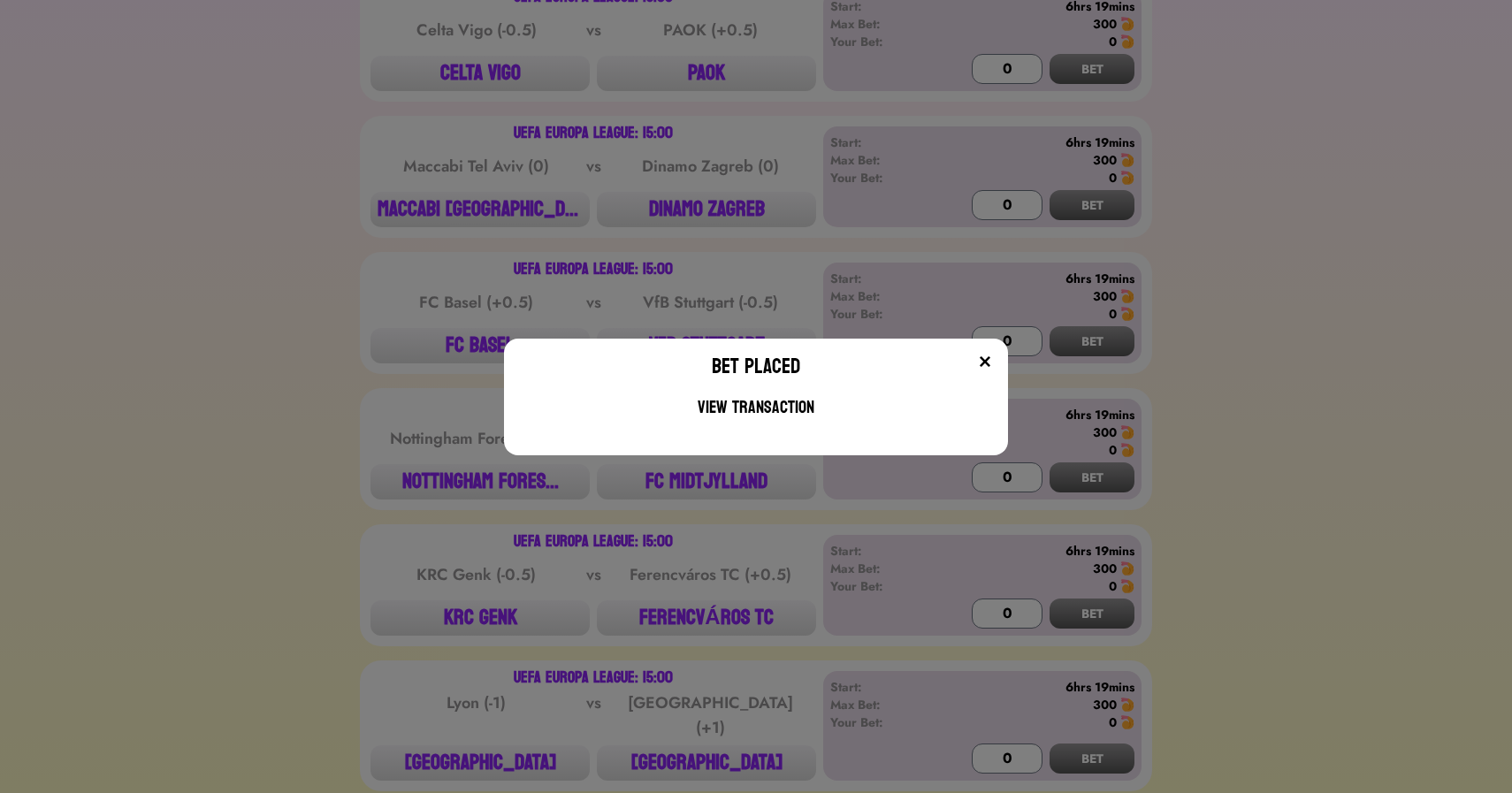
click at [423, 155] on div "Bet Placed View Transaction" at bounding box center [756, 396] width 1512 height 793
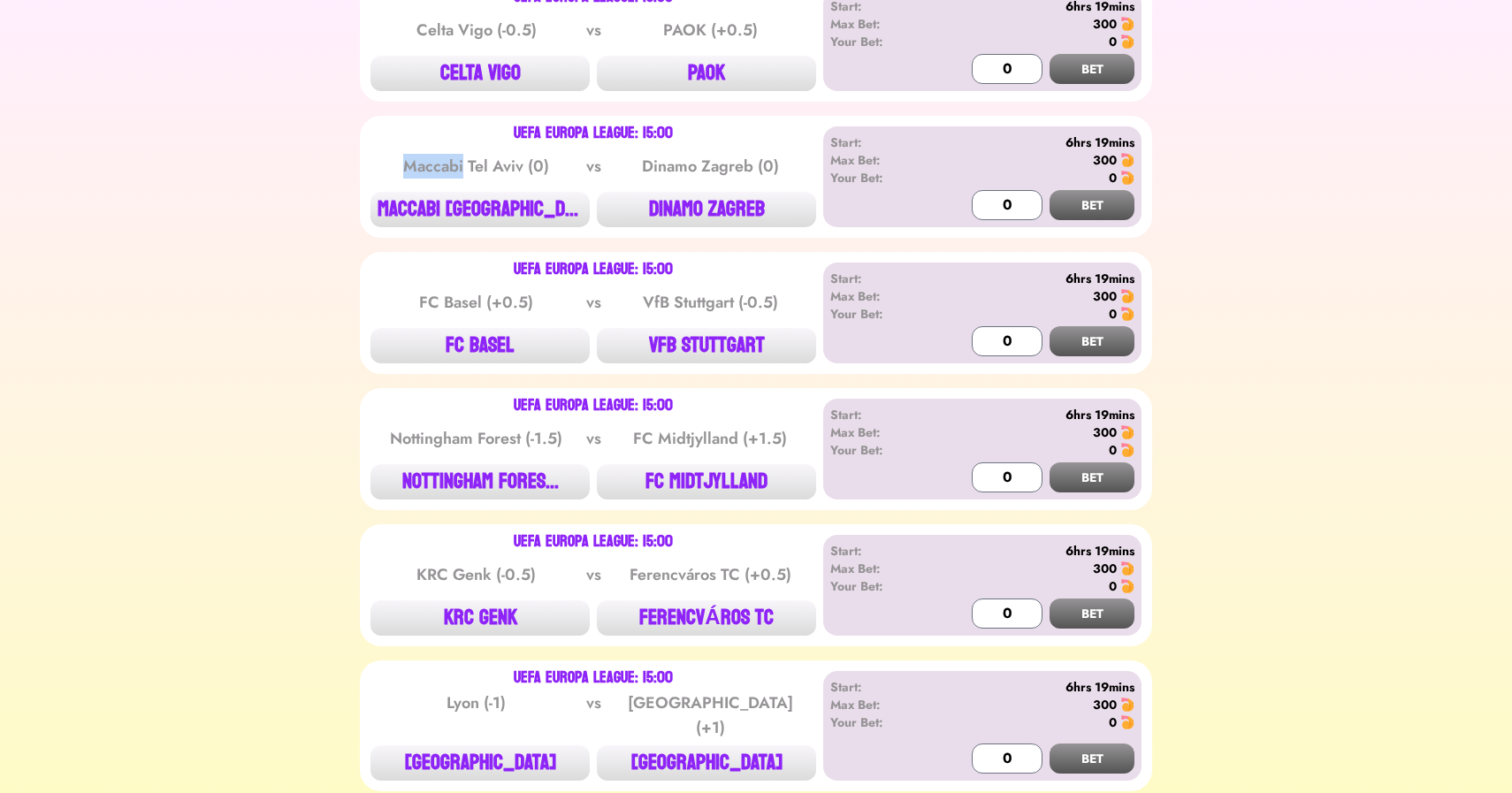
click at [423, 155] on div "Maccabi Tel Aviv (0)" at bounding box center [476, 166] width 179 height 25
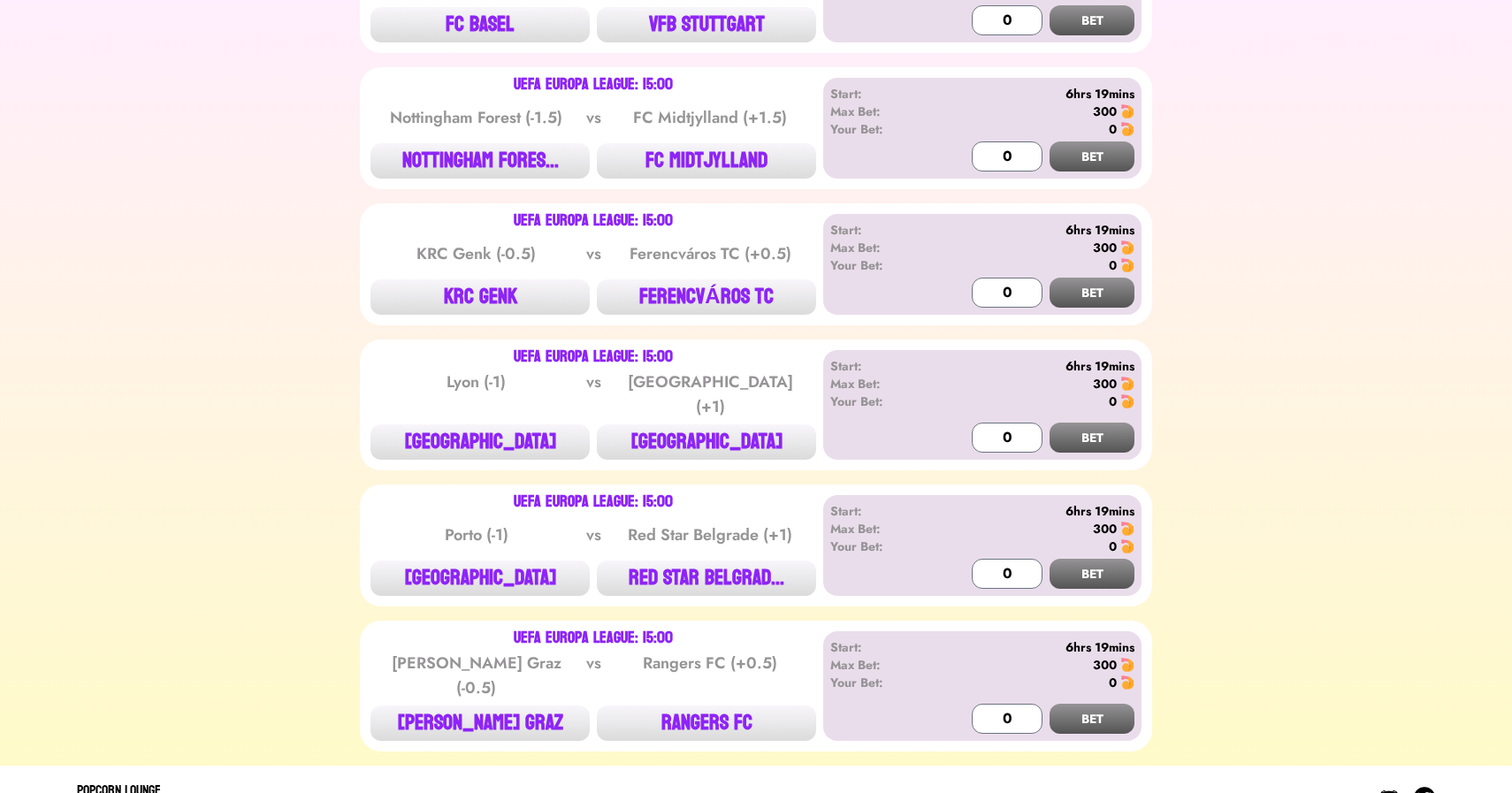
scroll to position [4585, 0]
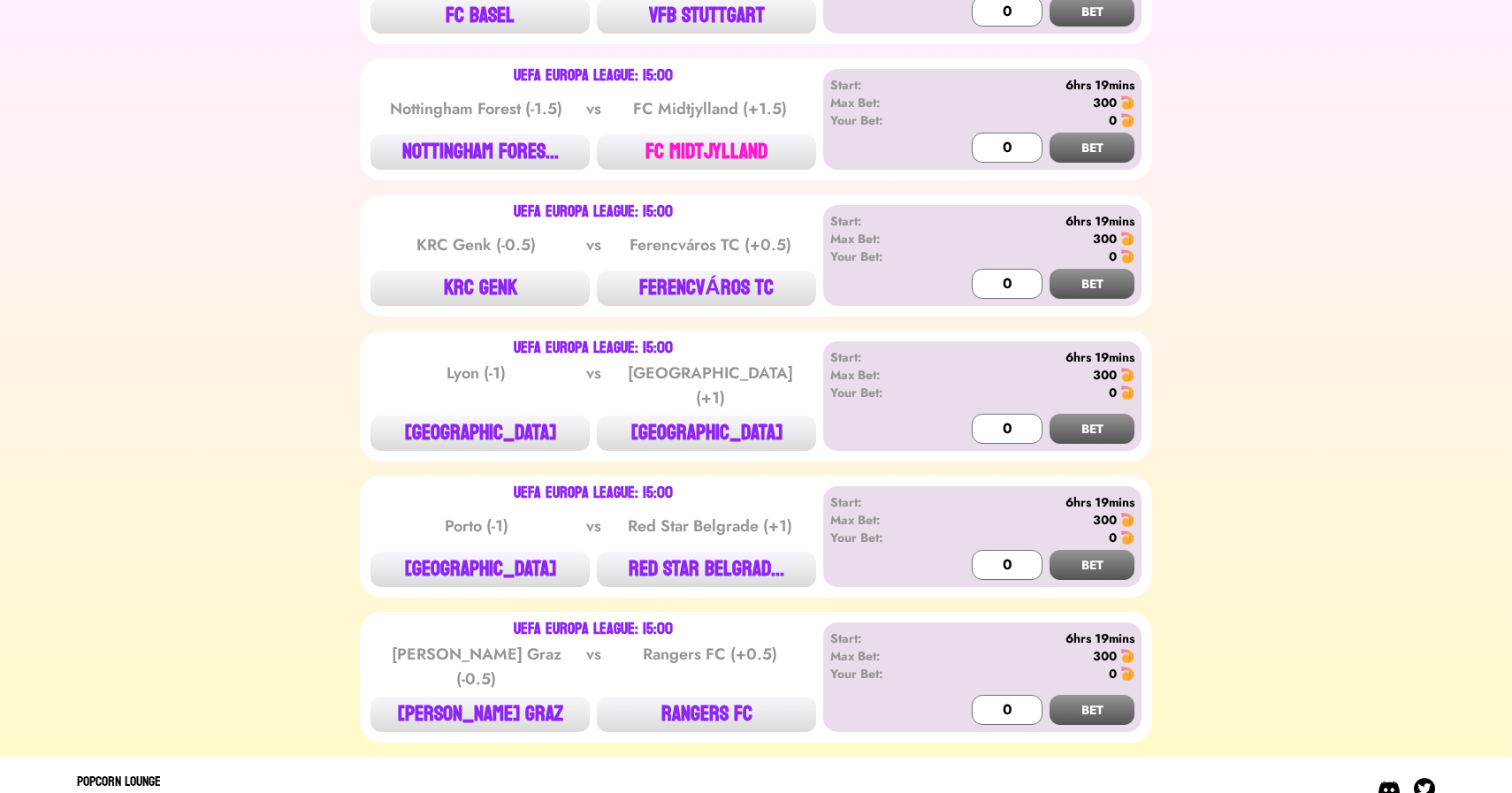
click at [697, 139] on button "FC MIDTJYLLAND" at bounding box center [706, 152] width 219 height 36
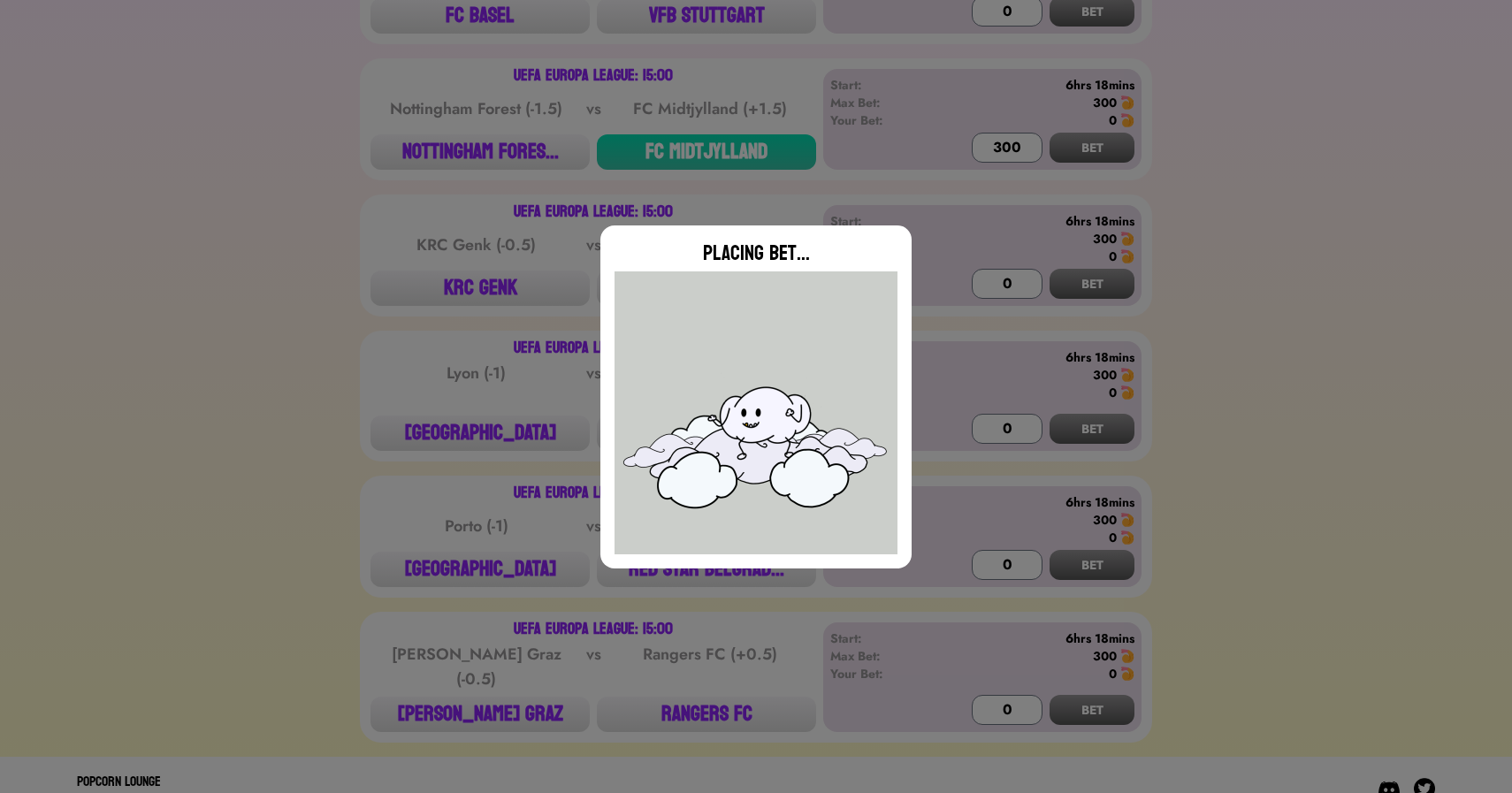
type input "0"
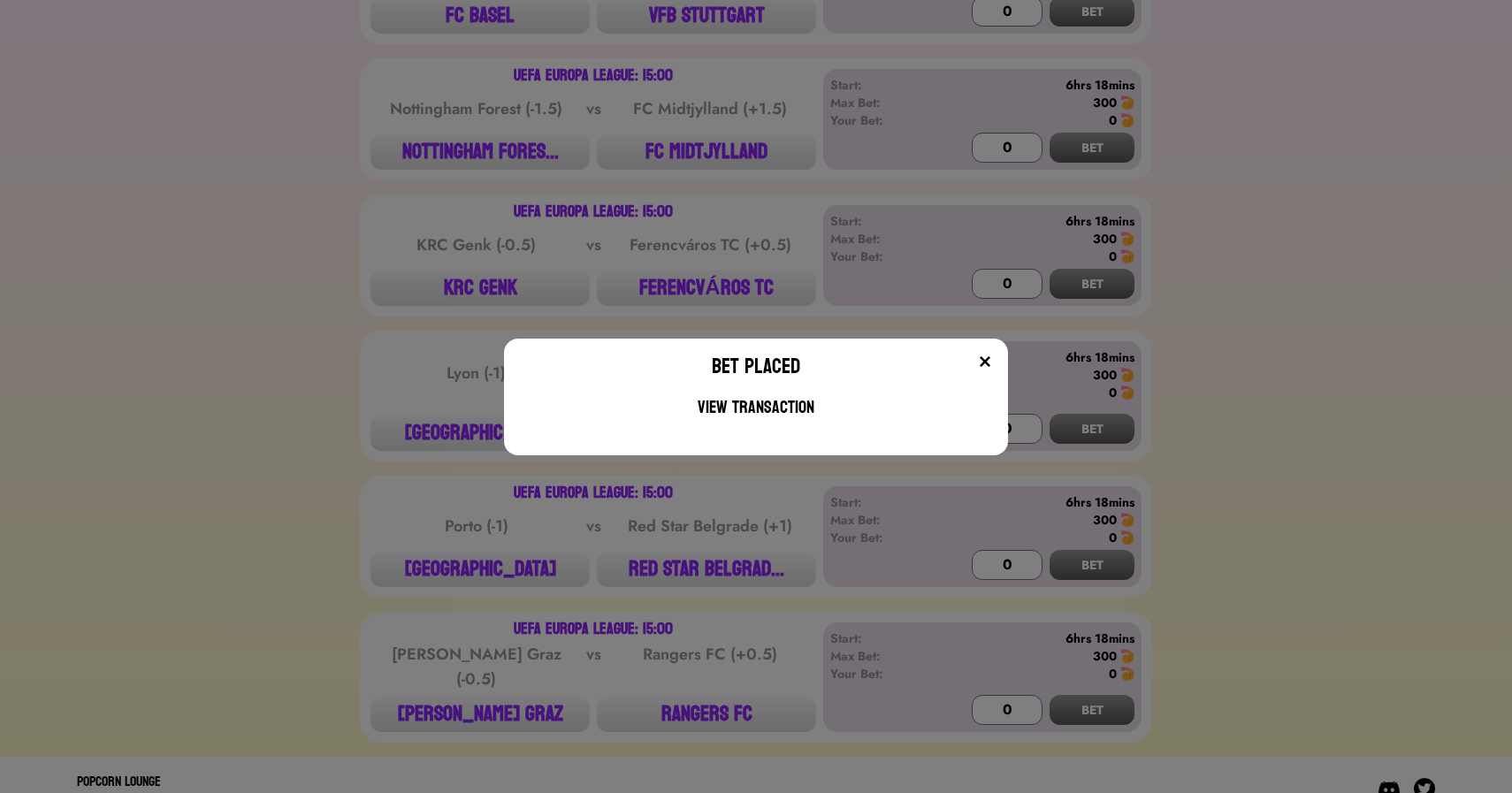
click at [468, 234] on div "Bet Placed View Transaction" at bounding box center [756, 396] width 1512 height 793
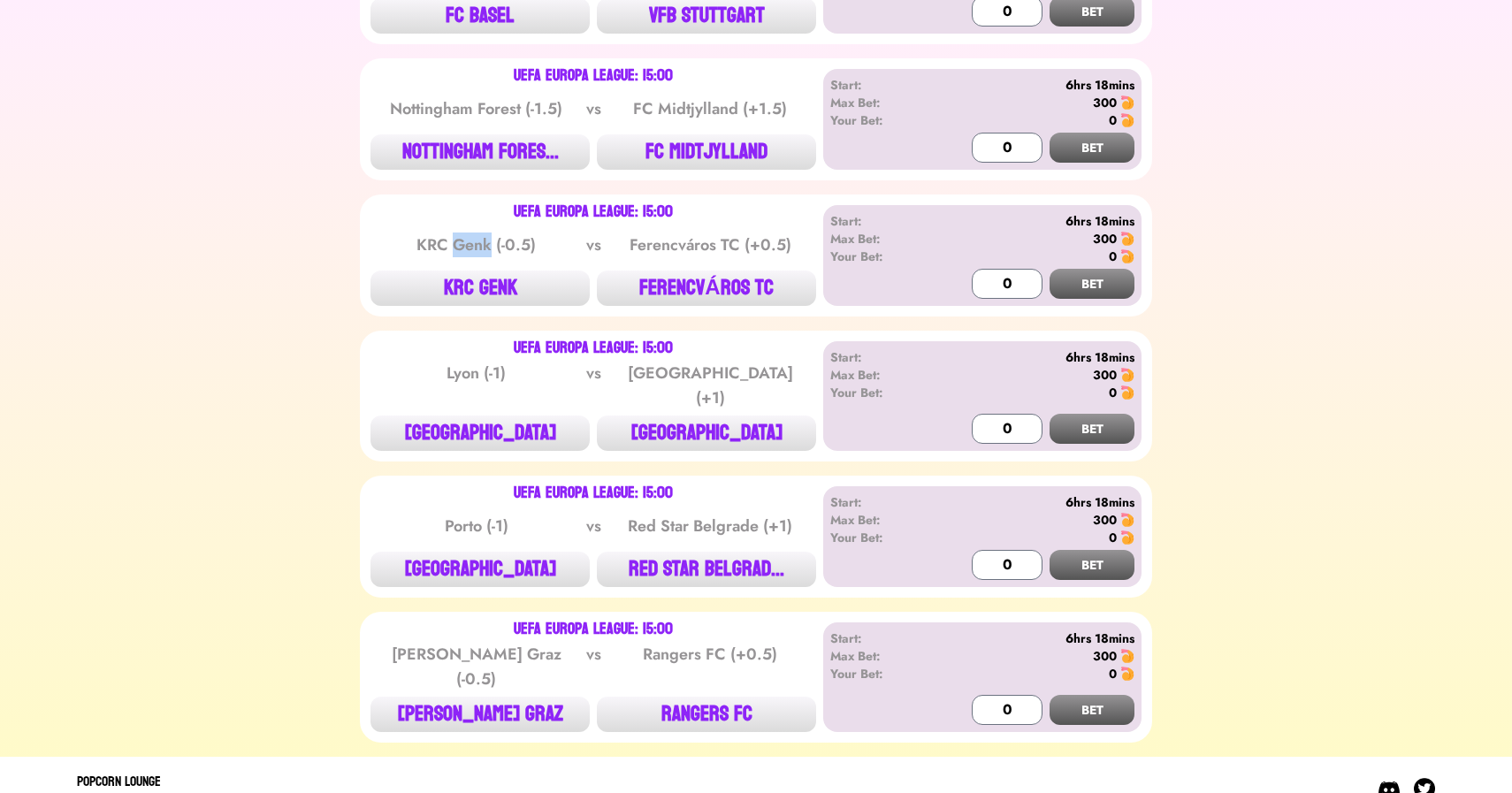
click at [468, 234] on div "KRC Genk (-0.5)" at bounding box center [476, 245] width 179 height 25
click at [472, 271] on button "KRC GENK" at bounding box center [480, 289] width 219 height 36
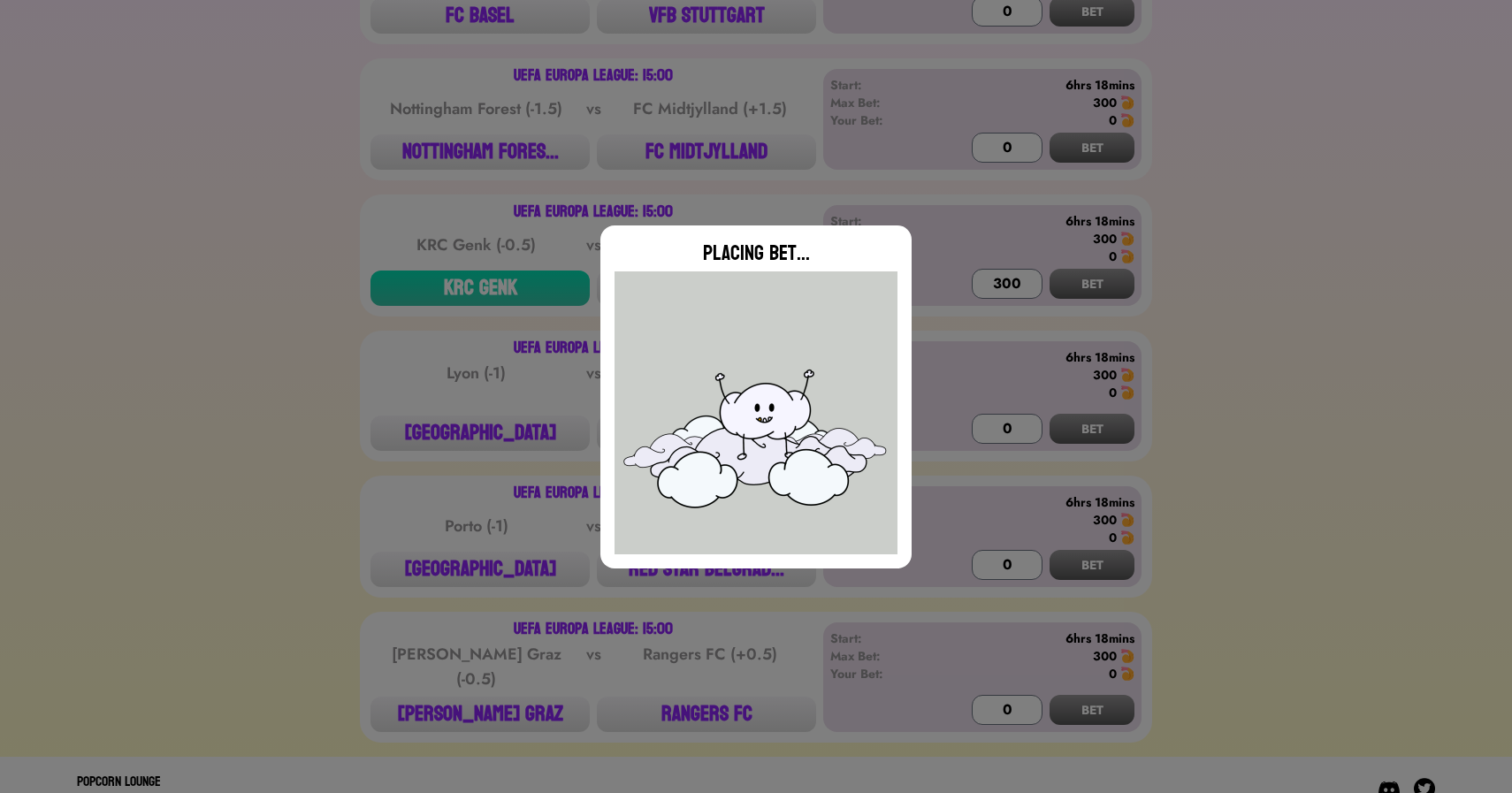
type input "0"
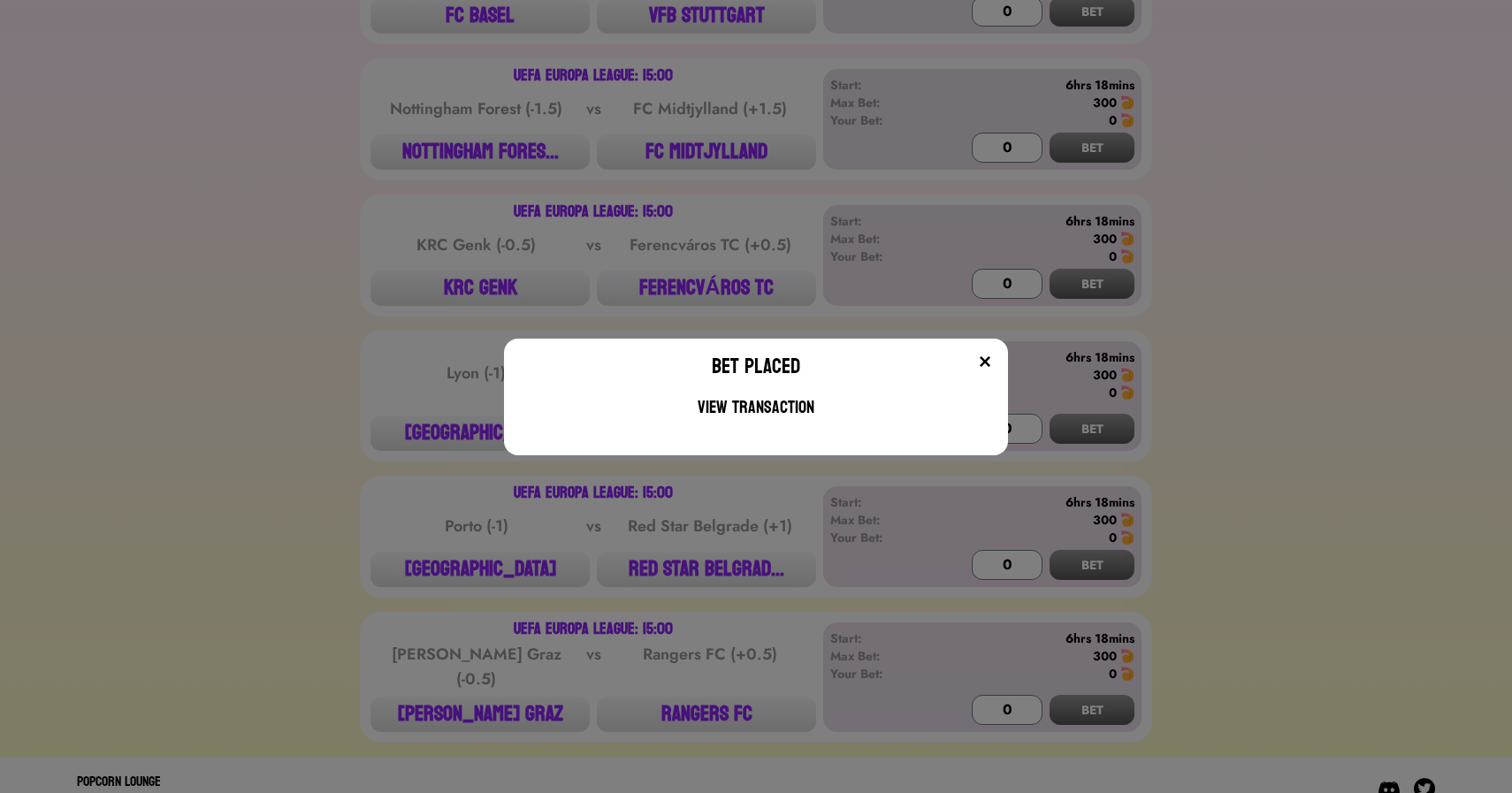
click at [237, 446] on div "Bet Placed View Transaction" at bounding box center [756, 396] width 1512 height 793
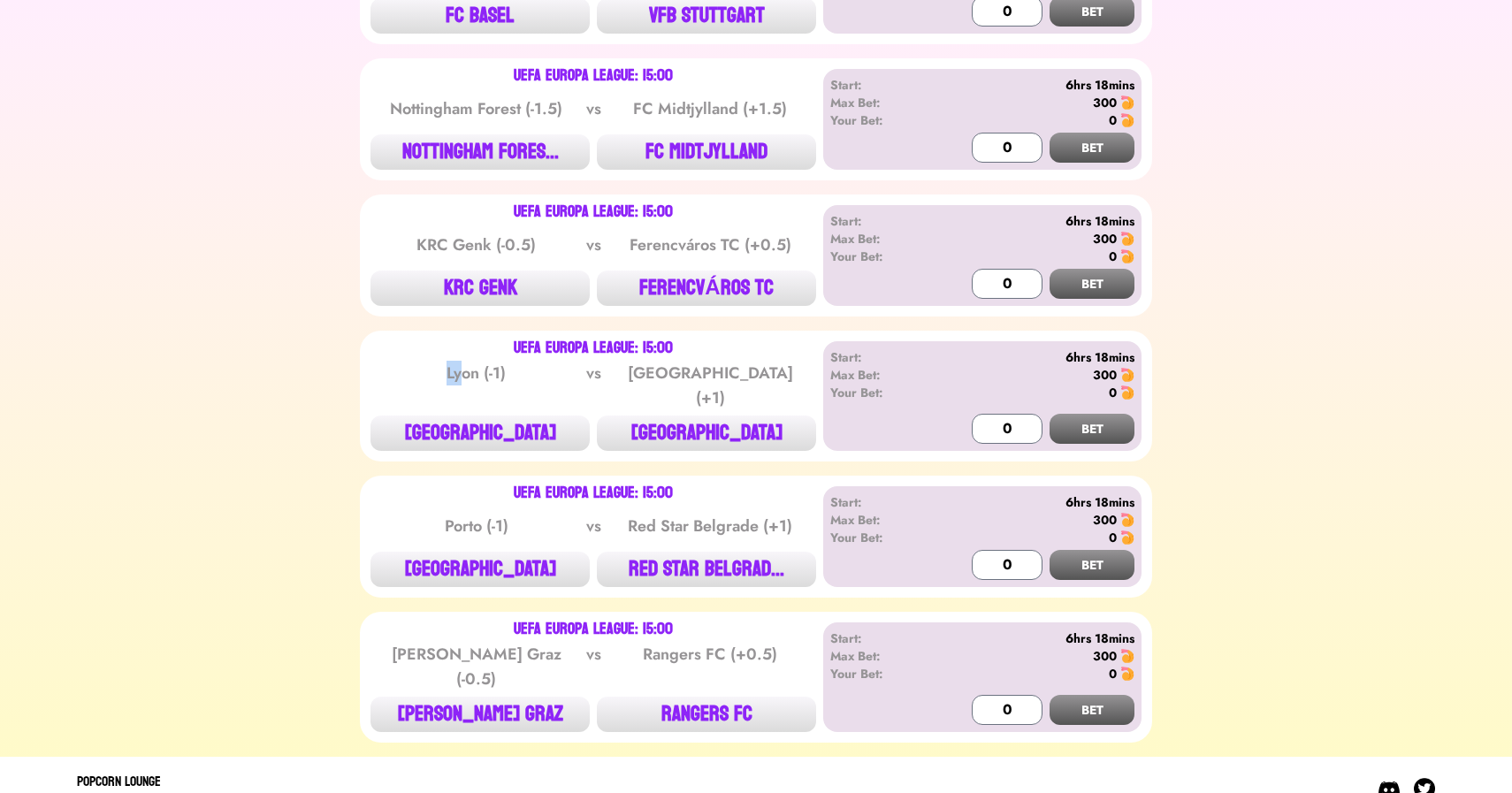
drag, startPoint x: 427, startPoint y: 375, endPoint x: 470, endPoint y: 371, distance: 43.2
click at [470, 372] on div "Lyon (-1)" at bounding box center [476, 385] width 179 height 50
click at [719, 416] on button "[GEOGRAPHIC_DATA]" at bounding box center [706, 433] width 219 height 36
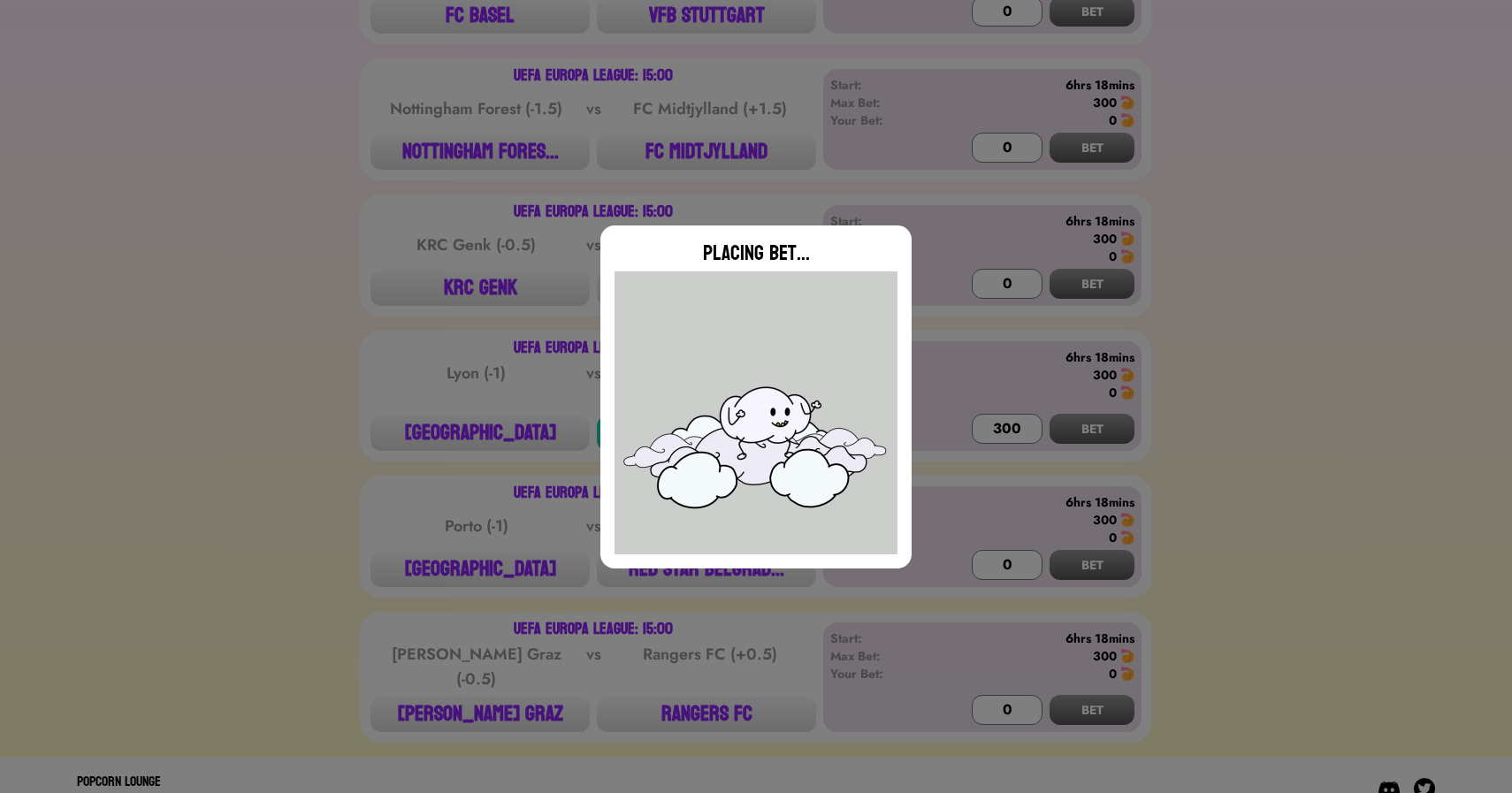
type input "0"
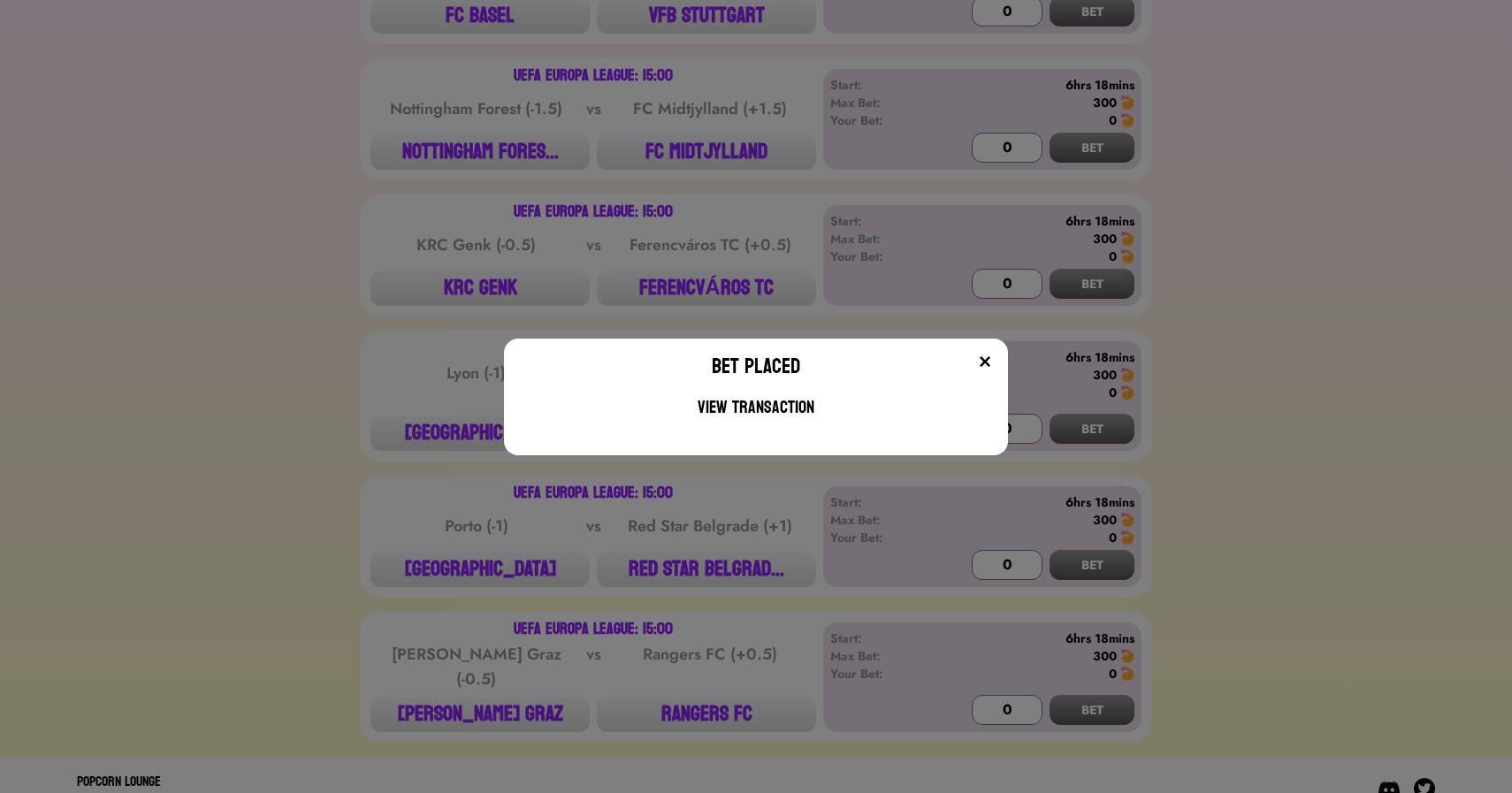
click at [404, 483] on div "Bet Placed View Transaction" at bounding box center [756, 396] width 1512 height 793
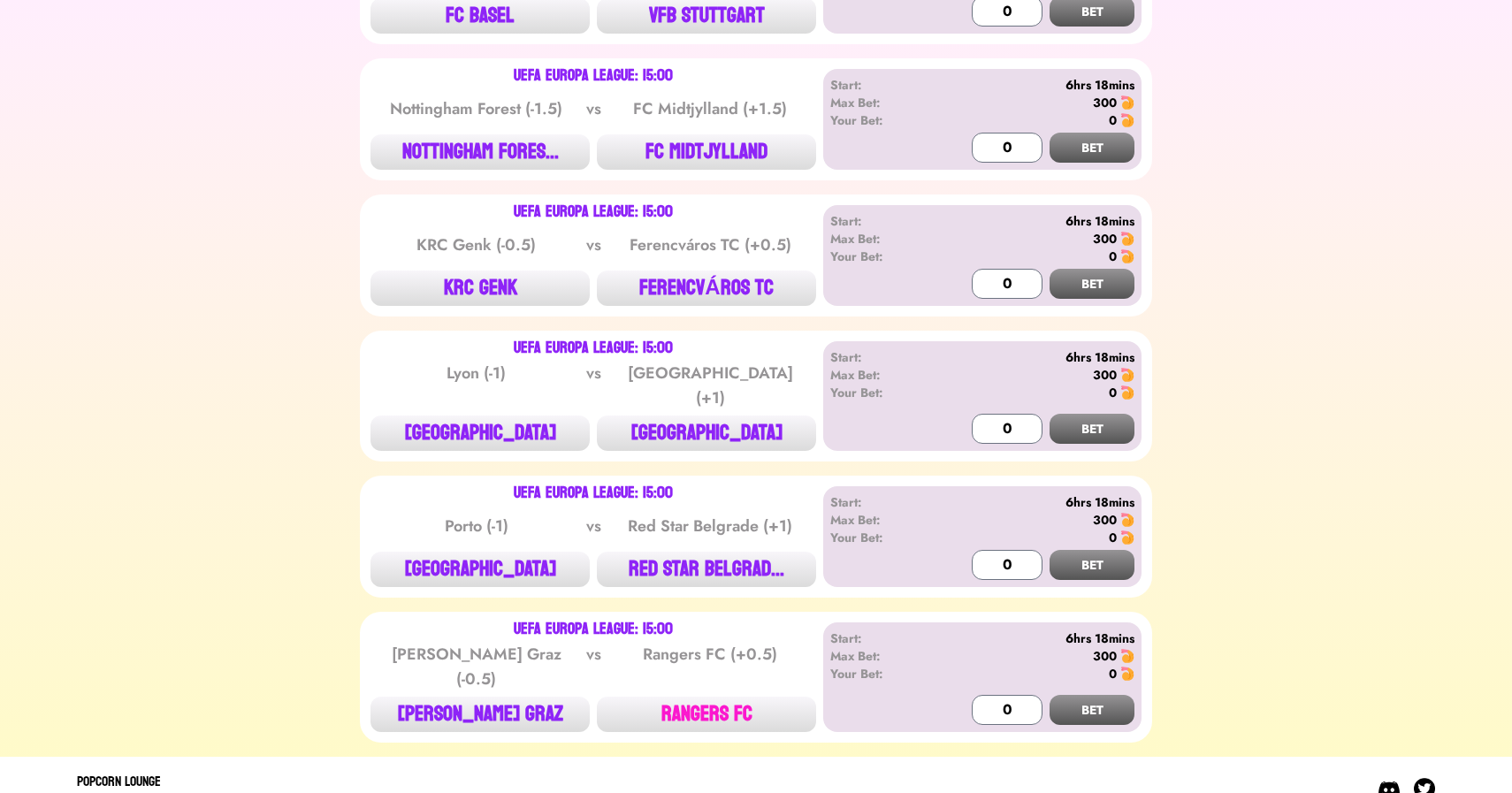
click at [696, 700] on button "RANGERS FC" at bounding box center [706, 714] width 219 height 36
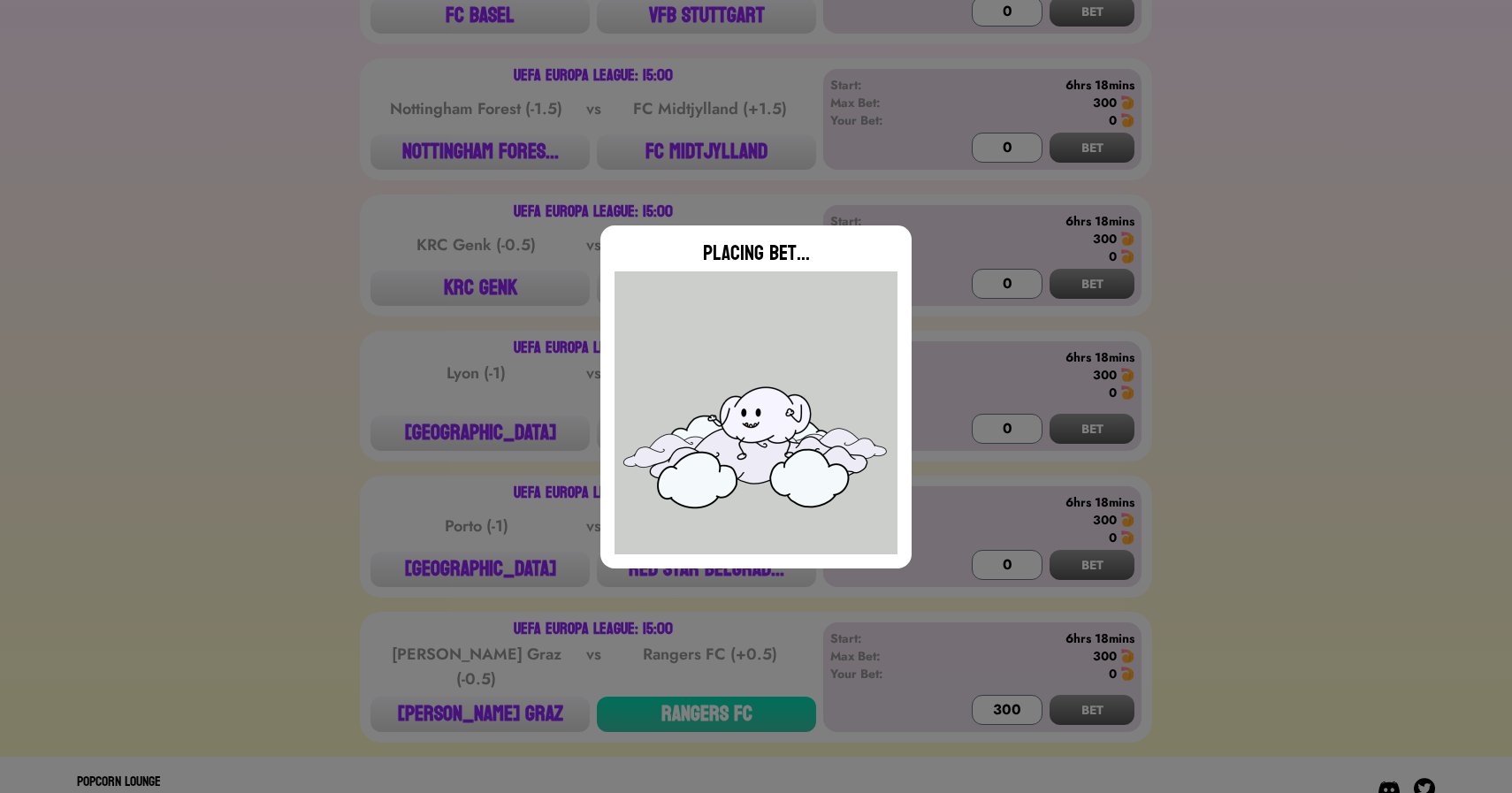
type input "0"
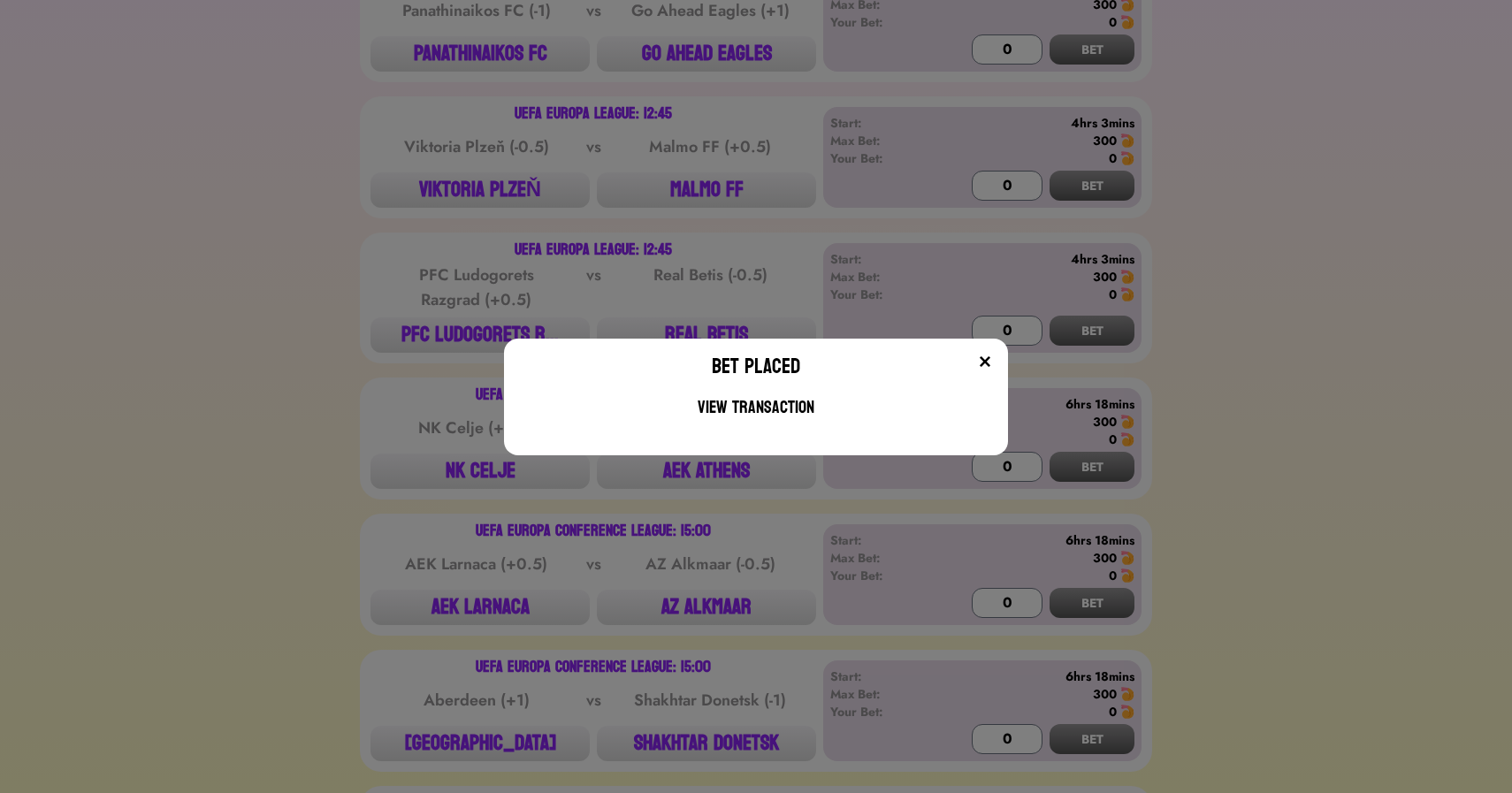
click at [316, 325] on div "Bet Placed View Transaction" at bounding box center [756, 396] width 1512 height 793
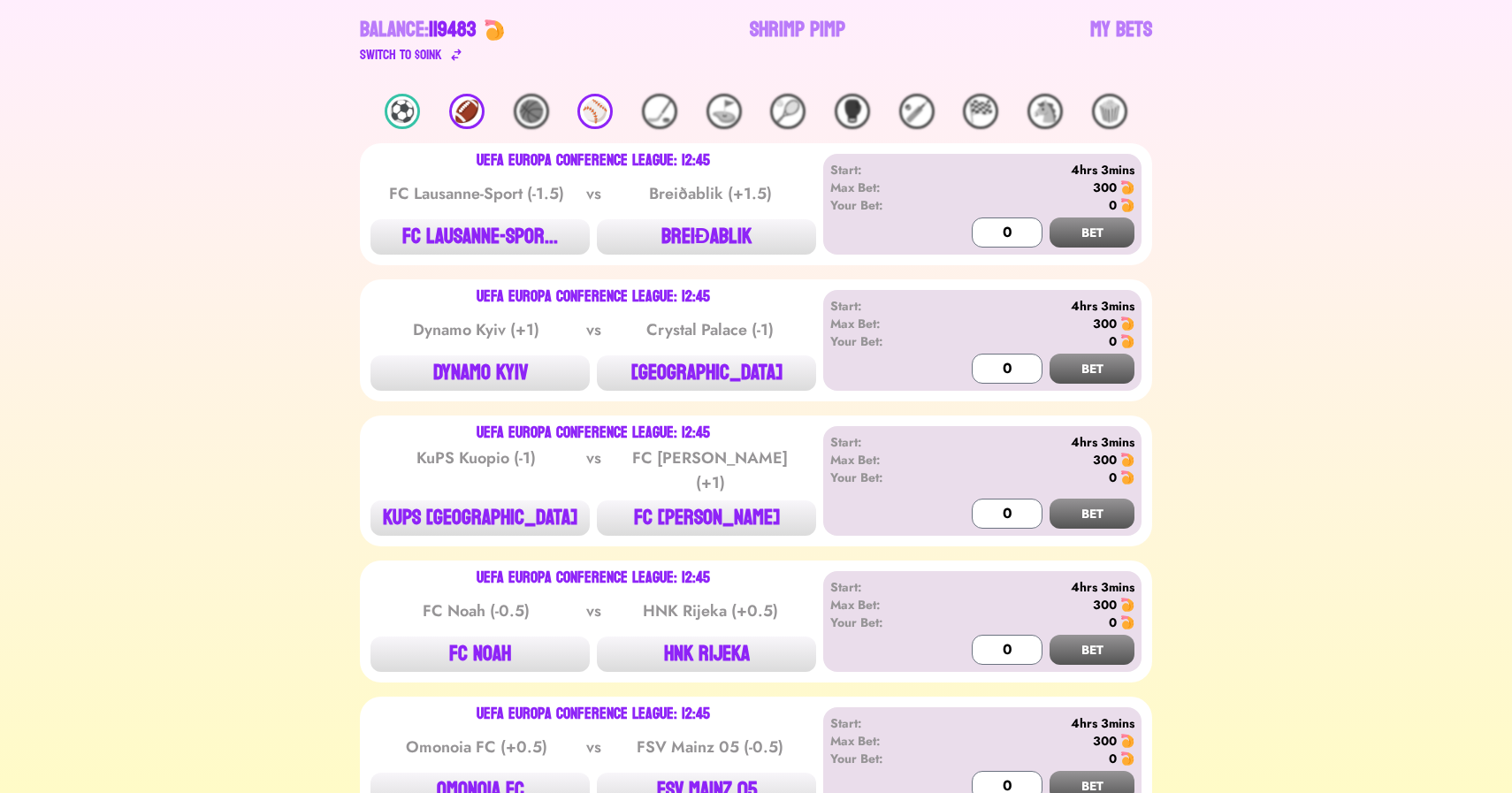
scroll to position [0, 0]
